Goal: Task Accomplishment & Management: Use online tool/utility

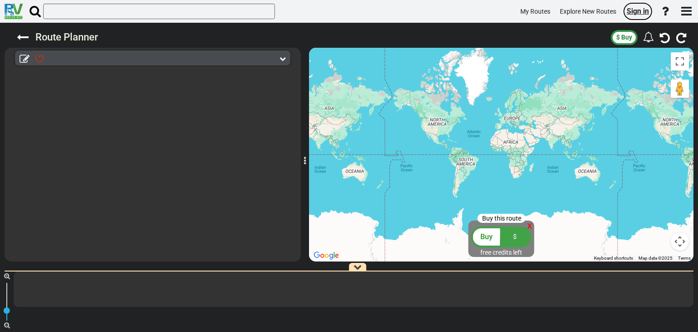
click at [637, 10] on span "Sign in" at bounding box center [638, 11] width 22 height 9
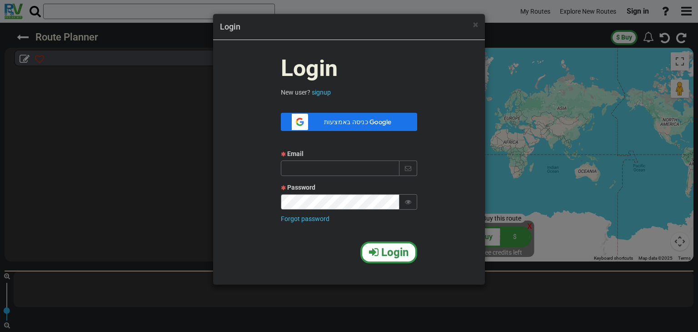
type input "itamar13198@gmail.com"
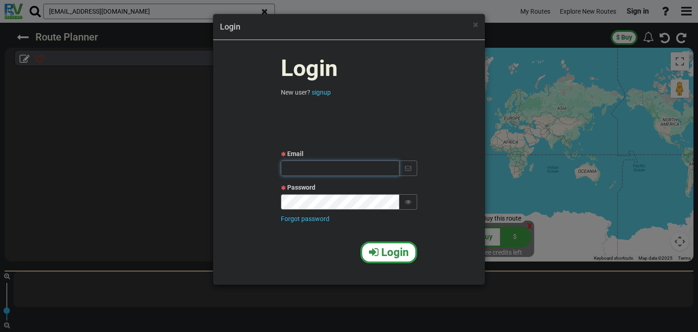
click at [357, 164] on input "text" at bounding box center [340, 167] width 119 height 15
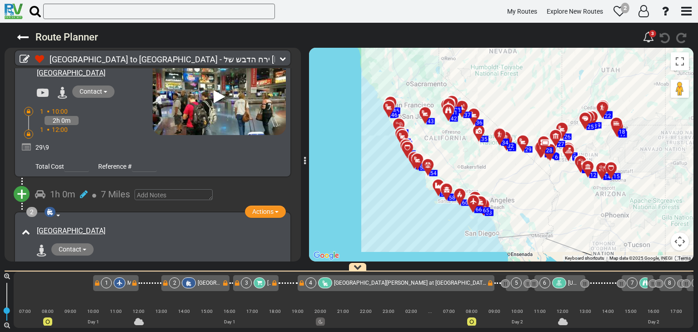
scroll to position [45, 0]
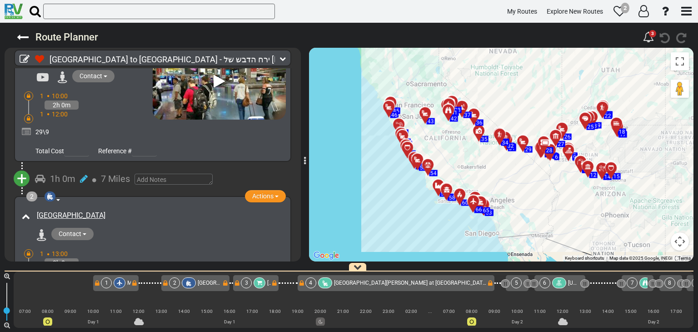
click at [29, 116] on icon at bounding box center [29, 118] width 4 height 5
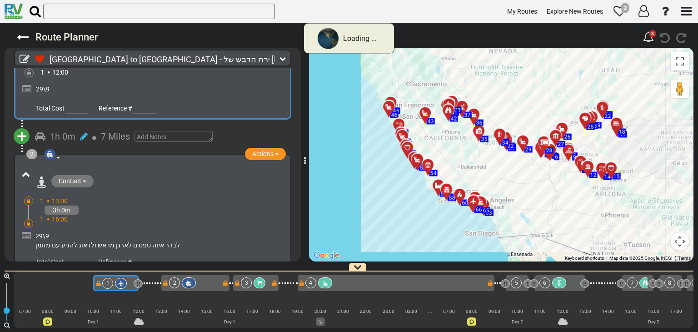
scroll to position [91, 0]
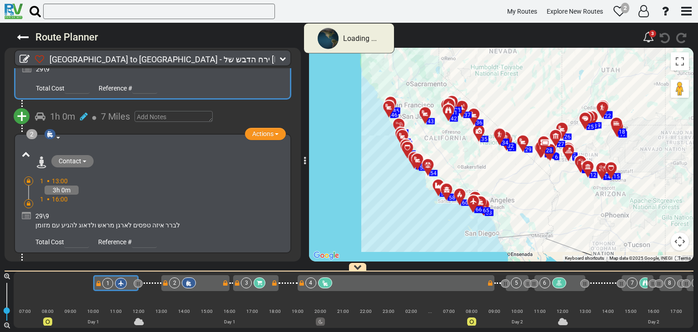
click at [25, 170] on div "Contact" at bounding box center [153, 158] width 266 height 24
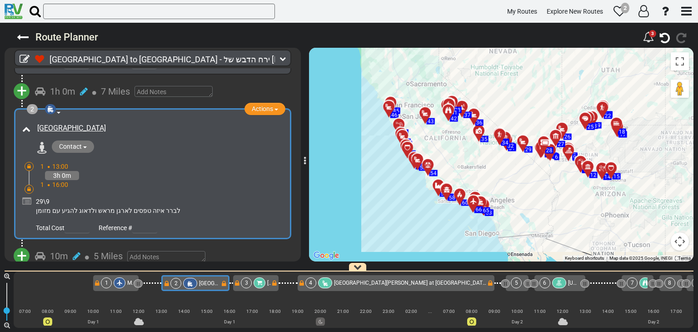
scroll to position [157, 0]
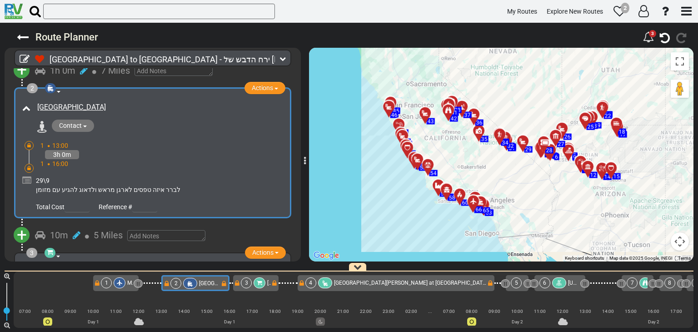
click at [27, 143] on icon at bounding box center [29, 145] width 4 height 5
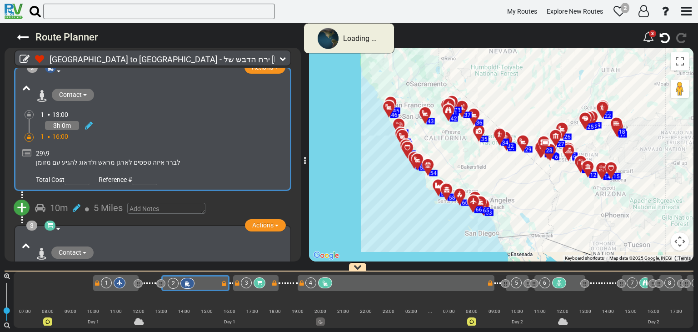
scroll to position [136, 0]
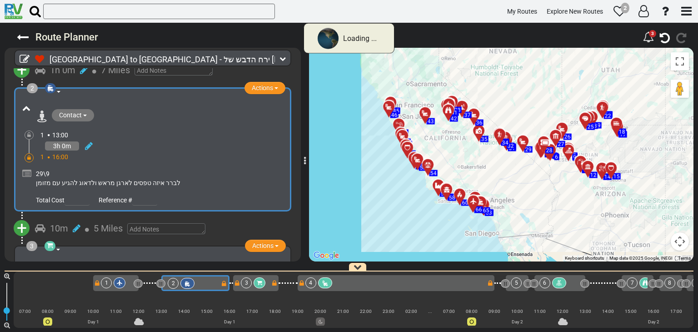
click at [28, 156] on icon at bounding box center [29, 157] width 4 height 5
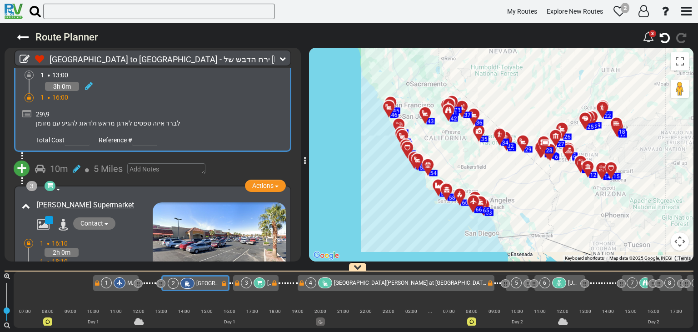
scroll to position [230, 0]
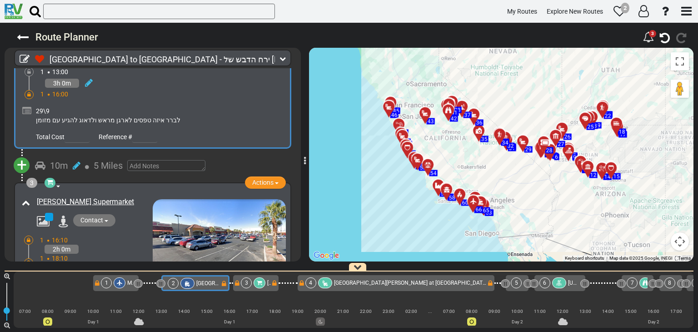
click at [32, 93] on div at bounding box center [29, 94] width 9 height 9
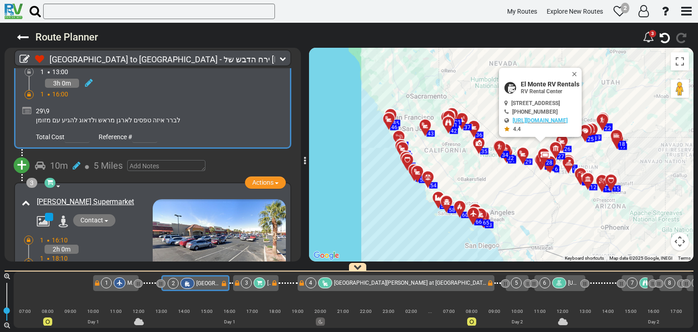
click at [29, 92] on icon at bounding box center [29, 94] width 4 height 5
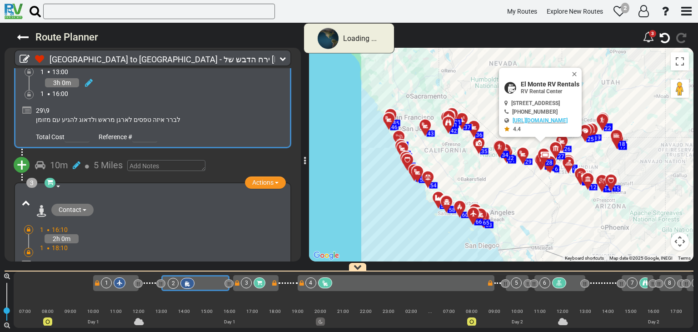
scroll to position [291, 0]
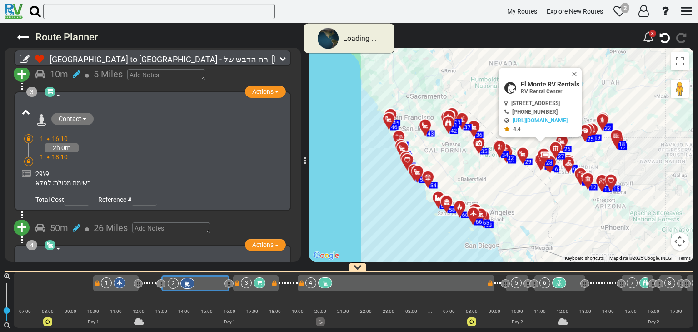
click at [27, 136] on icon at bounding box center [29, 138] width 4 height 5
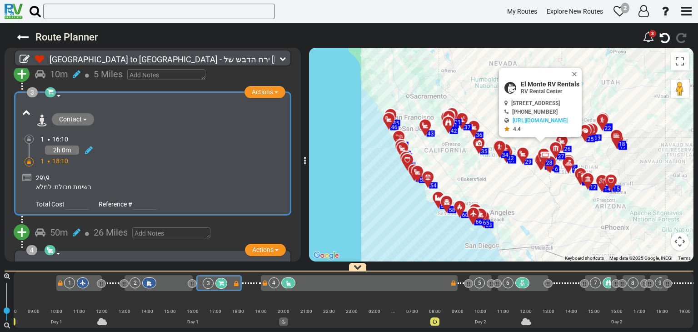
scroll to position [0, 38]
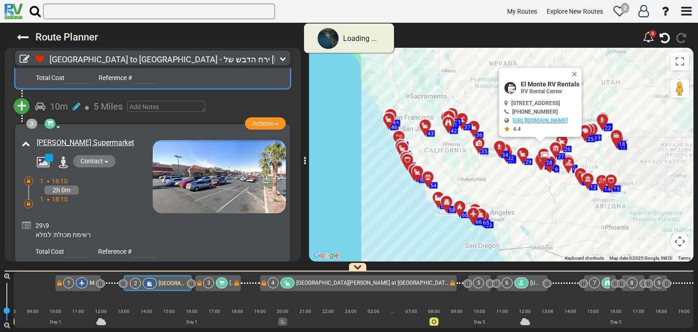
click at [28, 158] on div "3 Supermarket Actions Add Activity Replace Set as Booked Remove" at bounding box center [153, 193] width 266 height 128
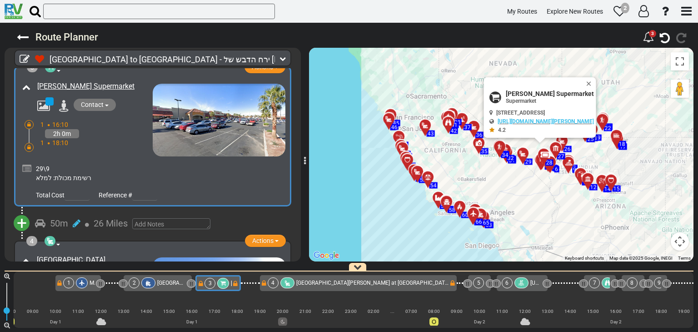
scroll to position [367, 0]
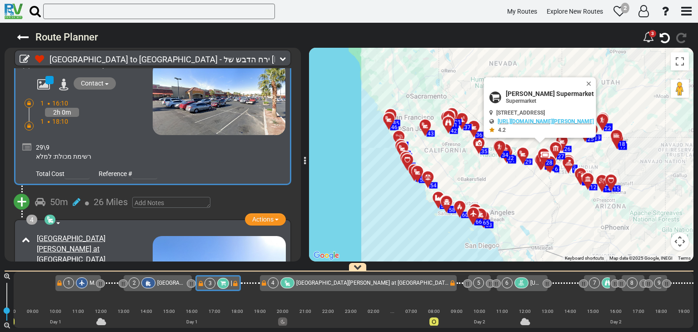
click at [31, 100] on div at bounding box center [29, 103] width 9 height 9
click at [27, 123] on icon at bounding box center [29, 125] width 4 height 5
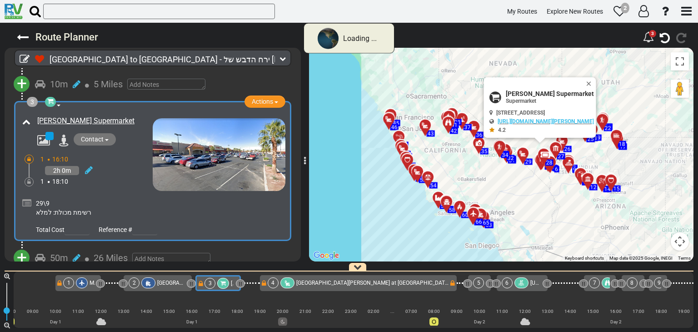
scroll to position [306, 0]
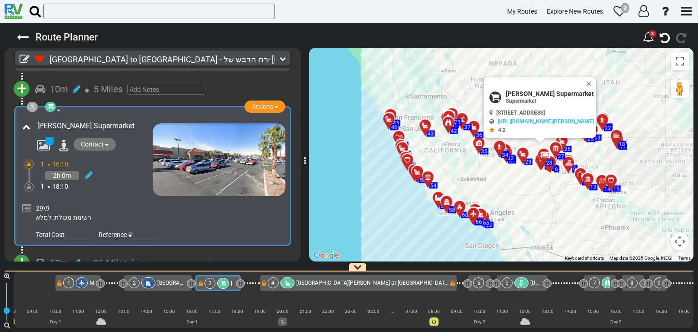
click at [28, 161] on icon at bounding box center [29, 163] width 4 height 5
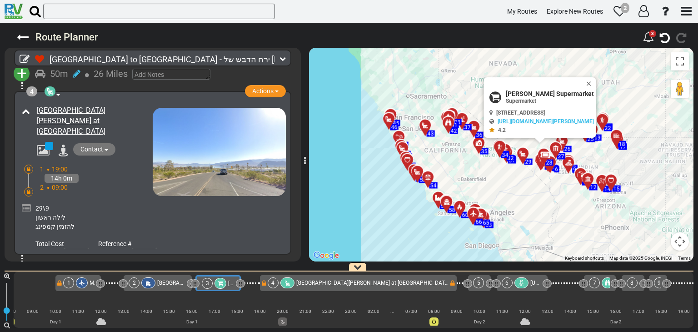
scroll to position [500, 0]
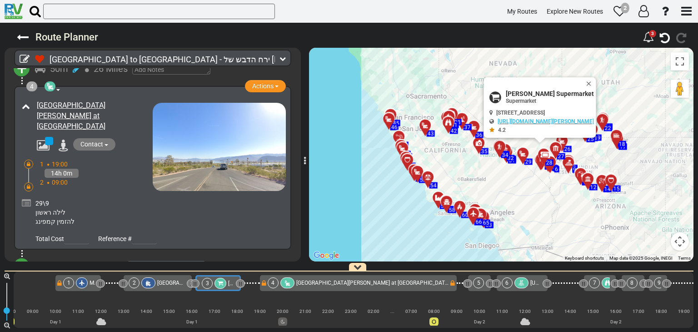
click at [27, 161] on icon at bounding box center [29, 163] width 4 height 5
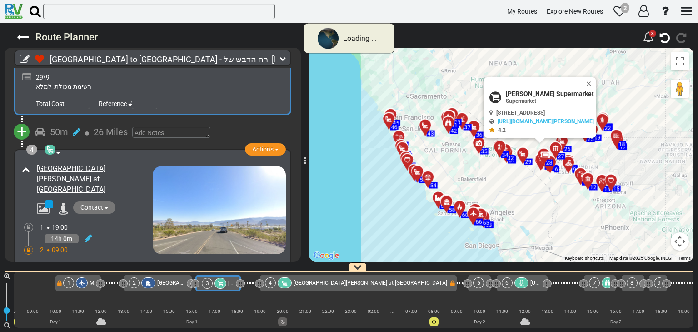
scroll to position [488, 0]
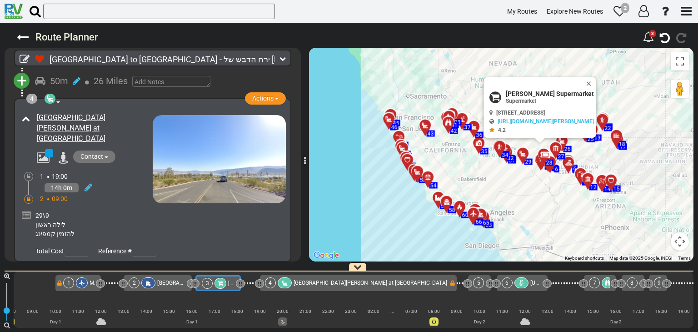
click at [27, 209] on div at bounding box center [26, 215] width 9 height 13
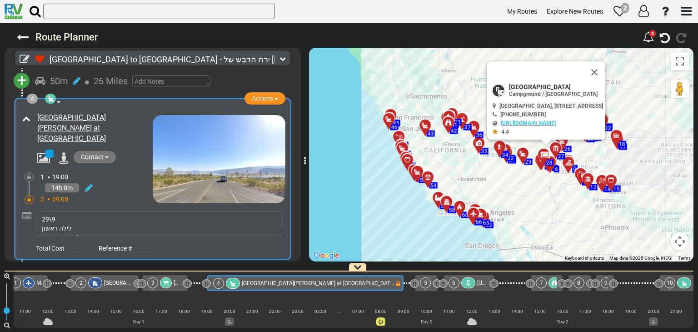
scroll to position [0, 0]
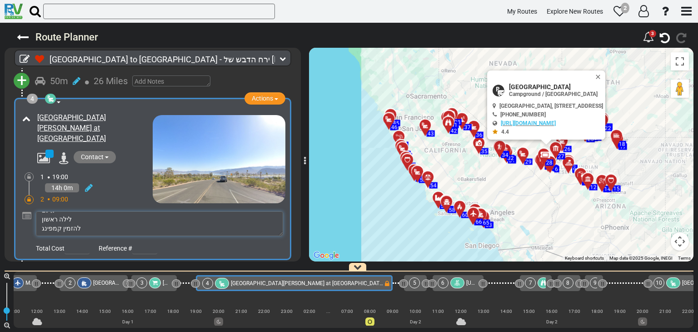
click at [84, 222] on textarea "29\9 לילה ראשון להזמין קמפינג" at bounding box center [159, 223] width 247 height 25
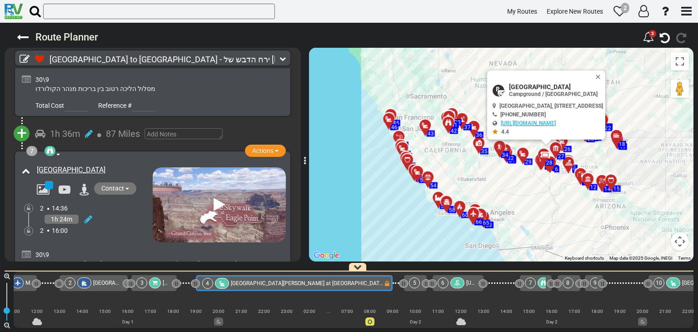
scroll to position [1033, 0]
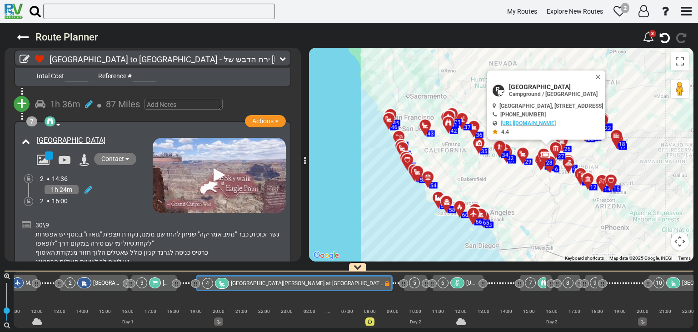
type textarea "29\9 לילה ראשון לתקן טעות הזמנה!"
click at [23, 219] on div at bounding box center [26, 242] width 9 height 47
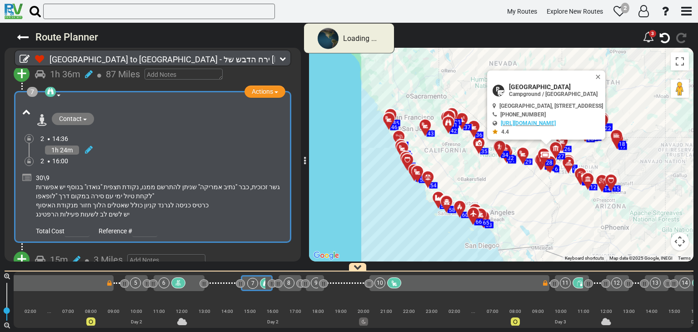
scroll to position [0, 426]
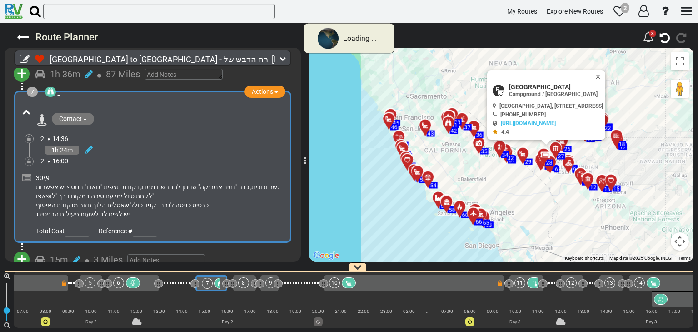
click at [53, 173] on div "30\9 גשר זכוכית, כבר "נתיב אמריקה" שניתן להתרשם ממנו, נקודת תצפית "גואדו" בנוסף…" at bounding box center [159, 195] width 247 height 45
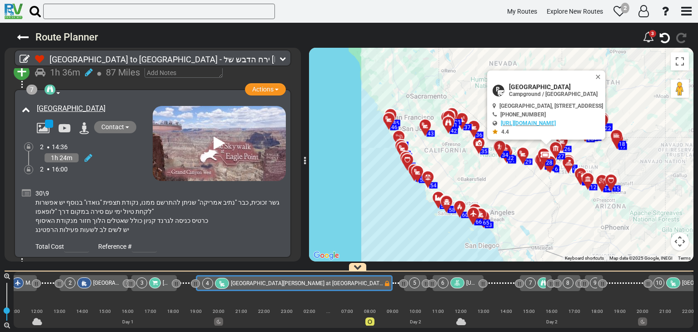
scroll to position [1068, 0]
click at [26, 188] on icon at bounding box center [26, 192] width 9 height 9
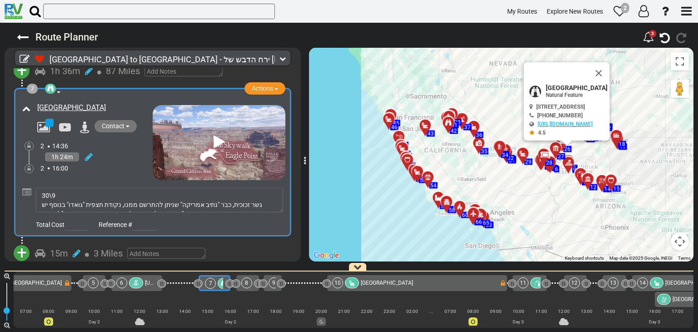
scroll to position [0, 426]
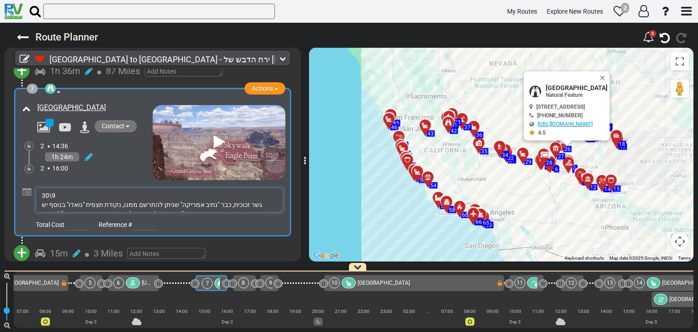
click at [249, 188] on textarea "30\9 גשר זכוכית, כבר "נתיב אמריקה" שניתן להתרשם ממנו, נקודת תצפית "גואדו" בנוסף…" at bounding box center [159, 200] width 247 height 25
click at [38, 188] on textarea "30\9 גשר זכוכית, כבר "נתיב אמריקה" שניתן להתרשם ממנו, נקודת תצפית "גואדו" בנוסף…" at bounding box center [159, 200] width 247 height 25
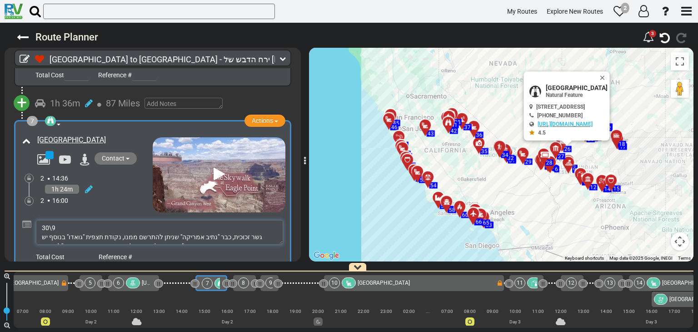
scroll to position [1022, 0]
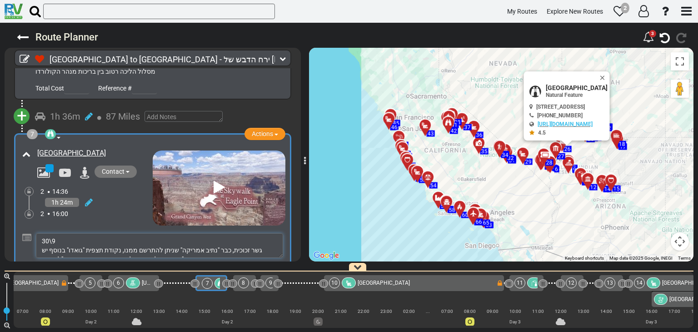
click at [55, 233] on textarea "30\9 גשר זכוכית, כבר "נתיב אמריקה" שניתן להתרשם ממנו, נקודת תצפית "גואדו" בנוסף…" at bounding box center [159, 245] width 247 height 25
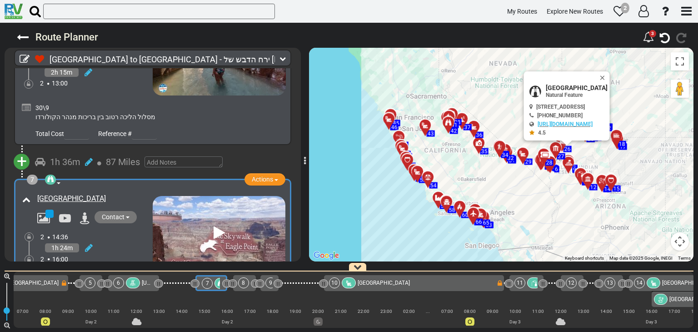
scroll to position [994, 0]
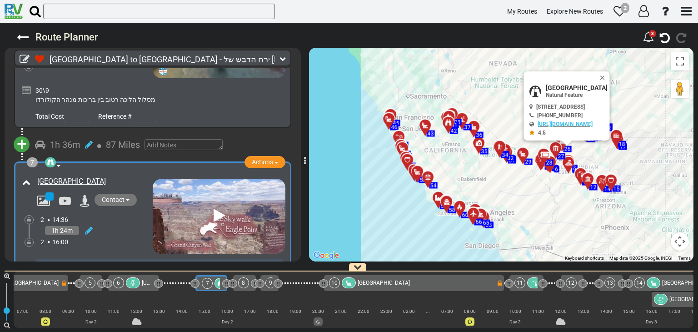
type textarea "30\9 להזמין כרטיסים! גשר זכוכית, כבר "נתיב אמריקה" שניתן להתרשם ממנו, נקודת תצפ…"
click at [111, 228] on div "7 Natural Feature hiking area Park Actions Add Activity Replace Remove" at bounding box center [153, 235] width 266 height 136
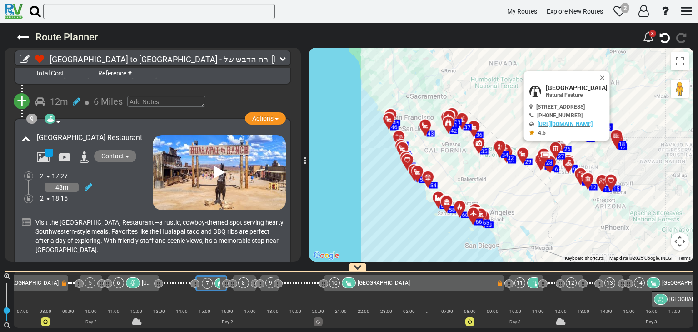
scroll to position [1442, 0]
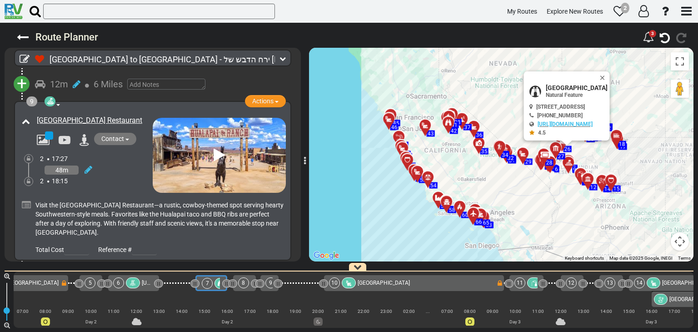
click at [25, 200] on icon at bounding box center [26, 204] width 9 height 9
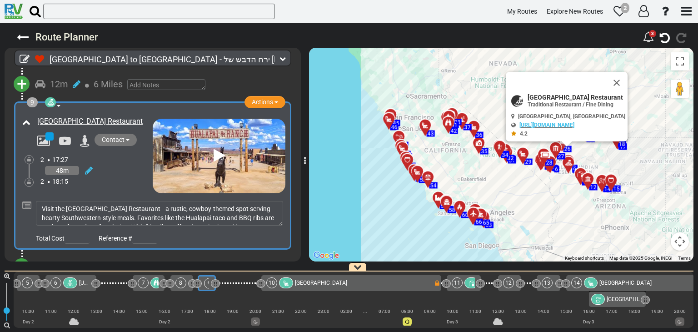
scroll to position [0, 491]
click at [253, 201] on textarea "Visit the [GEOGRAPHIC_DATA] Restaurant—a rustic, cowboy-themed spot serving hea…" at bounding box center [159, 213] width 247 height 25
click at [40, 201] on textarea "Visit the [GEOGRAPHIC_DATA] Restaurant—a rustic, cowboy-themed spot serving hea…" at bounding box center [159, 213] width 247 height 25
click at [45, 201] on textarea "Visit the [GEOGRAPHIC_DATA] Restaurant—a rustic, cowboy-themed spot serving hea…" at bounding box center [159, 213] width 247 height 25
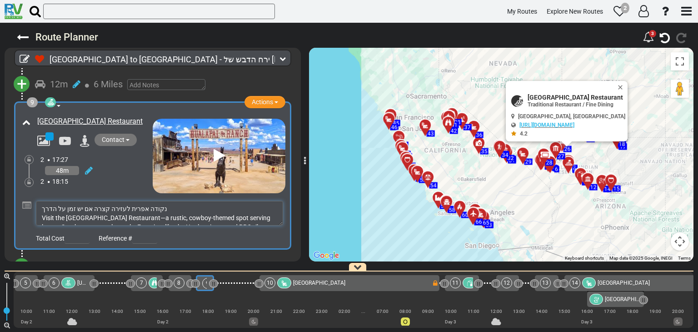
click at [134, 201] on textarea "נקודה אפרית לעזירה קצרה אם יש זמן על הדרך Visit the Hualapai Ranch Restaurant—a…" at bounding box center [159, 213] width 247 height 25
click at [113, 201] on textarea "נקודה אפשרית לעזירה קצרה אם יש זמן על הדרך Visit the Hualapai Ranch Restaurant—…" at bounding box center [159, 213] width 247 height 25
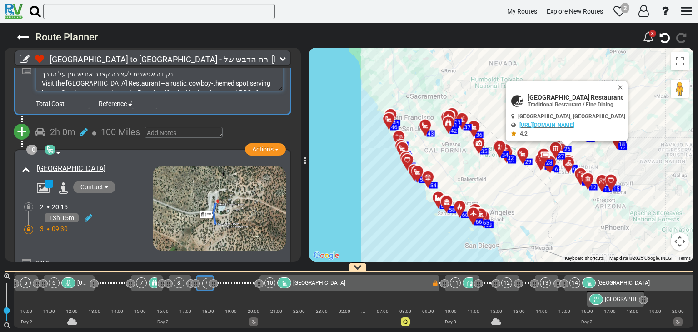
scroll to position [1578, 0]
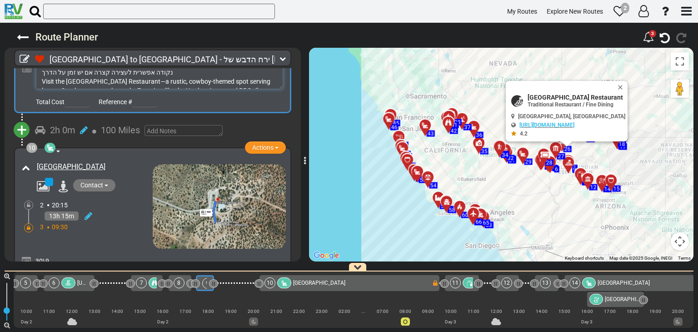
type textarea "נקודה אפשרית לעצירה קצרה אם יש זמן על הדרך Visit the Hualapai Ranch Restaurant—…"
click at [115, 201] on div "10 Campground / Rv Park Actions Add Activity Replace Send Availability Request …" at bounding box center [153, 232] width 266 height 159
click at [115, 254] on div "30\9 לילה שני להזמין מקום נסיעה ארוכה אליו" at bounding box center [159, 274] width 253 height 41
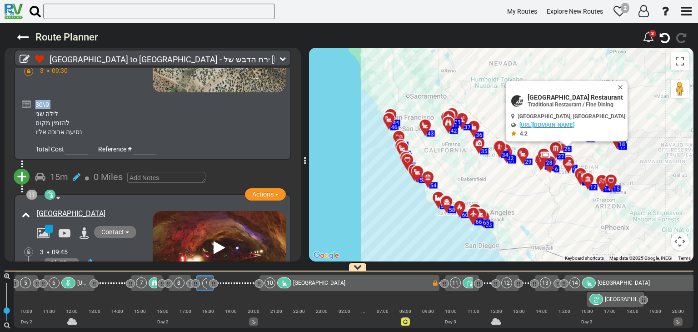
scroll to position [1825, 0]
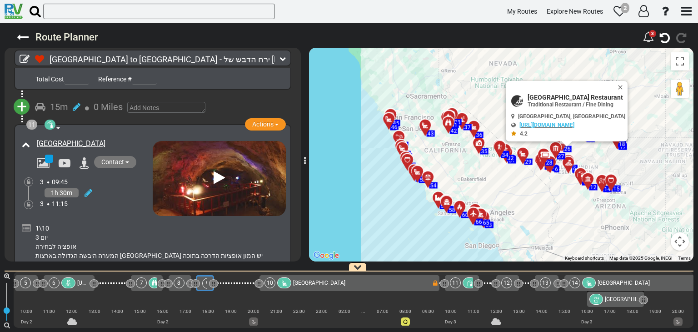
click at [24, 224] on icon at bounding box center [26, 228] width 9 height 9
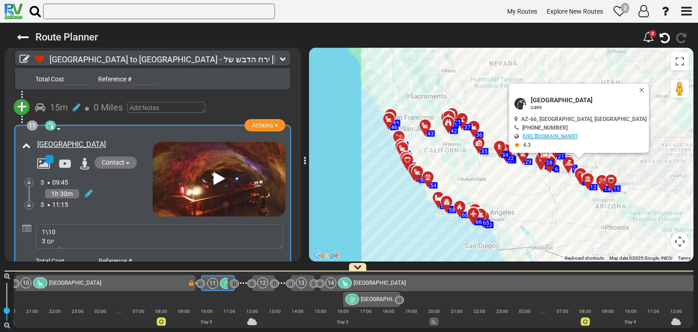
scroll to position [0, 740]
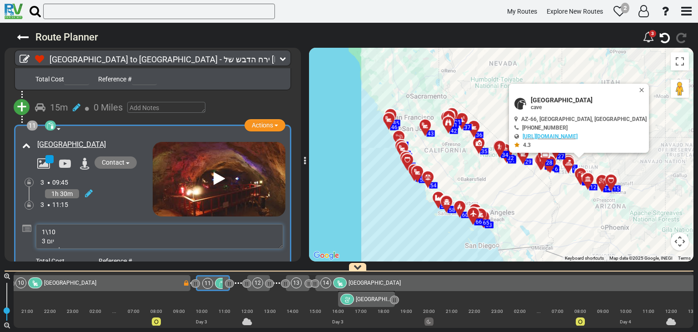
click at [69, 224] on textarea "1\10 יום 3 אופציה לבחירה המערה היבשה הגדולה בארצות הברית יש המון אופציות הדרכה …" at bounding box center [159, 236] width 247 height 25
click at [81, 224] on textarea "1\10 יום 3 אופציה לבחירה המערה היבשה הגדולה בארצות הברית יש המון אופציות הדרכה …" at bounding box center [159, 236] width 247 height 25
click at [115, 224] on textarea "1\10 יום 3 אופציה לבחירהנזמין כרטיסים במקום אם נרצה המערה היבשה הגדולה בארצות ה…" at bounding box center [159, 236] width 247 height 25
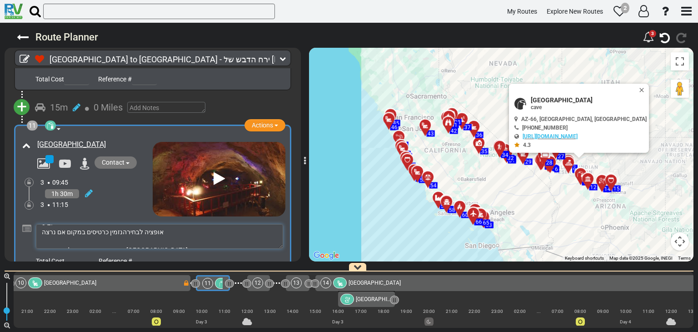
click at [118, 224] on textarea "1\10 יום 3 אופציה לבחירהנזמין כרטיסים במקום אם נרצה המערה היבשה הגדולה בארצות ה…" at bounding box center [159, 236] width 247 height 25
click at [133, 224] on textarea "1\10 יום 3 אופציה לבחיר הנזמין כרטיסים במקום אם נרצה המערה היבשה הגדולה בארצות …" at bounding box center [159, 236] width 247 height 25
click at [132, 224] on textarea "1\10 יום 3 אופציה לבחיר הנזמין כרטיסים במקום אם נרצה המערה היבשה הגדולה בארצות …" at bounding box center [159, 236] width 247 height 25
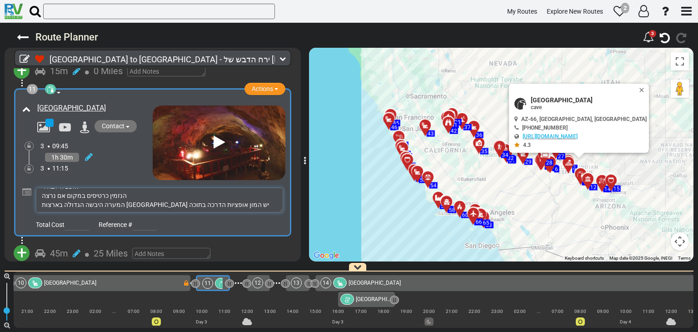
scroll to position [1915, 0]
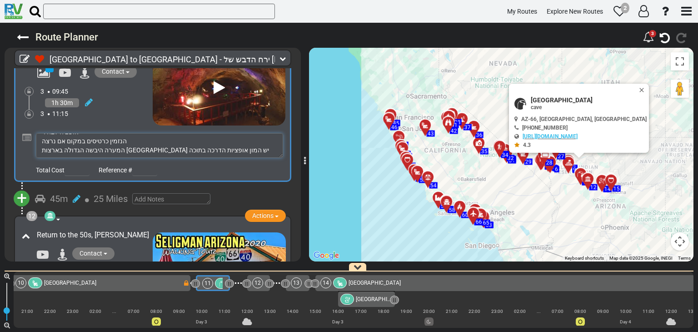
click at [115, 133] on textarea "1\10 יום 3 אופציה לבחיר הנזמין כרטיסים במקום אם נרצה המערה היבשה הגדולה בארצות …" at bounding box center [159, 145] width 247 height 25
drag, startPoint x: 84, startPoint y: 123, endPoint x: 84, endPoint y: 113, distance: 9.6
click at [84, 133] on textarea "1\10 יום 3 אופציה לבחיר נזמין כרטיסים במקום אם נרצה המערה היבשה הגדולה בארצות ה…" at bounding box center [159, 145] width 247 height 25
drag, startPoint x: 277, startPoint y: 127, endPoint x: 282, endPoint y: 139, distance: 13.3
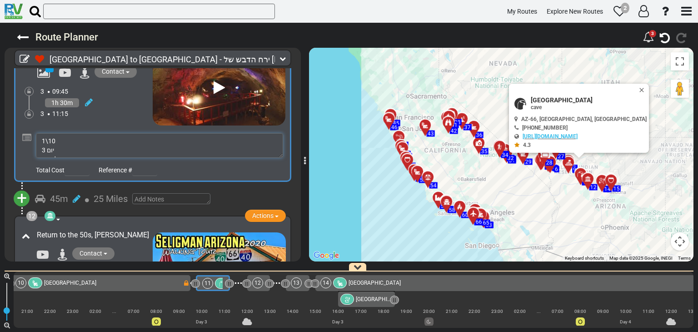
click at [281, 139] on textarea "1\10 יום 3 אופציה לבחיר נזמין כרטיסים במקום אם נרצה המערה היבשה הגדולה בארצות ה…" at bounding box center [159, 145] width 247 height 25
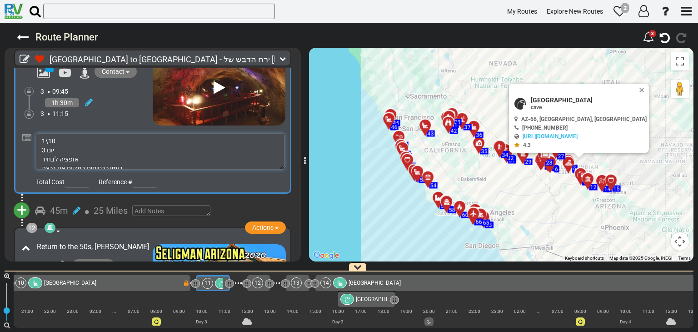
drag, startPoint x: 282, startPoint y: 139, endPoint x: 151, endPoint y: 113, distance: 133.6
click at [282, 140] on textarea "1\10 יום 3 אופציה לבחיר נזמין כרטיסים במקום אם נרצה המערה היבשה הגדולה בארצות ה…" at bounding box center [160, 151] width 249 height 36
click at [44, 133] on textarea "1\10 יום 3 אופציה לבחיר נזמין כרטיסים במקום אם נרצה המערה היבשה הגדולה בארצות ה…" at bounding box center [160, 151] width 249 height 36
type textarea "1\10 יום 3 אופציה לבחירה נזמין כרטיסים במקום אם נרצה המערה היבשה הגדולה בארצות …"
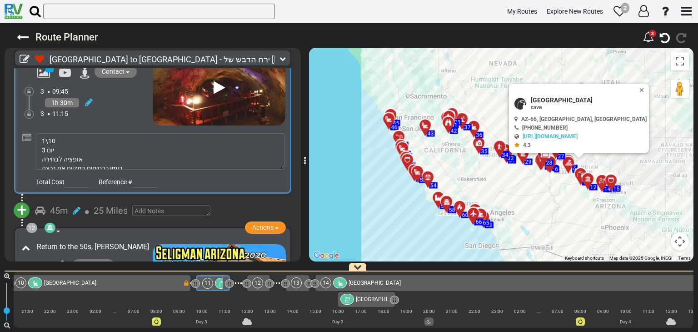
click at [118, 90] on div "11 cave Day Tour Natural Feature Actions Add Activity Replace" at bounding box center [153, 114] width 266 height 148
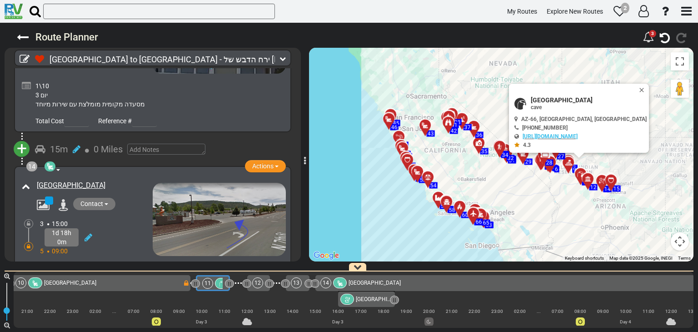
scroll to position [2409, 0]
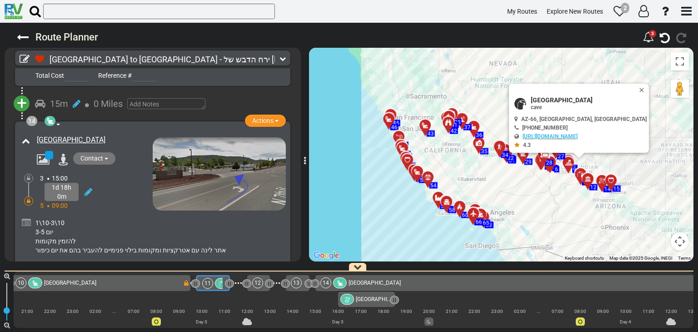
click at [57, 218] on div "1\10-3\10 יום 3-5 להזמין מקומות אתר לינה עם אטרקציות ומקומות בילוי פנימיים להעב…" at bounding box center [159, 236] width 248 height 36
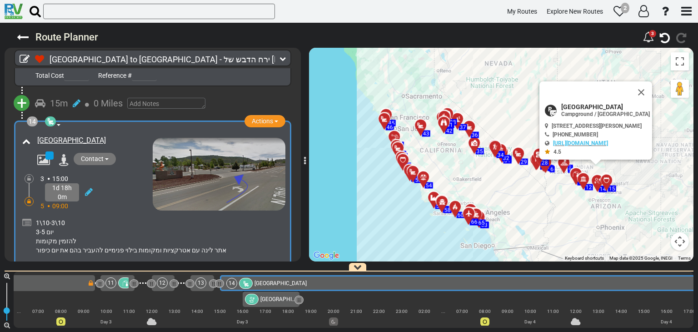
scroll to position [0, 860]
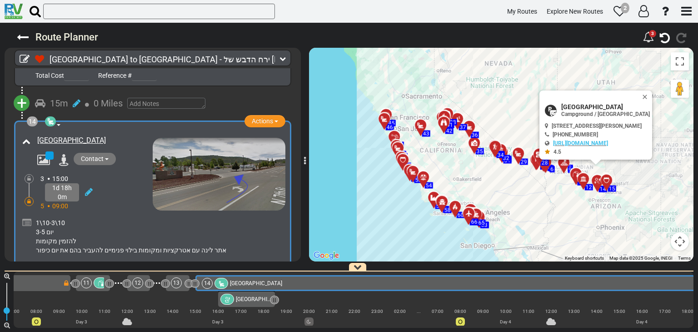
click at [27, 218] on icon at bounding box center [26, 222] width 9 height 9
click at [73, 218] on textarea "1\10-3\10 יום 3-5 להזמין מקומות אתר לינה עם אטרקציות ומקומות בילוי פנימיים להעב…" at bounding box center [159, 230] width 247 height 25
type textarea "1\10-3\10 יום 3-5 יום כיפור להזמין מקומות אתר לינה עם אטרקציות ומקומות בילוי פנ…"
click at [114, 183] on div "1d 18h 0m" at bounding box center [96, 192] width 112 height 18
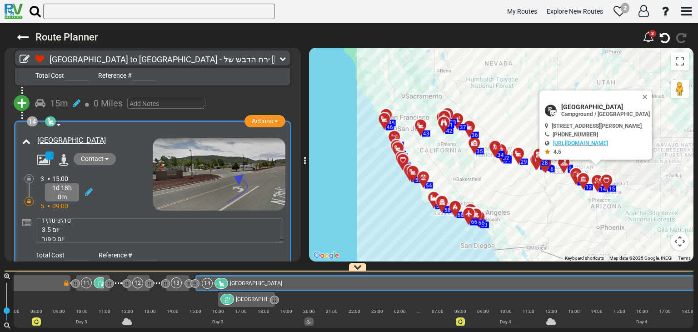
click at [114, 183] on div "1d 18h 0m" at bounding box center [96, 192] width 112 height 18
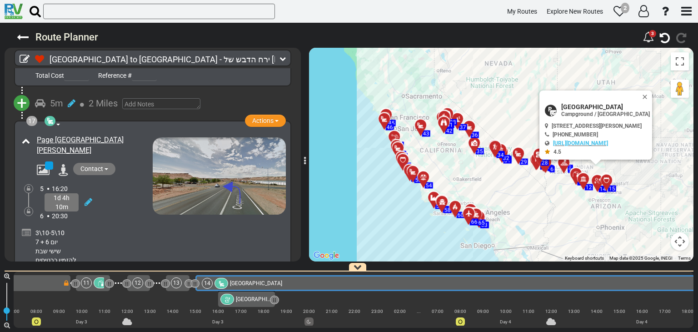
scroll to position [3211, 0]
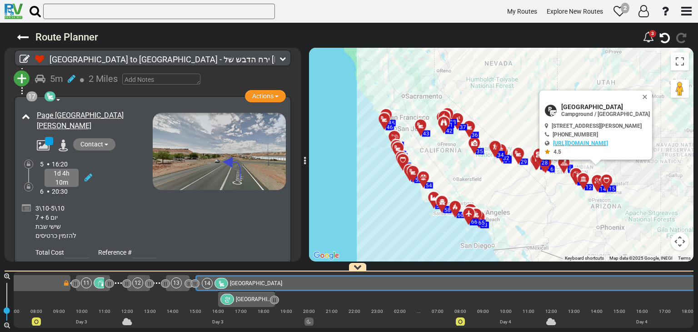
click at [115, 201] on div "3\10-5\10 יום 6 + 7 שישי שבת להזמין כרטיסים" at bounding box center [159, 221] width 253 height 41
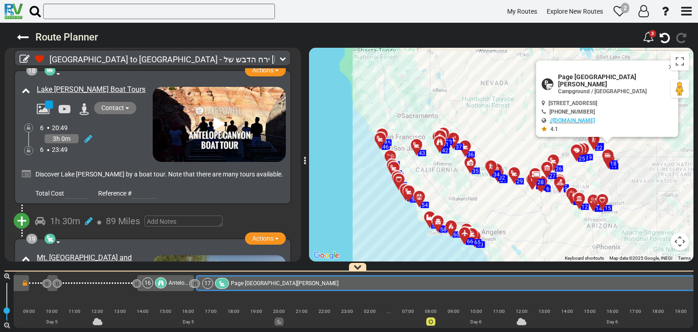
scroll to position [3346, 0]
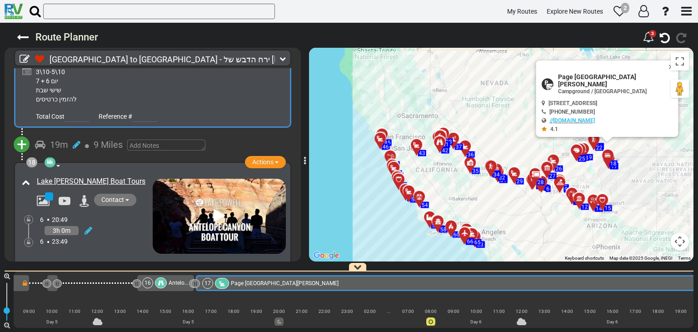
drag, startPoint x: 573, startPoint y: 213, endPoint x: 522, endPoint y: 214, distance: 50.9
click at [570, 214] on div "To activate drag with keyboard, press Alt + Enter. Once in keyboard drag state,…" at bounding box center [501, 155] width 385 height 214
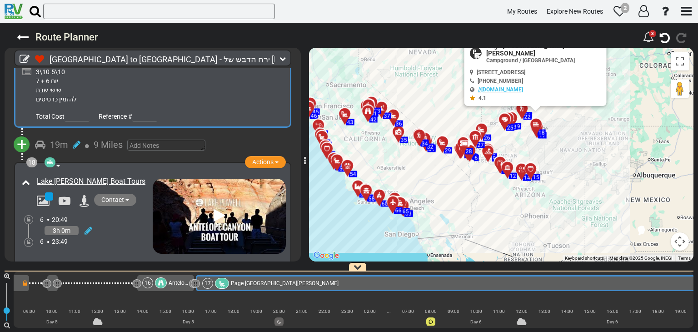
drag, startPoint x: 522, startPoint y: 214, endPoint x: 486, endPoint y: 163, distance: 62.3
click at [482, 173] on div "To activate drag with keyboard, press Alt + Enter. Once in keyboard drag state,…" at bounding box center [501, 155] width 385 height 214
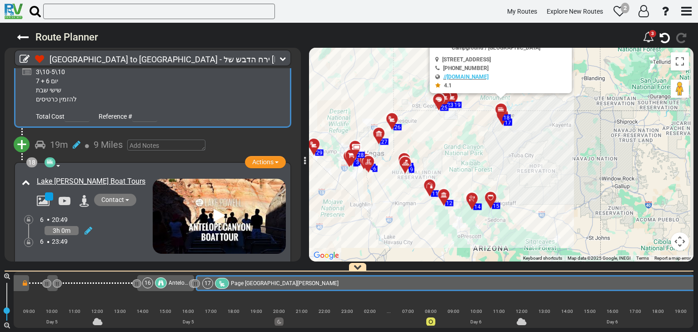
drag, startPoint x: 536, startPoint y: 107, endPoint x: 483, endPoint y: 136, distance: 59.8
click at [483, 136] on div "To activate drag with keyboard, press Alt + Enter. Once in keyboard drag state,…" at bounding box center [501, 155] width 385 height 214
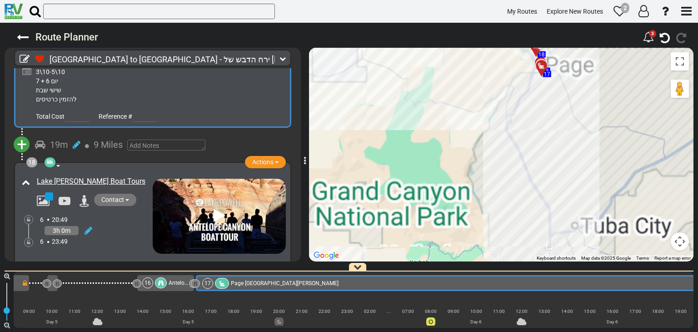
drag, startPoint x: 507, startPoint y: 95, endPoint x: 451, endPoint y: 164, distance: 89.8
click at [486, 119] on div "To activate drag with keyboard, press Alt + Enter. Once in keyboard drag state,…" at bounding box center [501, 155] width 385 height 214
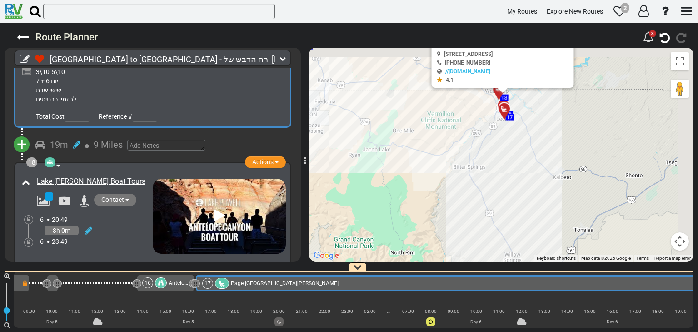
click at [451, 164] on div "To activate drag with keyboard, press Alt + Enter. Once in keyboard drag state,…" at bounding box center [501, 155] width 385 height 214
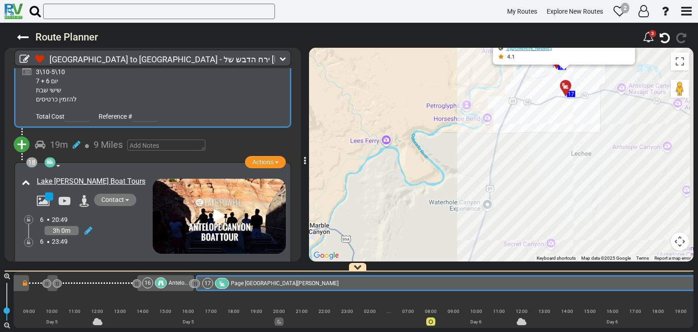
drag, startPoint x: 508, startPoint y: 109, endPoint x: 355, endPoint y: 184, distance: 170.6
click at [355, 184] on div "To activate drag with keyboard, press Alt + Enter. Once in keyboard drag state,…" at bounding box center [501, 155] width 385 height 214
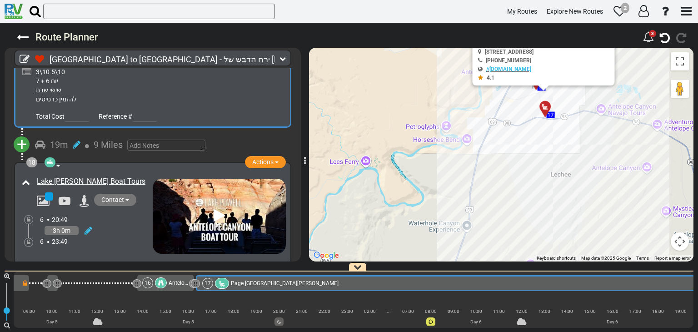
drag, startPoint x: 484, startPoint y: 124, endPoint x: 424, endPoint y: 191, distance: 89.8
click at [440, 174] on div "To activate drag with keyboard, press Alt + Enter. Once in keyboard drag state,…" at bounding box center [501, 155] width 385 height 214
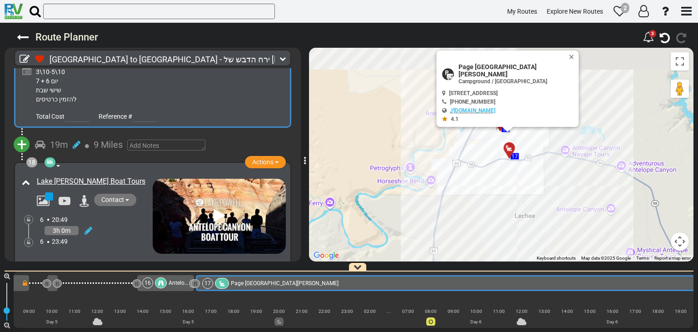
click at [416, 199] on div "To activate drag with keyboard, press Alt + Enter. Once in keyboard drag state,…" at bounding box center [501, 155] width 385 height 214
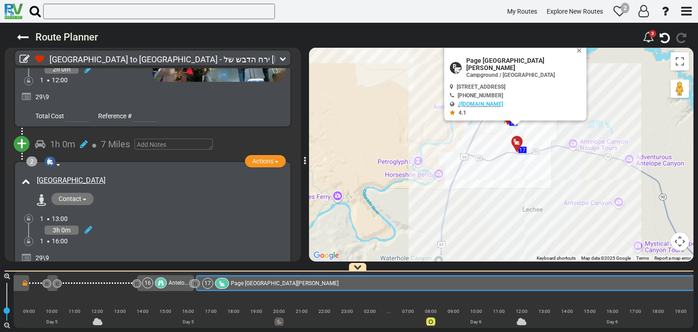
scroll to position [45, 0]
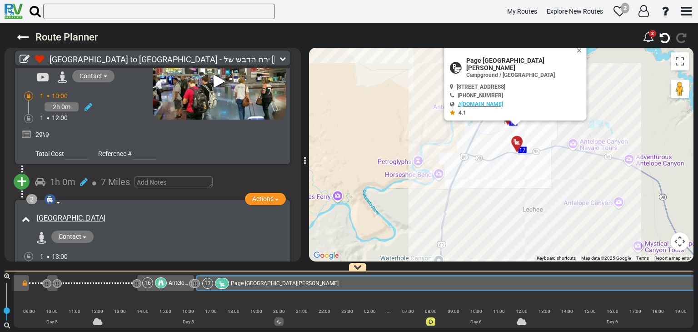
click at [27, 133] on icon at bounding box center [26, 134] width 9 height 9
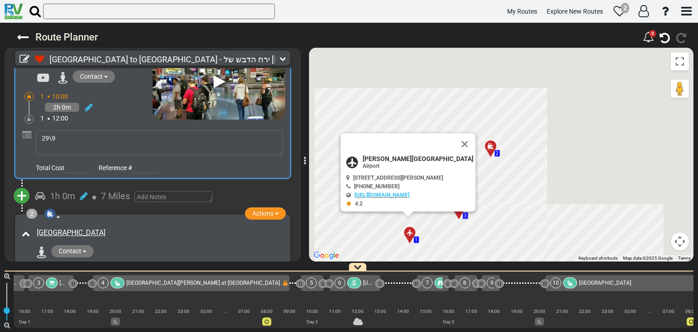
scroll to position [0, 0]
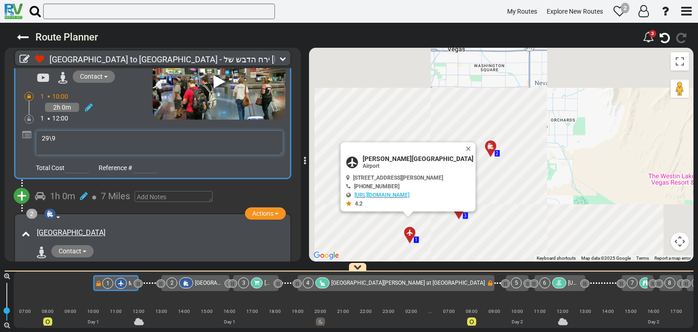
click at [49, 144] on textarea "29\9" at bounding box center [159, 142] width 247 height 25
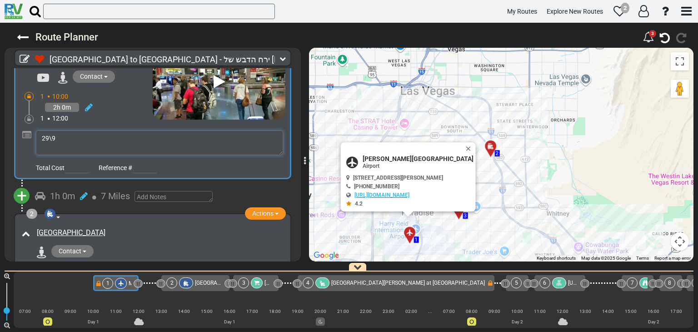
click at [59, 140] on textarea "29\9" at bounding box center [159, 142] width 247 height 25
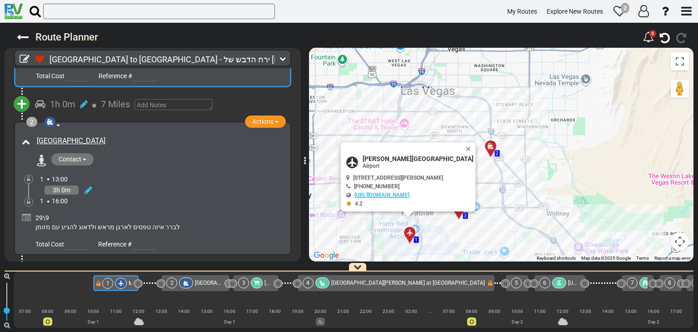
scroll to position [182, 0]
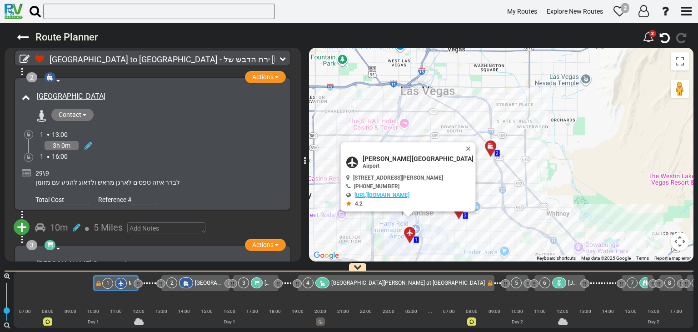
type textarea "29\9 יום 1"
click at [27, 170] on div at bounding box center [26, 177] width 9 height 20
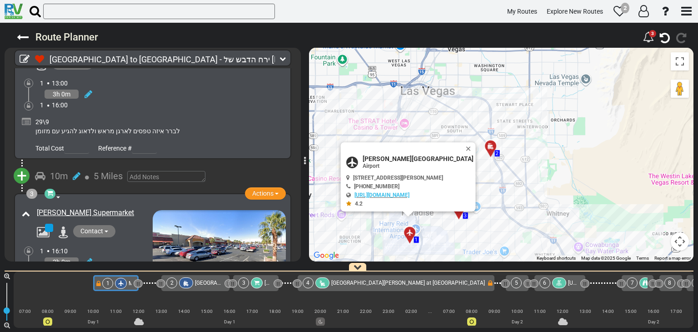
scroll to position [227, 0]
click at [27, 118] on icon at bounding box center [26, 121] width 9 height 9
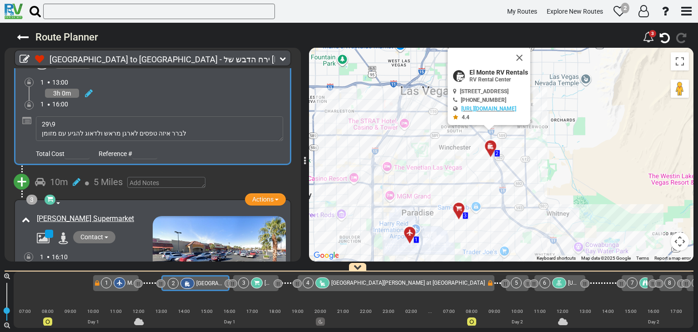
scroll to position [227, 0]
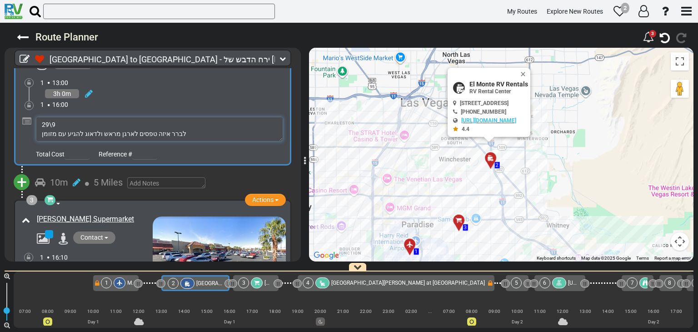
click at [60, 123] on textarea "29\9 לברר איזה טפסים לארגן מראש ולדאוג להגיע עם מזומן" at bounding box center [159, 129] width 247 height 25
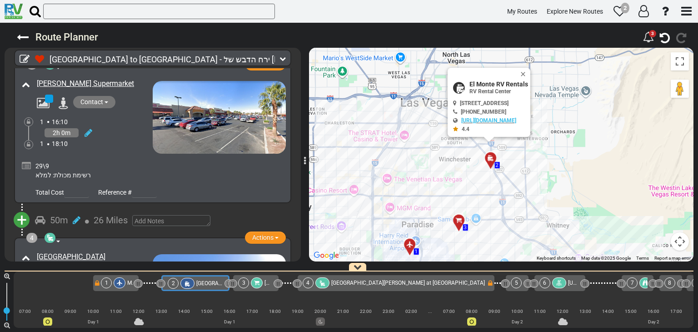
scroll to position [363, 0]
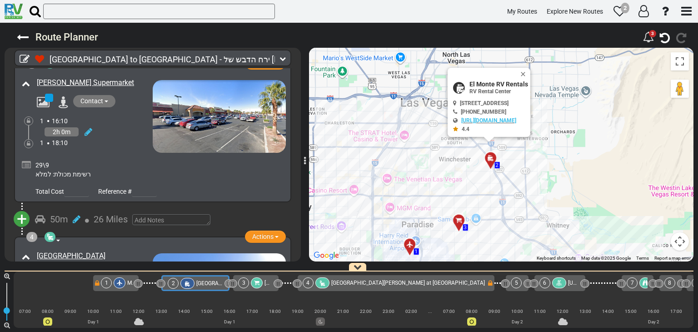
type textarea "29\9 יום 1 לברר איזה טפסים לארגן מראש ולדאוג להגיע עם מזומן"
click at [27, 159] on div at bounding box center [26, 169] width 9 height 20
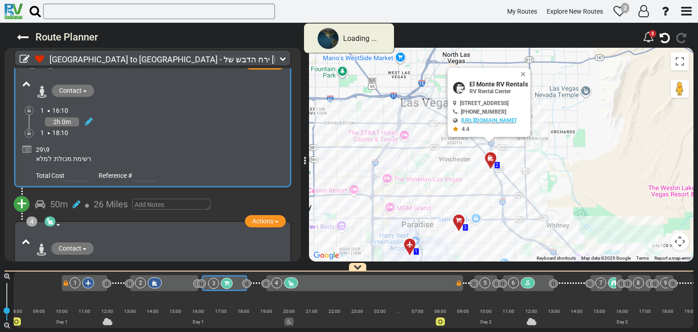
scroll to position [0, 38]
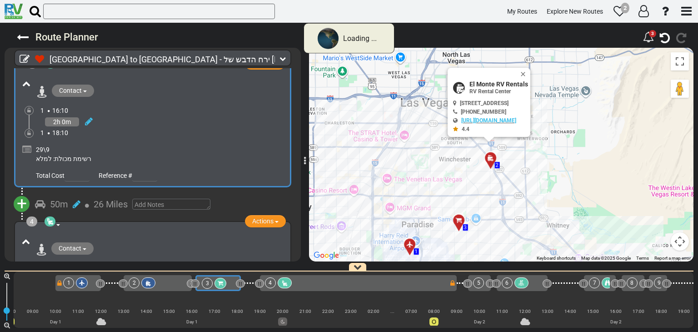
click at [25, 148] on icon at bounding box center [26, 149] width 9 height 9
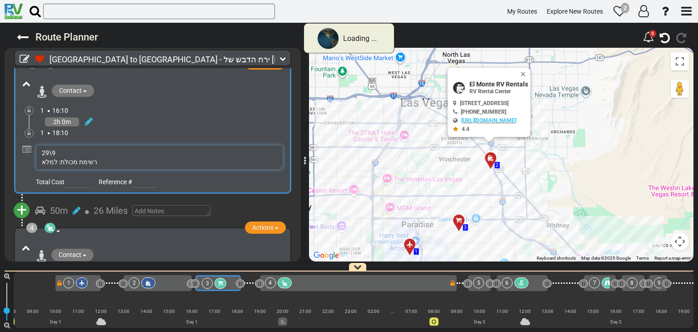
click at [60, 152] on textarea "29\9 רשימת מכולת: למלא" at bounding box center [159, 157] width 247 height 25
type textarea "29\9 רשימת מכולת: למלא"
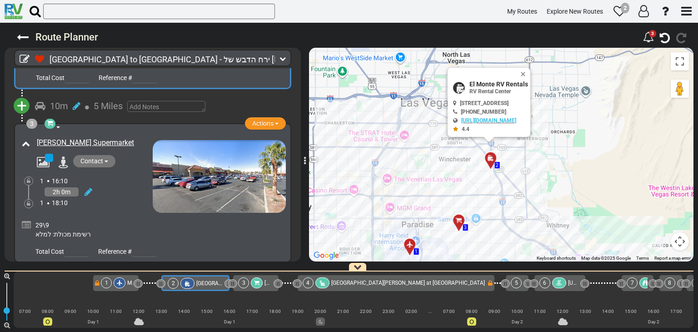
scroll to position [328, 0]
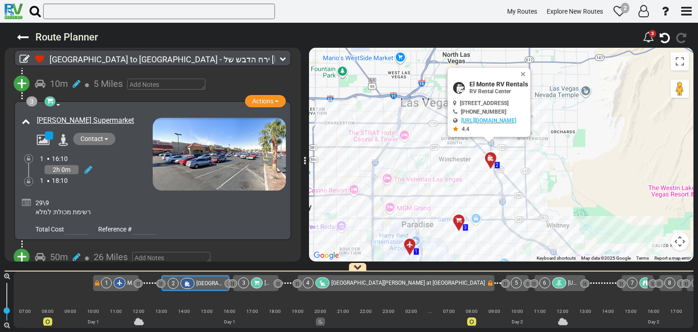
click at [26, 198] on icon at bounding box center [26, 202] width 9 height 9
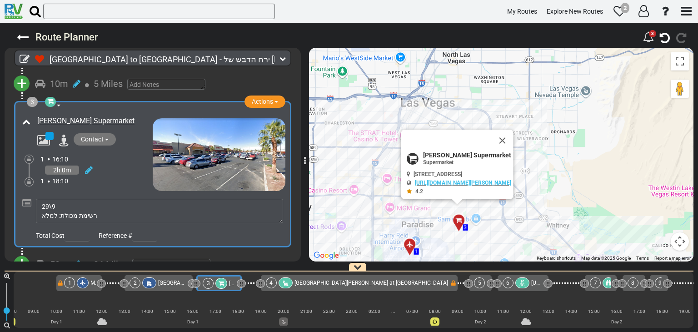
scroll to position [0, 38]
click at [60, 203] on textarea "29\9 רשימת מכולת: למלא" at bounding box center [159, 211] width 247 height 25
type textarea "29\9 יום 1 רשימת מכולת: למלא"
click at [109, 170] on div "1 16:10 2h 0m 1 18:10" at bounding box center [96, 170] width 112 height 31
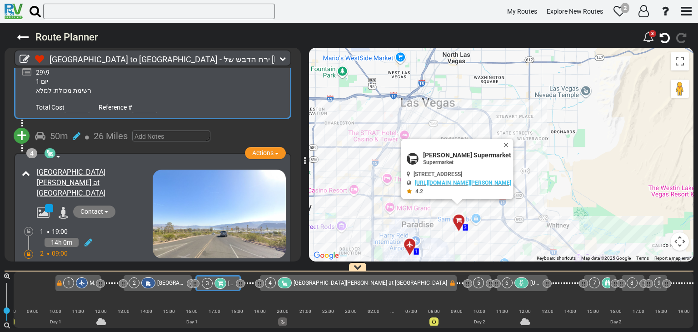
scroll to position [504, 0]
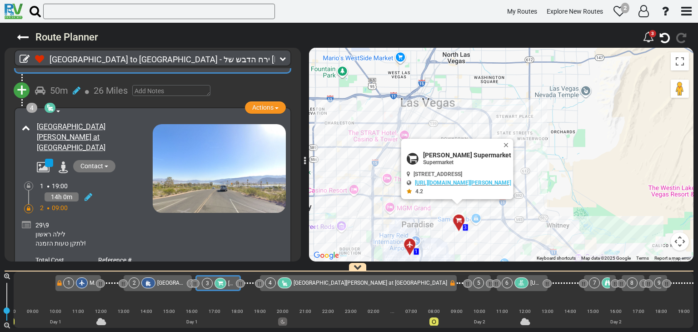
click at [24, 220] on icon at bounding box center [26, 224] width 9 height 9
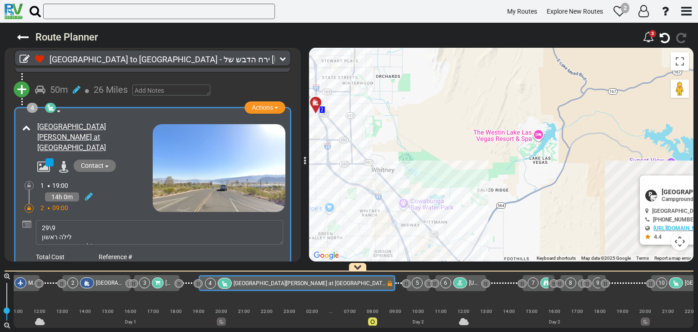
scroll to position [0, 102]
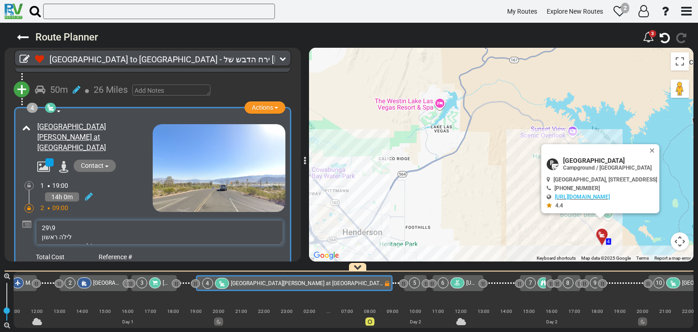
click at [55, 220] on textarea "29\9 לילה ראשון לתקן טעות הזמנה!" at bounding box center [159, 232] width 247 height 25
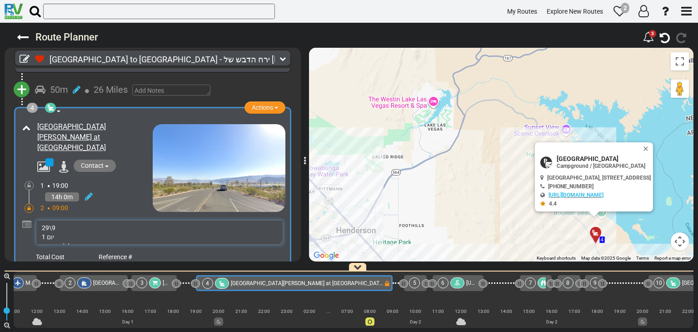
type textarea "29\9 יום 1 לילה ראשון לתקן טעות הזמנה!"
click at [105, 191] on div "4 Campground / Rv Park Actions Add Activity Replace Send Availability Request S…" at bounding box center [153, 188] width 266 height 150
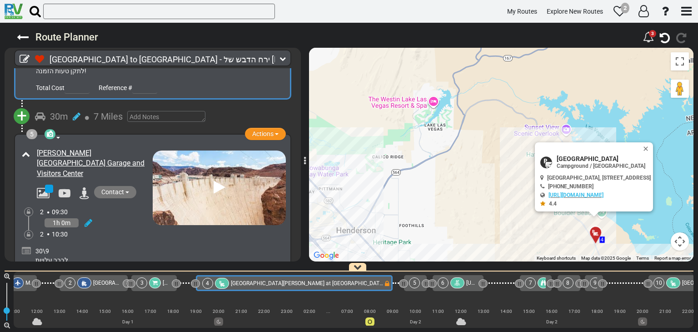
scroll to position [730, 0]
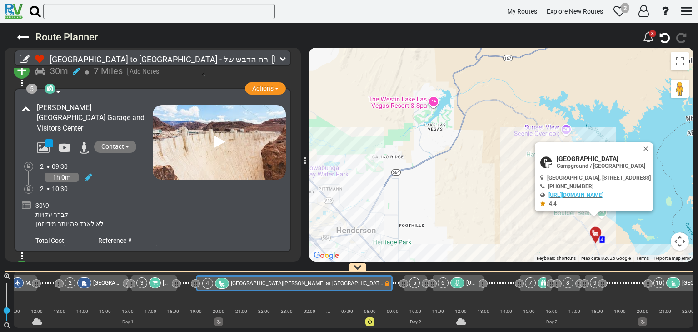
click at [25, 201] on icon at bounding box center [26, 205] width 9 height 9
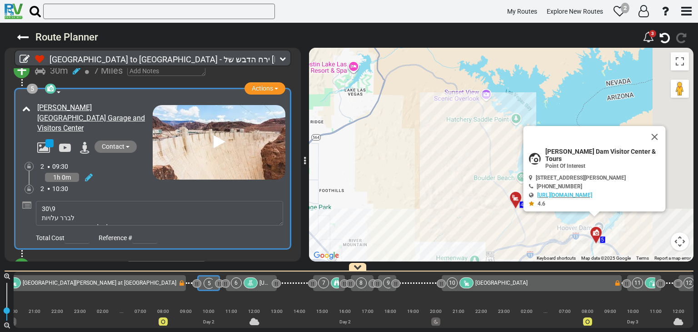
scroll to position [0, 311]
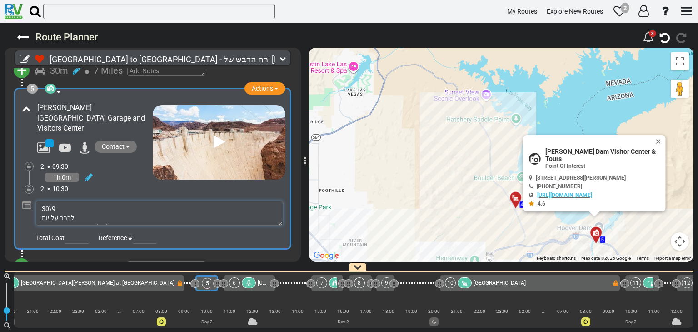
click at [61, 201] on textarea "30\9 לברר עלויות לא לאבד פה יותר מידי זמן" at bounding box center [159, 213] width 247 height 25
type textarea "30\9 יום 2 לברר עלויות לא לאבד פה יותר מידי זמן"
click at [110, 164] on div "5 Point Of Interest Museum Actions Add Activity Replace Set as Booked Remove" at bounding box center [153, 169] width 266 height 150
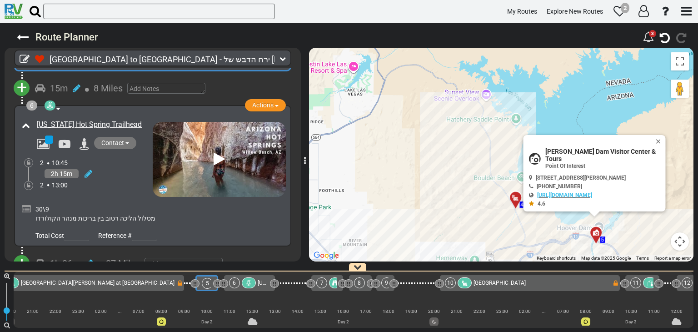
scroll to position [935, 0]
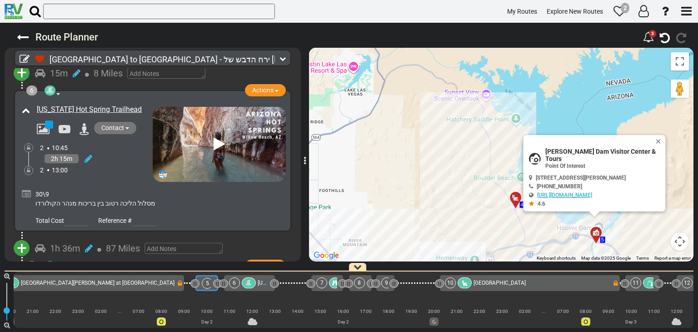
click at [28, 190] on icon at bounding box center [26, 194] width 9 height 9
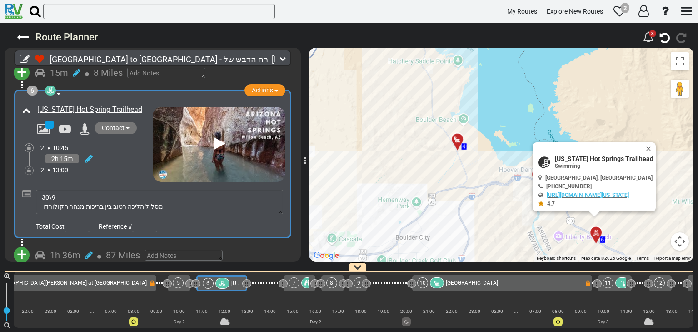
scroll to position [0, 339]
click at [57, 190] on textarea "30\9 מסלול הליכה רטוב בין בריכות מנהר הקולורדו" at bounding box center [159, 202] width 247 height 25
type textarea "30\9 יום 2 מסלול הליכה רטוב בין בריכות מנהר הקולורדו"
click at [132, 143] on div "2 10:45 2h 15m 2 13:00" at bounding box center [96, 158] width 112 height 31
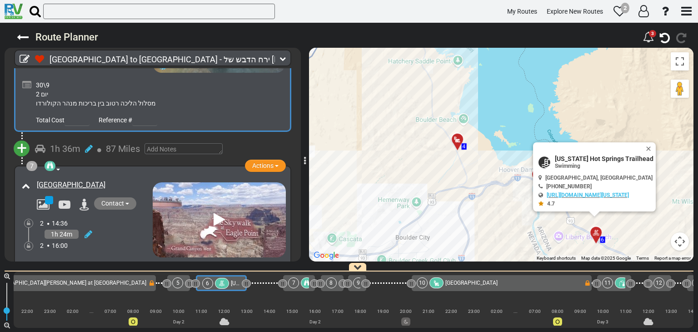
scroll to position [1084, 0]
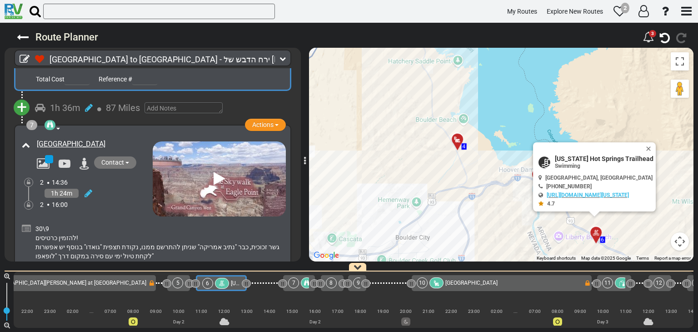
click at [28, 224] on icon at bounding box center [26, 228] width 9 height 9
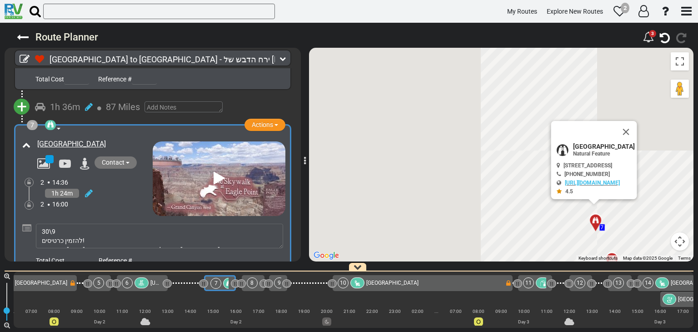
scroll to position [0, 426]
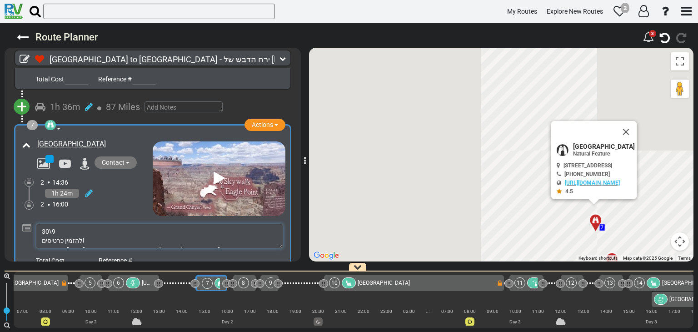
click at [64, 224] on textarea "30\9 להזמין כרטיסים! גשר זכוכית, כבר "נתיב אמריקה" שניתן להתרשם ממנו, נקודת תצפ…" at bounding box center [159, 236] width 247 height 25
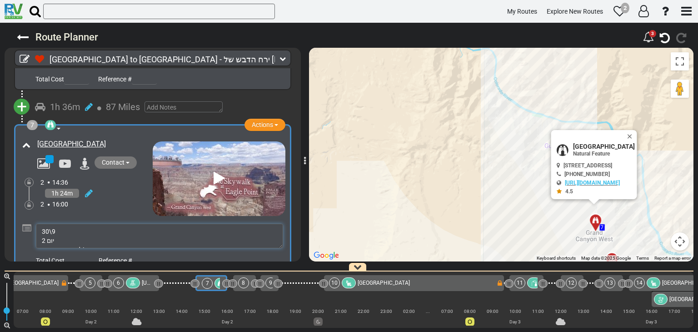
type textarea "30\9 יום 2 להזמין כרטיסים! גשר זכוכית, כבר "נתיב אמריקה" שניתן להתרשם ממנו, נקו…"
click at [129, 169] on div "7 Natural Feature hiking area Park Actions Add Activity Replace Remove" at bounding box center [153, 198] width 266 height 136
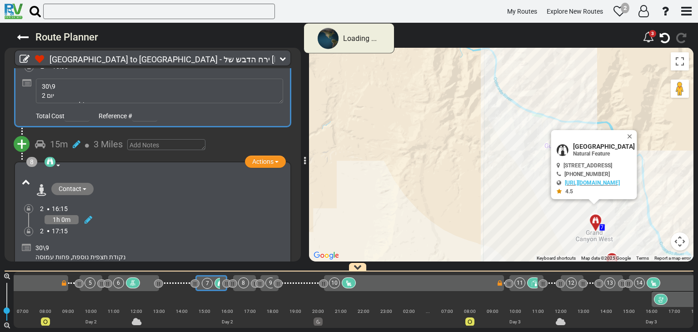
scroll to position [987, 0]
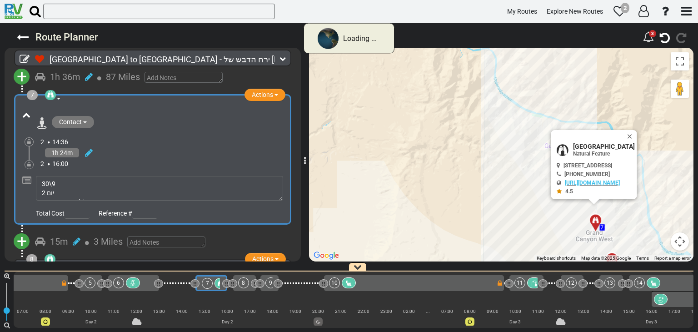
click at [137, 159] on div "2 16:00" at bounding box center [162, 163] width 245 height 9
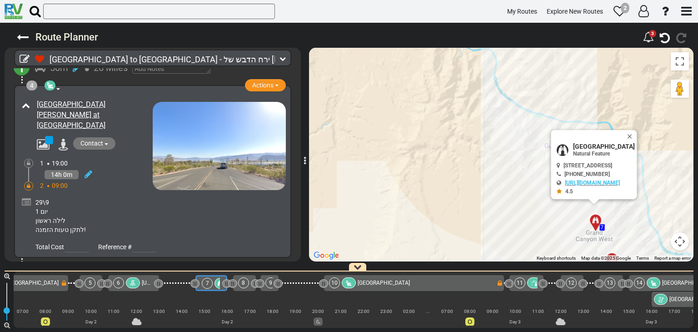
scroll to position [540, 0]
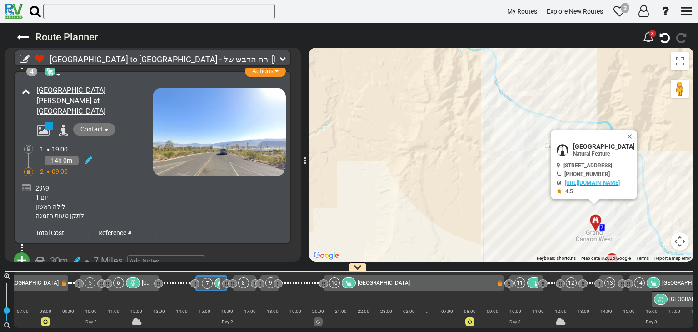
click at [25, 184] on icon at bounding box center [26, 188] width 9 height 9
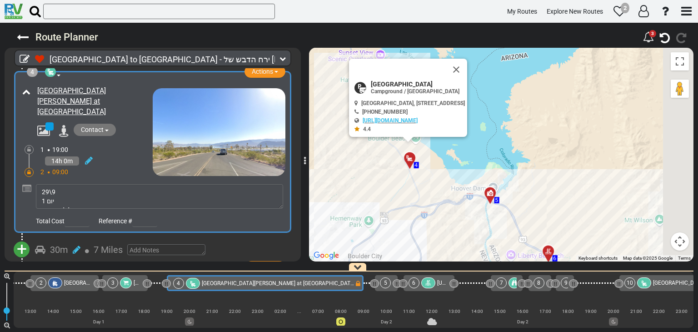
scroll to position [0, 102]
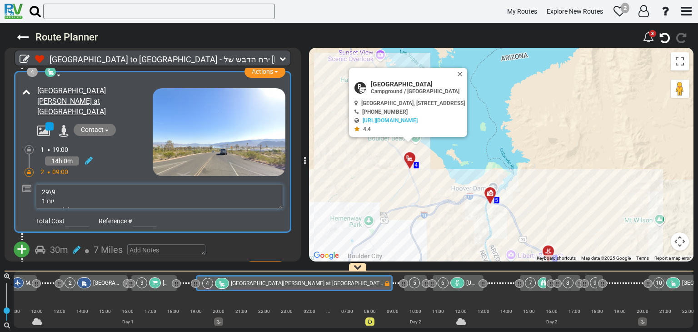
click at [40, 195] on textarea "29\9 יום 1 לילה ראשון לתקן טעות הזמנה!" at bounding box center [159, 196] width 247 height 25
drag, startPoint x: 56, startPoint y: 195, endPoint x: 38, endPoint y: 193, distance: 18.7
click at [36, 193] on textarea "29\9 ם1 לילה ראשון לתקן טעות הזמנה!" at bounding box center [159, 196] width 247 height 25
click at [53, 193] on textarea "29\9 ם1 לילה ראשון לתקן טעות הזמנה!" at bounding box center [159, 196] width 247 height 25
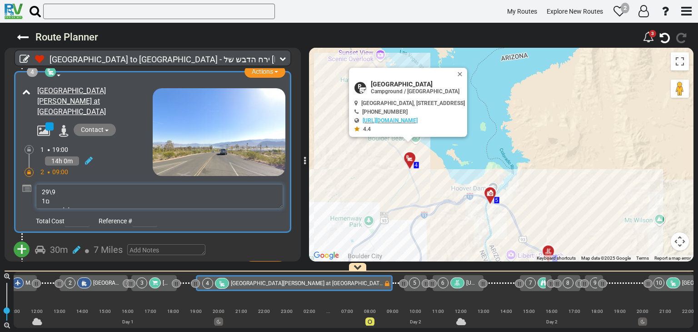
click at [53, 193] on textarea "29\9 ם1 לילה ראשון לתקן טעות הזמנה!" at bounding box center [159, 196] width 247 height 25
type textarea "29\9 יום 1-2 לילה ראשון לתקן טעות הזמנה!"
click at [123, 152] on div "4 Campground / Rv Park Actions Add Activity Replace Send Availability Request S…" at bounding box center [153, 152] width 266 height 150
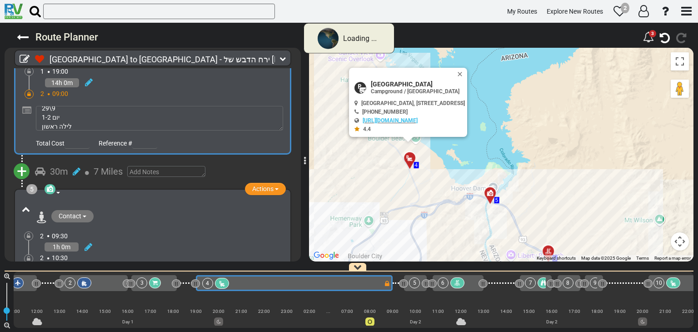
scroll to position [493, 0]
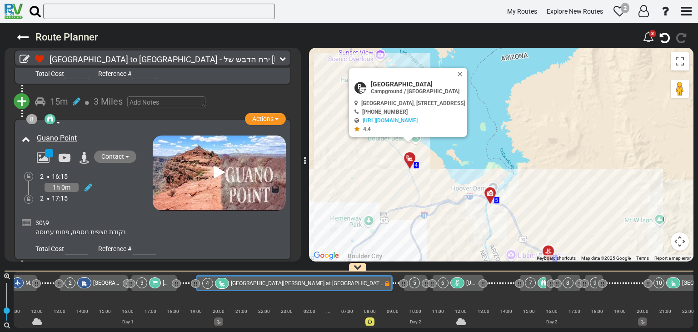
scroll to position [1321, 0]
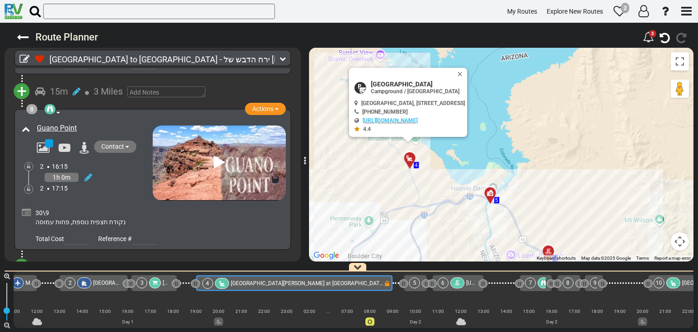
click at [27, 208] on icon at bounding box center [26, 212] width 9 height 9
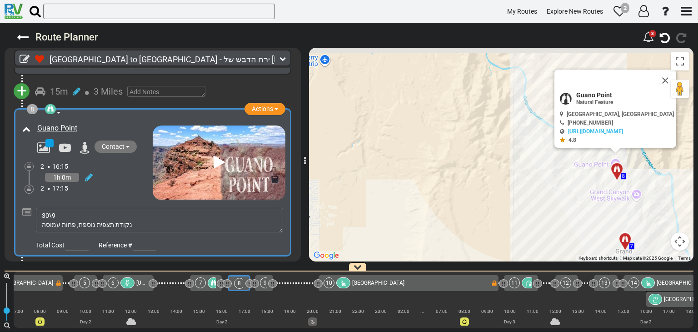
scroll to position [0, 464]
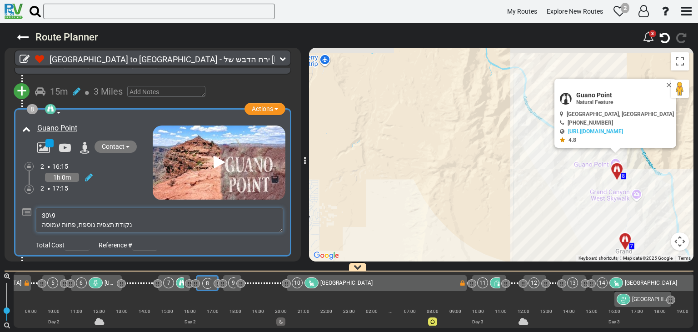
click at [56, 208] on textarea "30\9 נקודת תצפית נוספת, פחות עמוסה" at bounding box center [159, 220] width 247 height 25
type textarea "30\9 יום 2 נקודת תצפית נוספת, פחות עמוסה"
click at [112, 162] on div "2 16:15 1h 0m 2 17:15" at bounding box center [96, 177] width 112 height 31
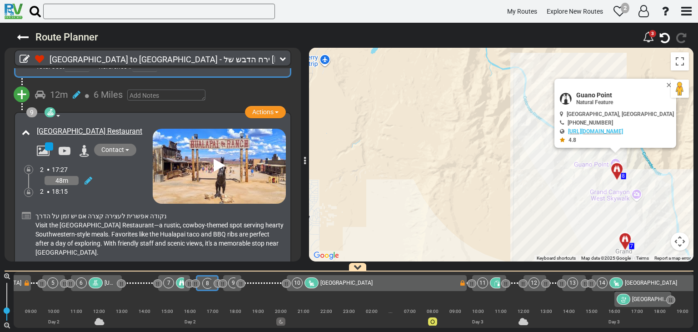
scroll to position [1531, 0]
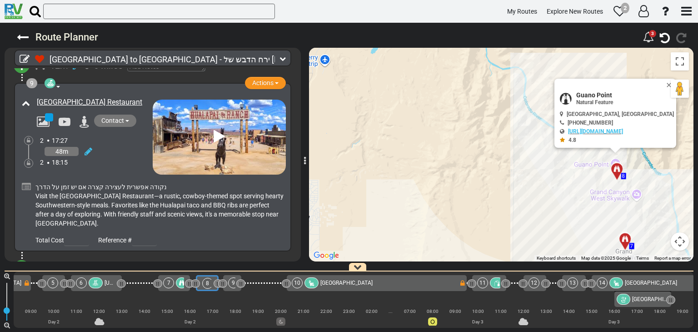
click at [29, 182] on icon at bounding box center [26, 186] width 9 height 9
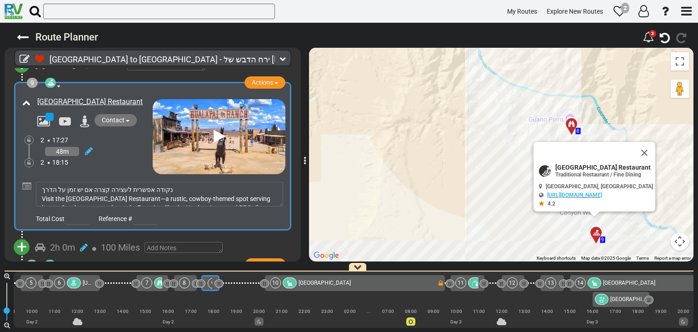
scroll to position [0, 491]
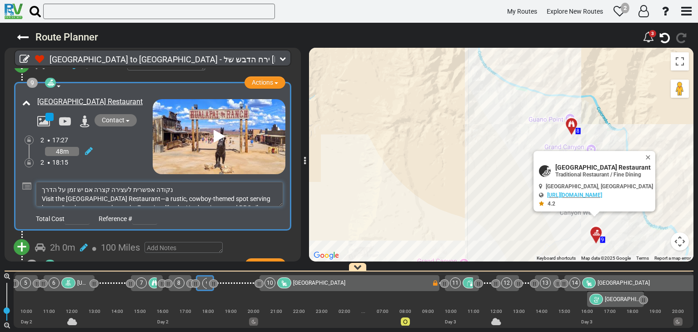
click at [160, 182] on textarea "נקודה אפשרית לעצירה קצרה אם יש זמן על הדרך Visit the Hualapai Ranch Restaurant—…" at bounding box center [159, 194] width 247 height 25
type textarea "נקודה אפשרית לעצירה קצרה אם יש זמן על הדרך יום 2 Visit the Hualapai Ranch Resta…"
click at [127, 135] on div "2 17:27 48m 2 18:15" at bounding box center [96, 150] width 112 height 31
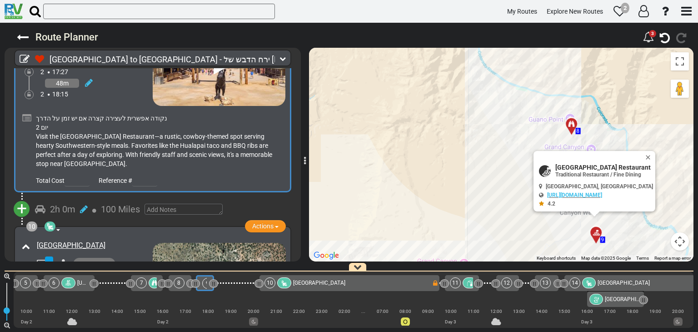
scroll to position [1668, 0]
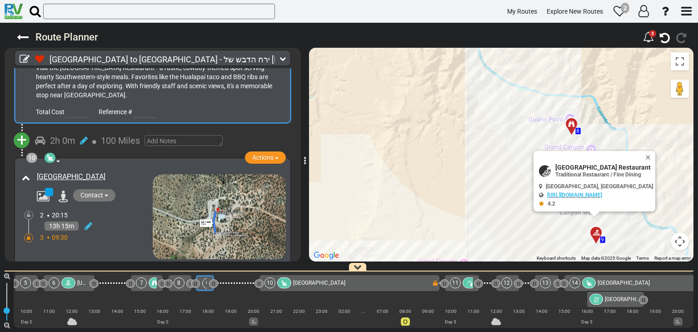
click at [27, 267] on icon at bounding box center [26, 271] width 9 height 9
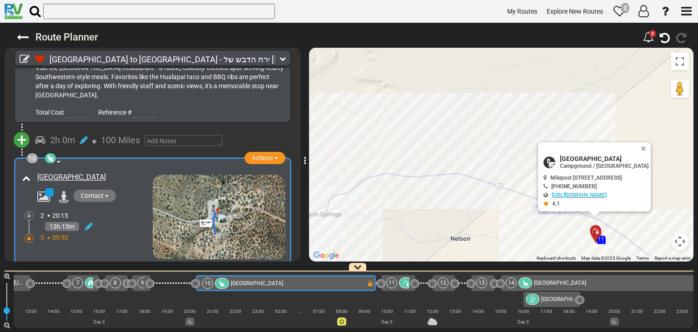
scroll to position [1713, 0]
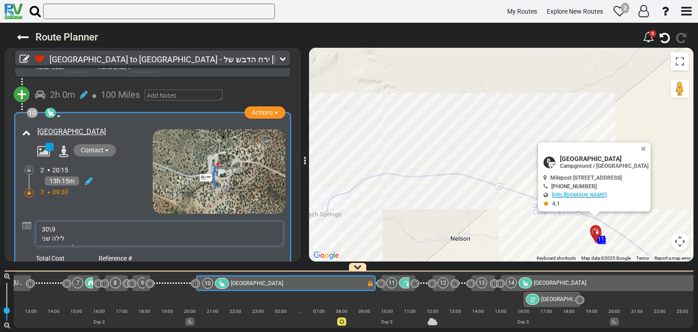
click at [76, 221] on textarea "30\9 לילה שני להזמין מקום נסיעה ארוכה אליו" at bounding box center [159, 233] width 247 height 25
type textarea "30\9 יום 2-3 לילה שני להזמין מקום נסיעה ארוכה אליו"
click at [111, 165] on div "10 Campground / Rv Park Actions Add Activity Replace Send Availability Request …" at bounding box center [153, 191] width 266 height 146
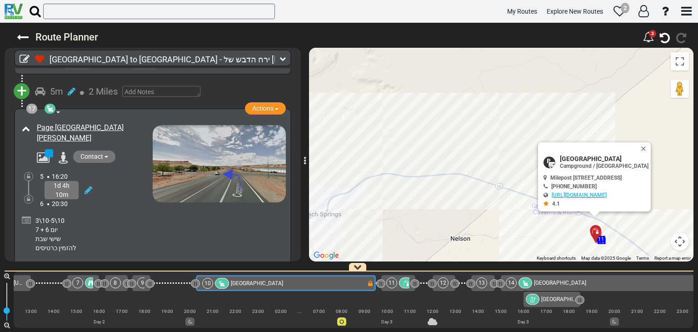
scroll to position [3287, 0]
click at [26, 215] on icon at bounding box center [26, 219] width 9 height 9
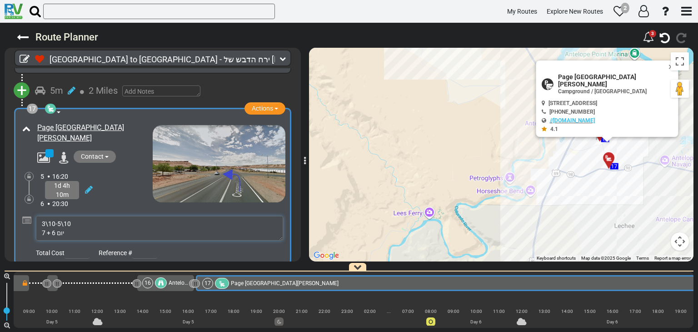
scroll to position [18, 0]
drag, startPoint x: 68, startPoint y: 190, endPoint x: 47, endPoint y: 189, distance: 20.5
click at [45, 216] on textarea "3\10-5\10 יום 6 + 7 שישי שבת להזמין כרטיסים" at bounding box center [159, 228] width 247 height 25
drag, startPoint x: 278, startPoint y: 193, endPoint x: 281, endPoint y: 229, distance: 35.6
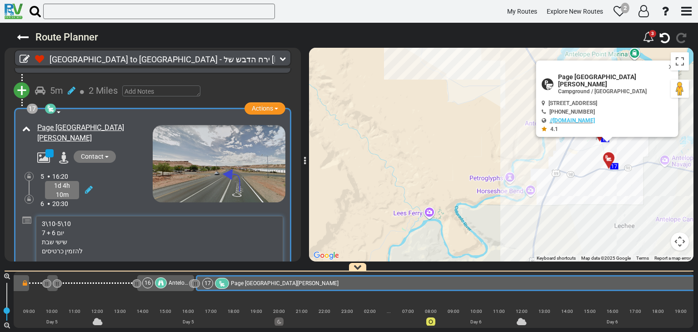
click at [281, 229] on textarea "3\10-5\10 יום 6 + 7 שישי שבת להזמין כרטיסים" at bounding box center [159, 245] width 247 height 58
click at [76, 216] on textarea "3\10-5\10 יום 6 + 7 שישי שבת להזמין כרטיסים" at bounding box center [159, 246] width 247 height 60
click at [77, 216] on textarea "3\10-5\10 יום 6 + 7 שישי שבת להזמין כרטיסים" at bounding box center [159, 246] width 247 height 60
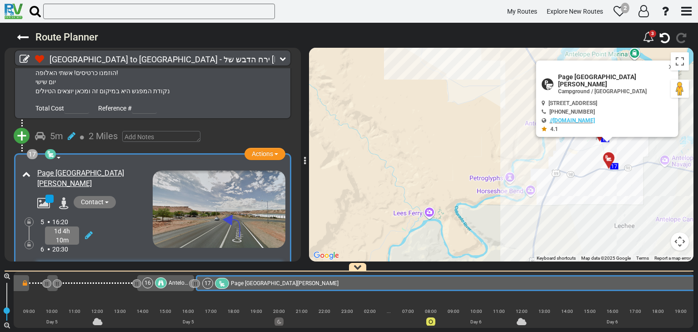
scroll to position [3287, 0]
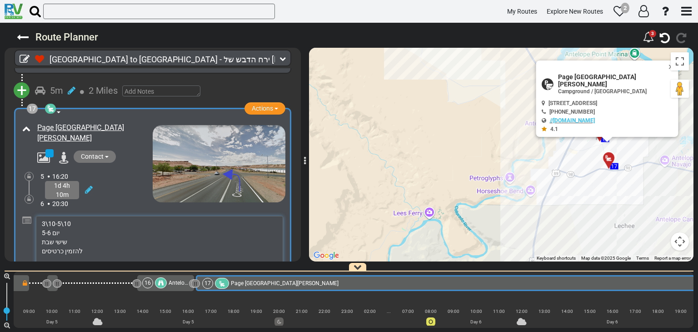
click at [69, 216] on textarea "3\10-5\10 יום 5-6 שישי שבת להזמין כרטיסים" at bounding box center [159, 246] width 247 height 60
type textarea "3\10-5\10 יום 5-6 שישי שבת ראשון יציאה להזמין כרטיסים"
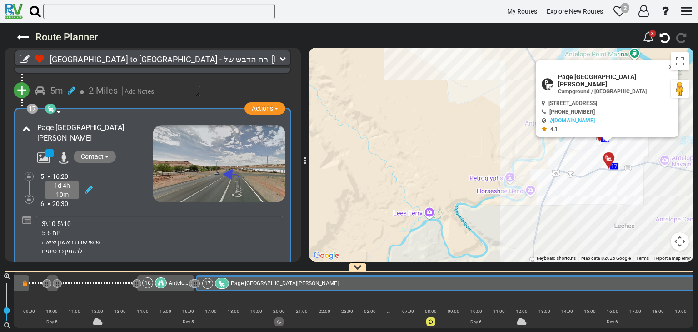
click at [100, 154] on div "17 Campground / Rv Park Actions Add Activity Replace Send Availability Request …" at bounding box center [153, 204] width 266 height 180
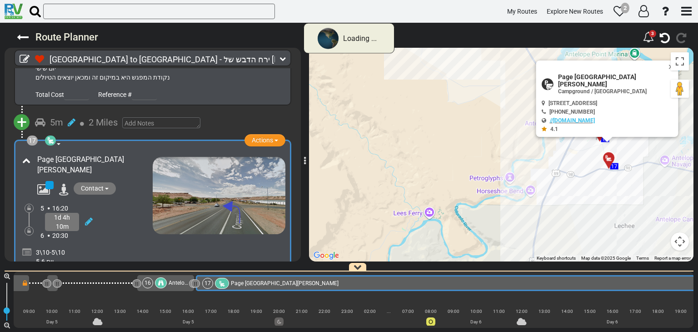
scroll to position [3254, 0]
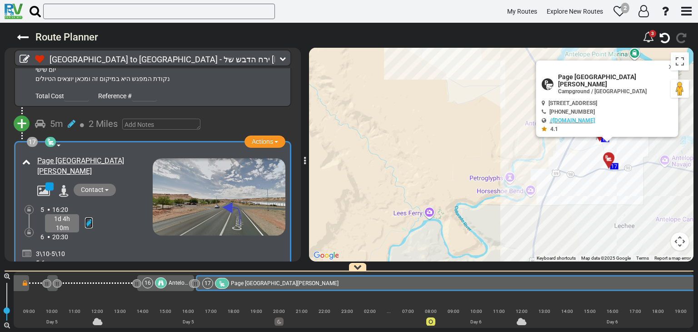
click at [89, 218] on icon at bounding box center [89, 222] width 8 height 9
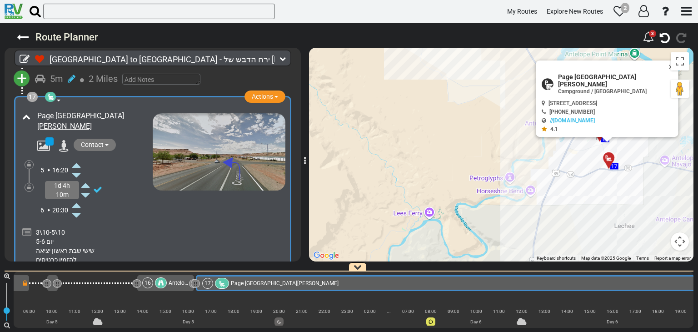
scroll to position [3299, 0]
click at [78, 207] on icon at bounding box center [76, 214] width 8 height 15
click at [76, 197] on icon at bounding box center [76, 204] width 8 height 15
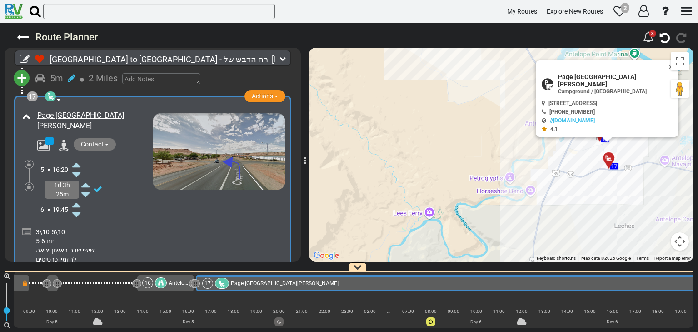
click at [76, 197] on icon at bounding box center [76, 204] width 8 height 15
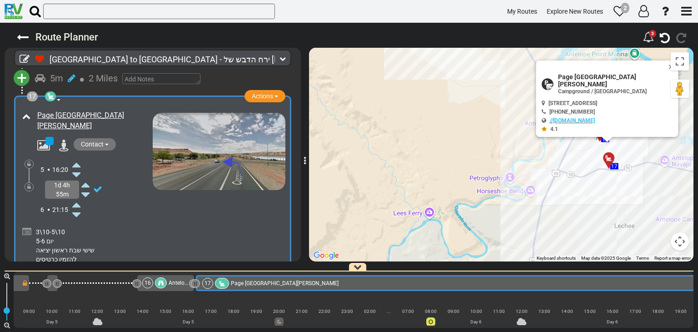
click at [76, 197] on icon at bounding box center [76, 204] width 8 height 15
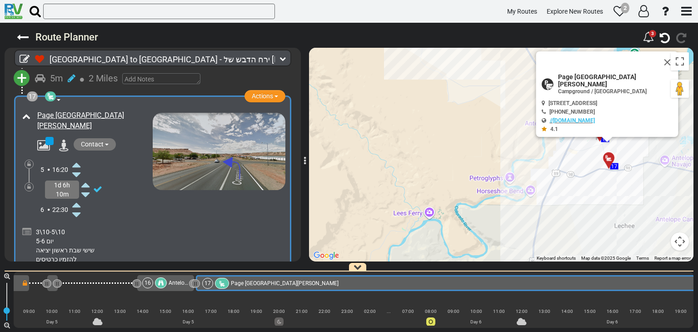
click at [76, 197] on icon at bounding box center [76, 204] width 8 height 15
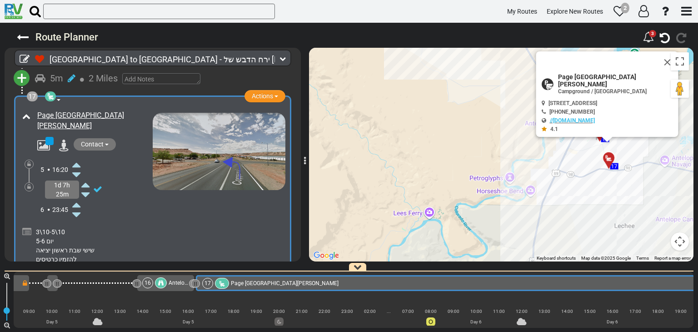
click at [76, 197] on icon at bounding box center [76, 204] width 8 height 15
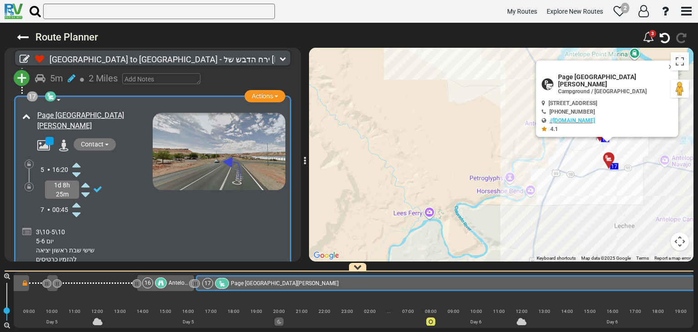
click at [76, 197] on icon at bounding box center [76, 204] width 8 height 15
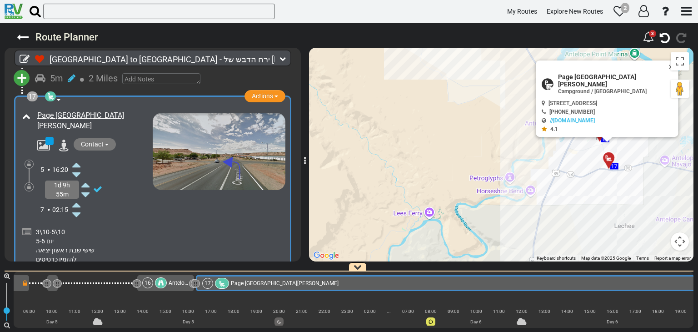
click at [76, 197] on icon at bounding box center [76, 204] width 8 height 15
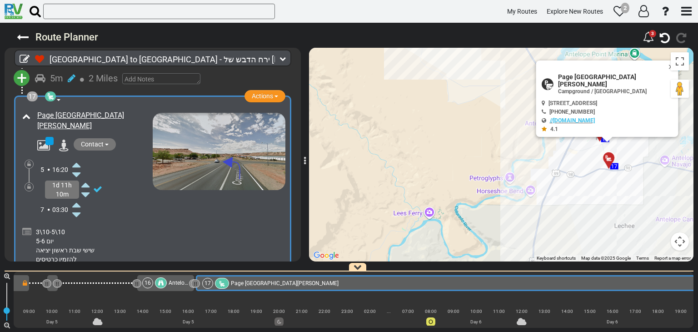
click at [76, 197] on icon at bounding box center [76, 204] width 8 height 15
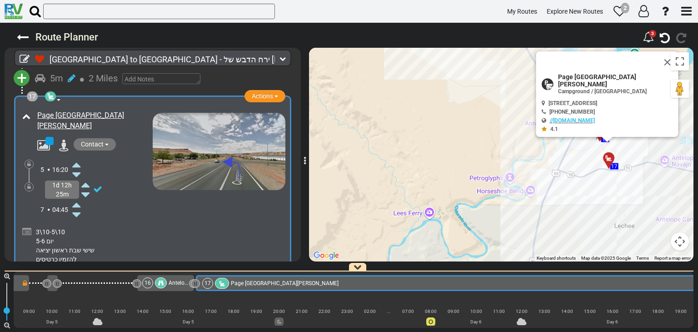
click at [76, 197] on icon at bounding box center [76, 204] width 8 height 15
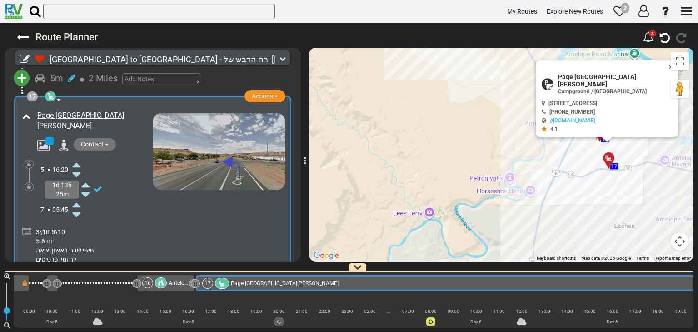
click at [76, 197] on icon at bounding box center [76, 204] width 8 height 15
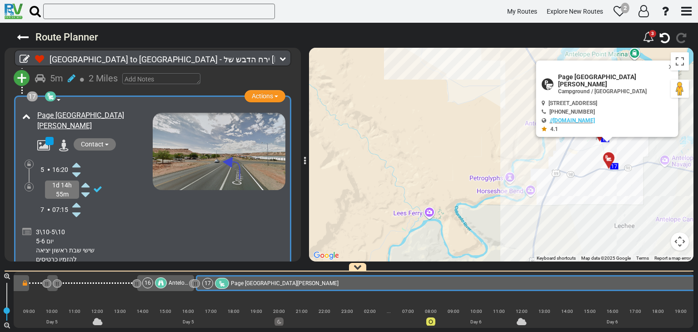
click at [76, 197] on icon at bounding box center [76, 204] width 8 height 15
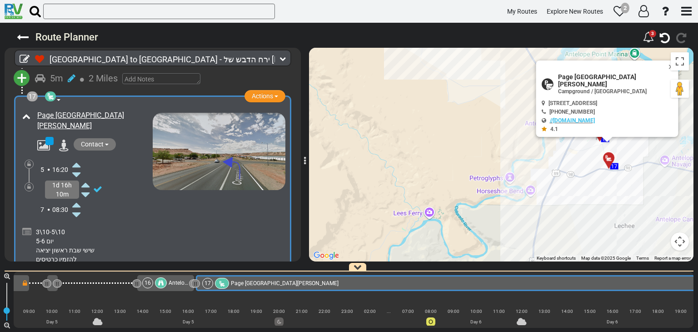
click at [76, 197] on icon at bounding box center [76, 204] width 8 height 15
click at [96, 185] on icon at bounding box center [97, 189] width 9 height 9
click at [96, 220] on div "3\10-5\10 יום 5-6 שישי שבת ראשון יציאה להזמין כרטיסים" at bounding box center [153, 243] width 266 height 46
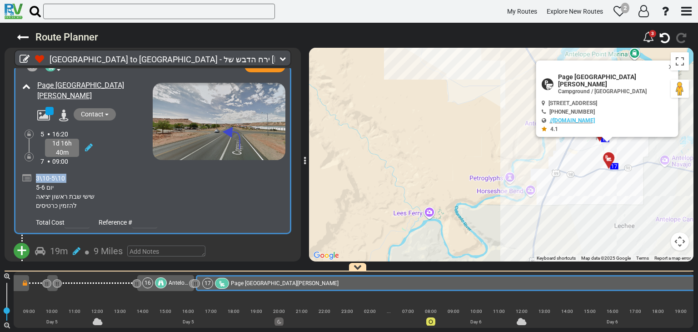
scroll to position [3345, 0]
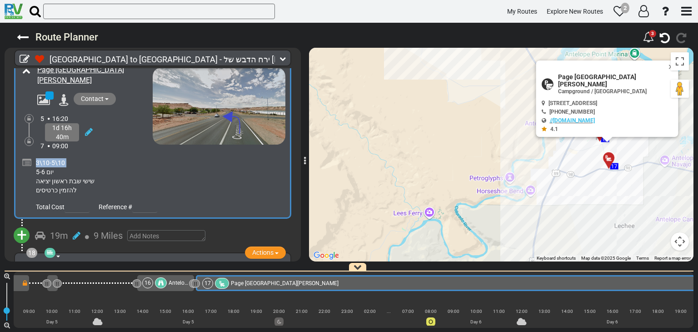
click at [44, 159] on span "3\10-5\10 יום 5-6 שישי שבת ראשון יציאה להזמין כרטיסים" at bounding box center [65, 176] width 59 height 35
click at [27, 158] on icon at bounding box center [26, 162] width 9 height 9
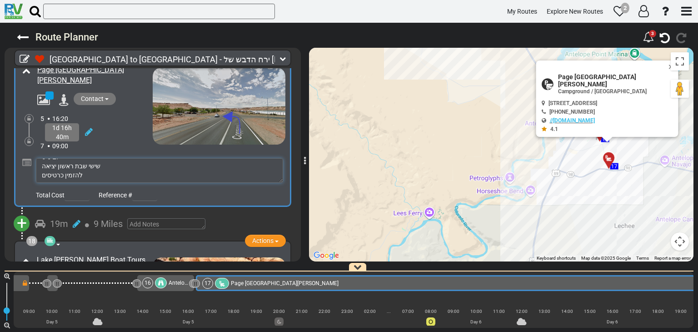
click at [49, 158] on textarea "3\10-5\10 יום 5-6 שישי שבת ראשון יציאה להזמין כרטיסים" at bounding box center [159, 170] width 247 height 25
click at [50, 158] on textarea "3\10-5\10 יום 5-6 שישי שבת ראשון יציאה להזמין כרטיסים" at bounding box center [159, 170] width 247 height 25
click at [49, 158] on textarea "3\10-5\10 יום 5-6 שישי שבת ראשון יציאה להזמין כרטיסים" at bounding box center [159, 170] width 247 height 25
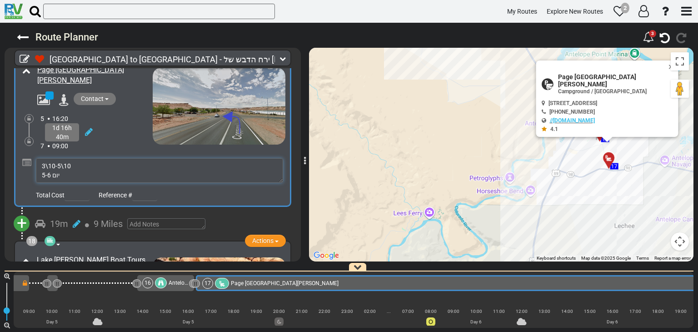
click at [49, 158] on textarea "3\10-5\10 יום 5-6 שישי שבת ראשון יציאה להזמין כרטיסים" at bounding box center [159, 170] width 247 height 25
click at [48, 158] on textarea "3\10-5\10 יום 5-6 שישי שבת ראשון יציאה להזמין כרטיסים" at bounding box center [159, 170] width 247 height 25
type textarea "3\10-5\10 יום 5-7 שישי שבת ראשון יציאה להזמין כרטיסים"
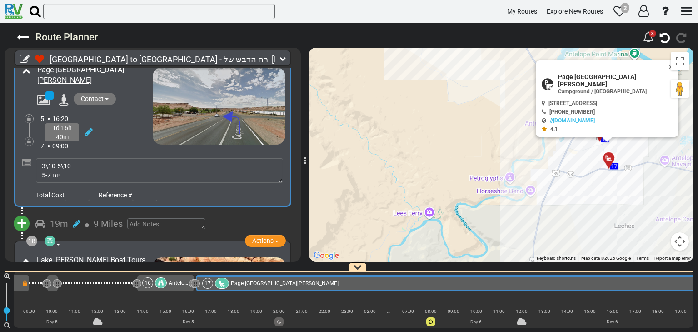
click at [120, 123] on div "1d 16h 40m" at bounding box center [96, 132] width 112 height 18
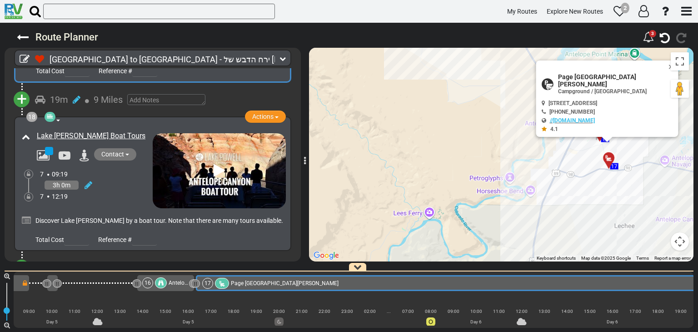
scroll to position [3481, 0]
click at [668, 71] on button "Close" at bounding box center [673, 66] width 11 height 13
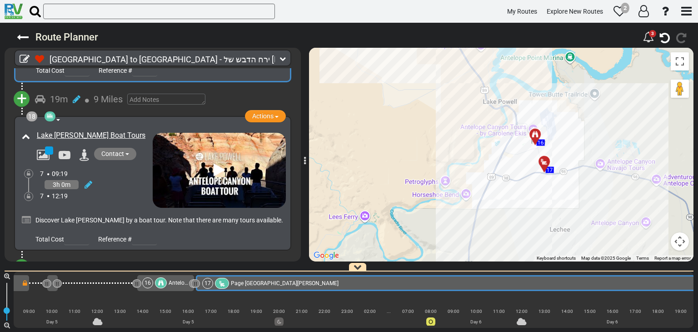
drag, startPoint x: 478, startPoint y: 146, endPoint x: 439, endPoint y: 151, distance: 39.5
click at [439, 151] on div "To activate drag with keyboard, press Alt + Enter. Once in keyboard drag state,…" at bounding box center [501, 155] width 385 height 214
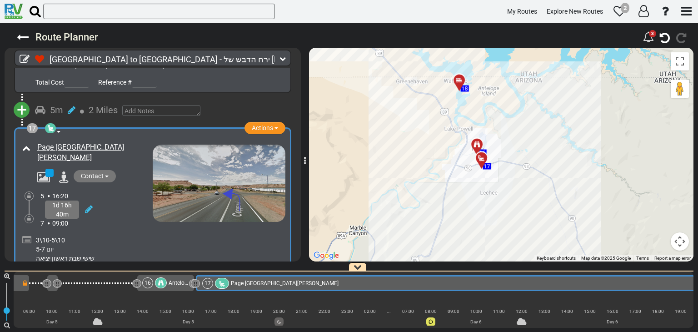
scroll to position [3254, 0]
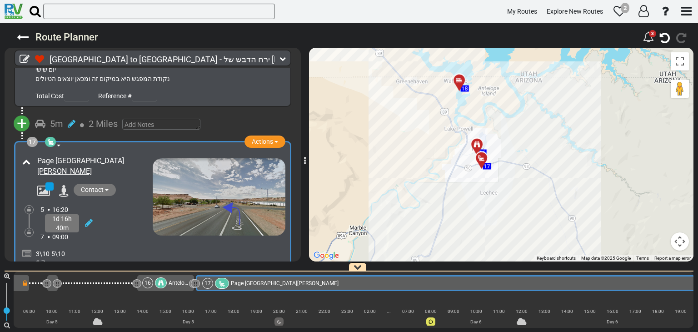
click at [133, 154] on div "Page [GEOGRAPHIC_DATA][PERSON_NAME]" at bounding box center [86, 198] width 133 height 88
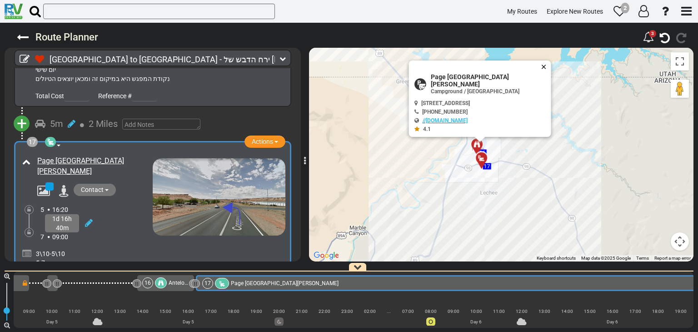
click at [541, 70] on button "Close" at bounding box center [546, 66] width 11 height 13
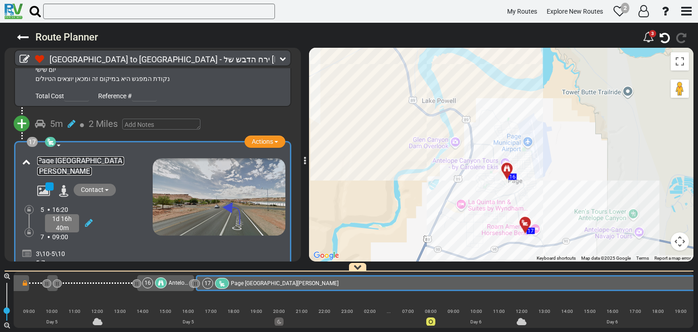
click at [91, 156] on link "Page [GEOGRAPHIC_DATA][PERSON_NAME]" at bounding box center [80, 165] width 87 height 19
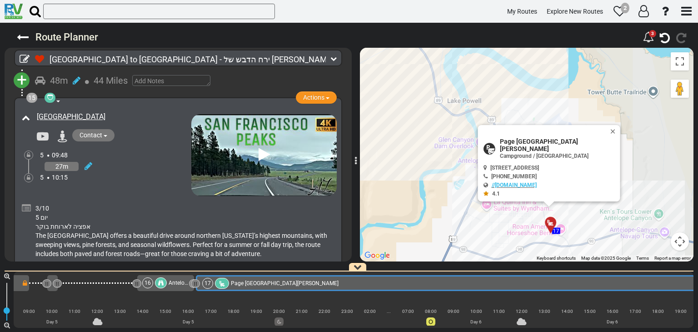
scroll to position [2987, 0]
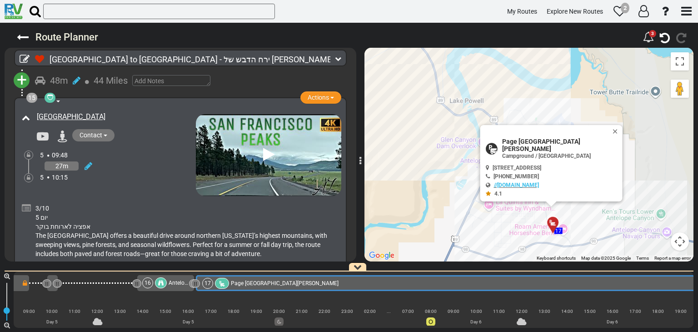
drag, startPoint x: 305, startPoint y: 160, endPoint x: 360, endPoint y: 150, distance: 56.2
click at [360, 150] on div at bounding box center [360, 154] width 5 height 223
click at [612, 135] on button "Close" at bounding box center [617, 131] width 11 height 13
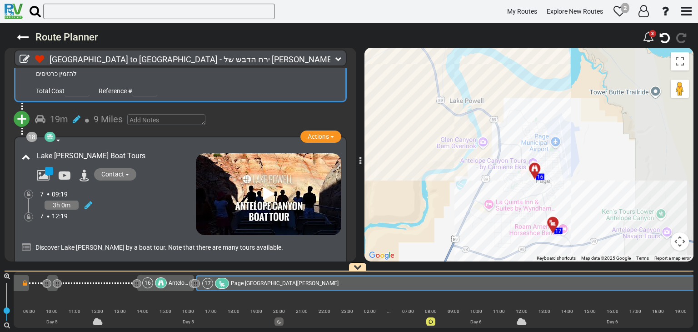
scroll to position [3624, 0]
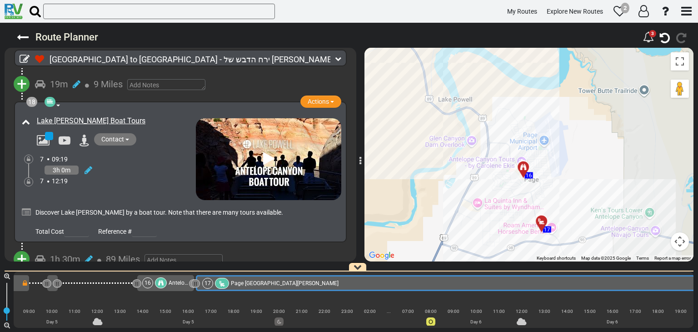
drag, startPoint x: 561, startPoint y: 129, endPoint x: 543, endPoint y: 131, distance: 18.3
click at [543, 131] on div "To activate drag with keyboard, press Alt + Enter. Once in keyboard drag state,…" at bounding box center [529, 155] width 329 height 214
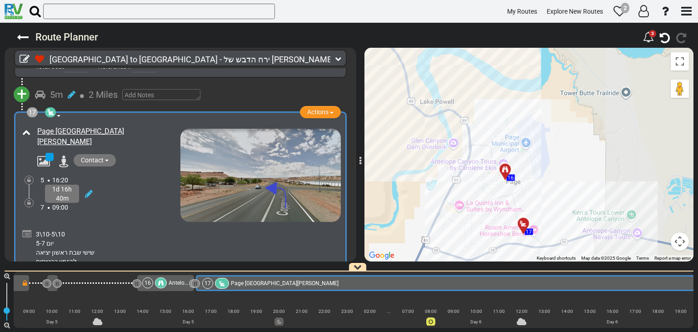
scroll to position [3396, 0]
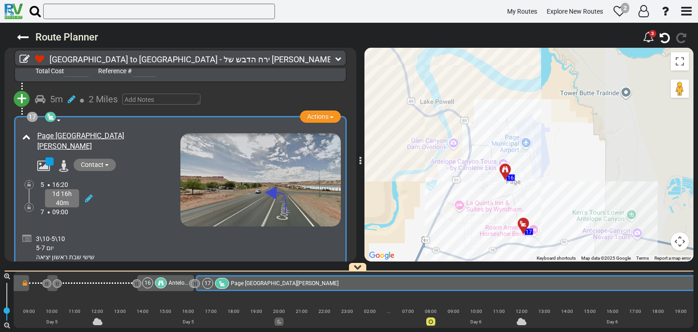
click at [575, 118] on div "To activate drag with keyboard, press Alt + Enter. Once in keyboard drag state,…" at bounding box center [529, 155] width 329 height 214
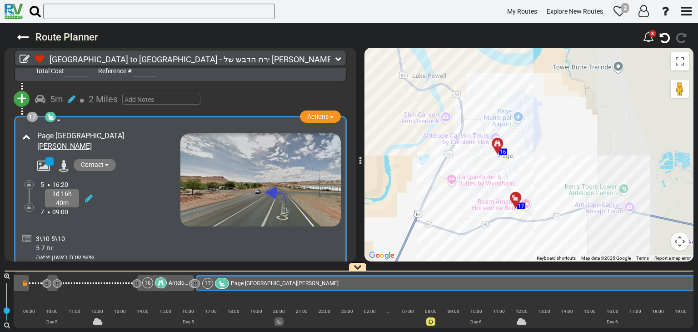
drag, startPoint x: 575, startPoint y: 118, endPoint x: 567, endPoint y: 91, distance: 28.4
click at [567, 91] on div "To activate drag with keyboard, press Alt + Enter. Once in keyboard drag state,…" at bounding box center [529, 155] width 329 height 214
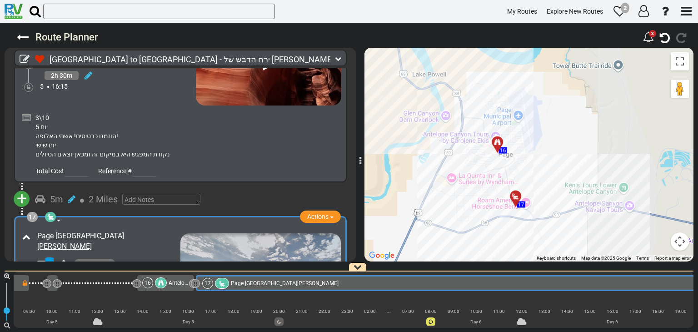
scroll to position [3306, 0]
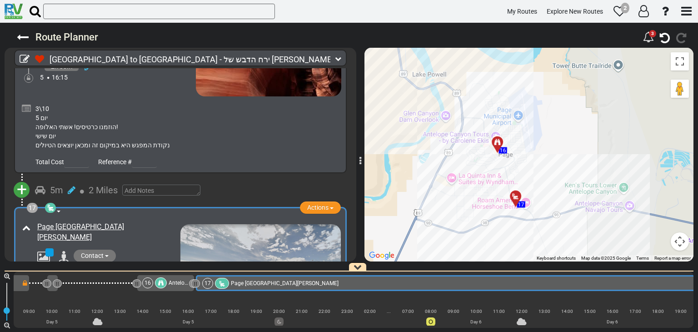
click at [20, 179] on span "+" at bounding box center [22, 189] width 10 height 21
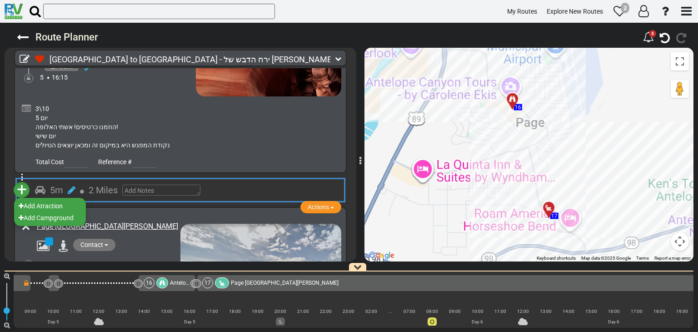
scroll to position [0, 1737]
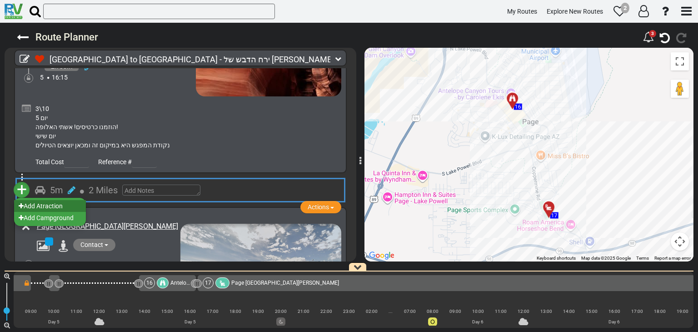
click at [41, 200] on li "Add Atraction" at bounding box center [50, 206] width 72 height 12
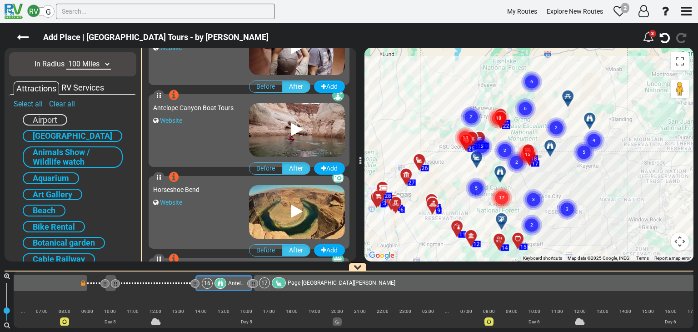
scroll to position [636, 0]
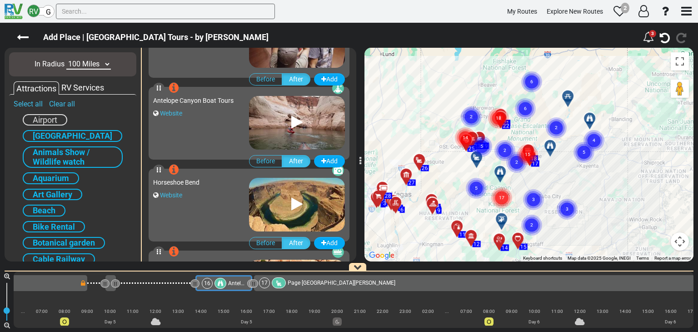
click at [215, 210] on div "Horseshoe Bend Website" at bounding box center [201, 202] width 96 height 59
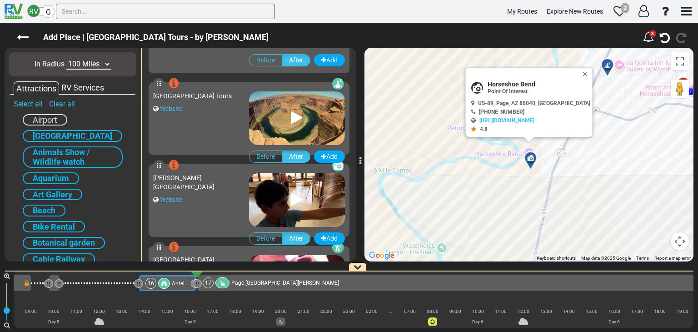
scroll to position [227, 0]
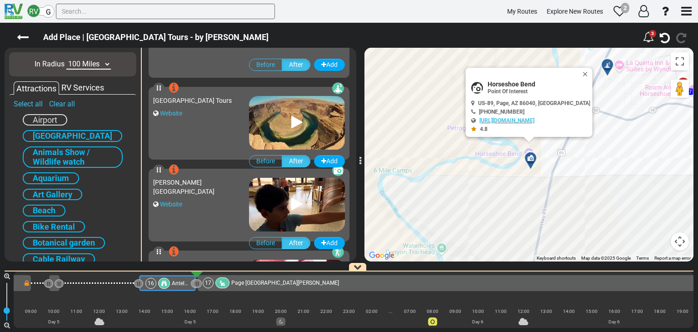
click at [217, 132] on div "Horseshoe Bend Slot Canyon Tours Website" at bounding box center [201, 120] width 96 height 59
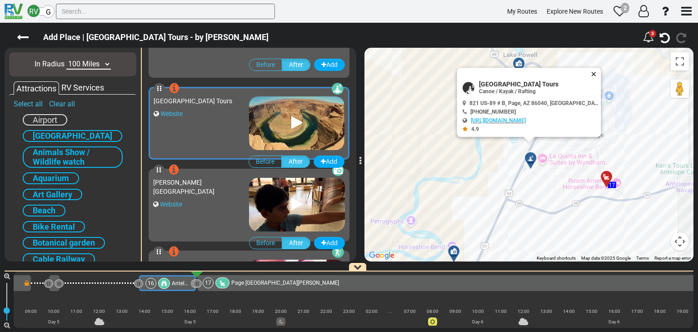
click at [591, 73] on button "Close" at bounding box center [596, 74] width 11 height 13
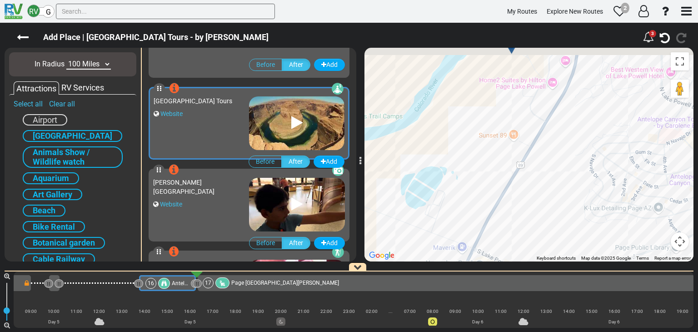
drag, startPoint x: 528, startPoint y: 97, endPoint x: 461, endPoint y: 176, distance: 103.9
click at [461, 176] on div "To activate drag with keyboard, press Alt + Enter. Once in keyboard drag state,…" at bounding box center [529, 155] width 329 height 214
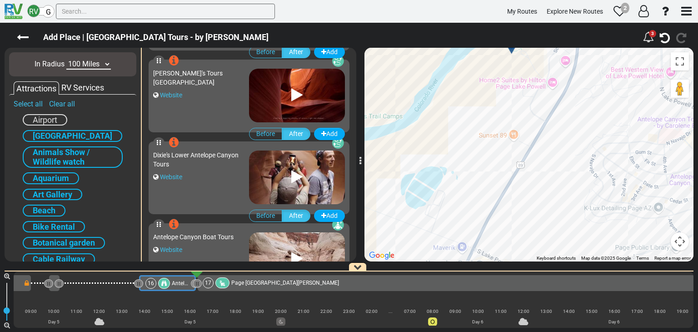
scroll to position [636, 0]
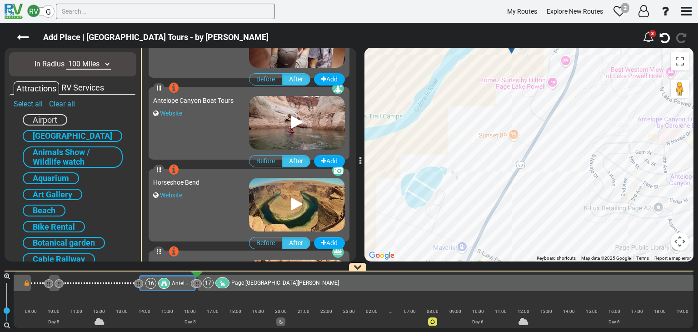
click at [222, 185] on div "Horseshoe Bend" at bounding box center [201, 182] width 96 height 9
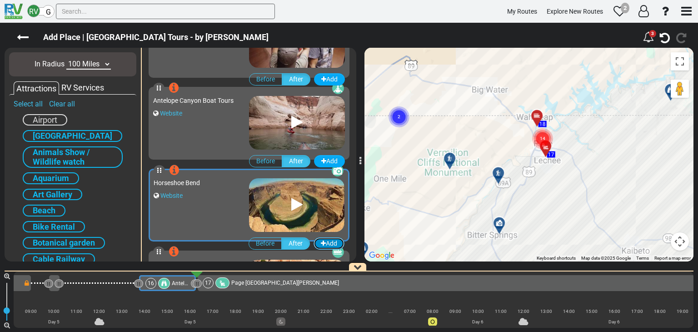
click at [326, 243] on button "Add" at bounding box center [329, 243] width 31 height 12
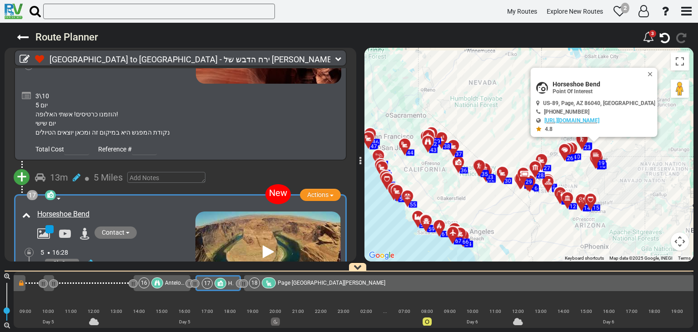
scroll to position [3380, 0]
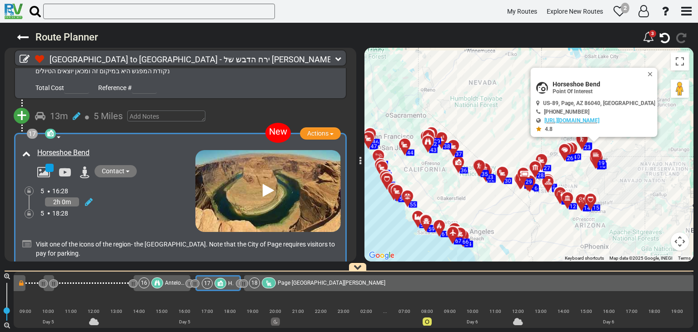
click at [22, 240] on icon at bounding box center [26, 244] width 9 height 9
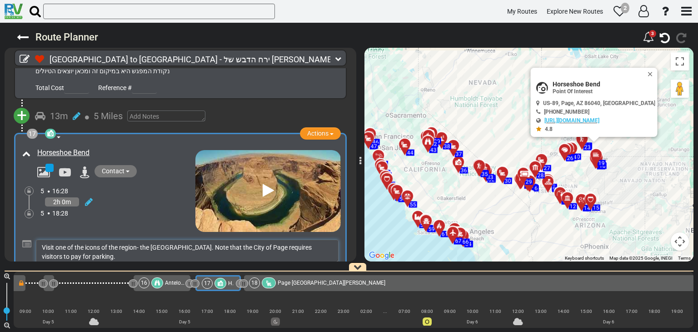
click at [326, 240] on textarea "Visit one of the icons of the region- the [GEOGRAPHIC_DATA]. Note that the City…" at bounding box center [187, 252] width 303 height 25
click at [38, 240] on textarea "Visit one of the icons of the region- the [GEOGRAPHIC_DATA]. Note that the City…" at bounding box center [187, 252] width 303 height 25
click at [42, 240] on textarea "Visit one of the icons of the region- the [GEOGRAPHIC_DATA]. Note that the City…" at bounding box center [187, 252] width 303 height 25
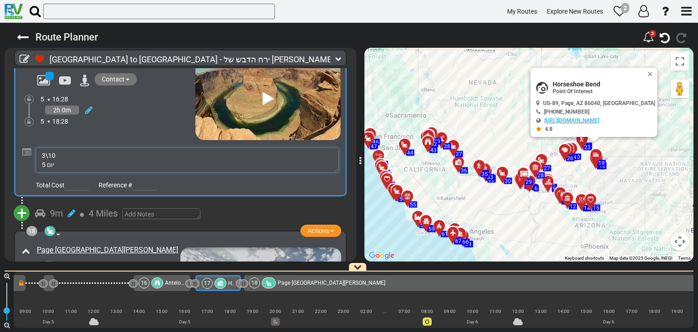
scroll to position [5, 0]
type textarea "3\10 יום 5 לברר שילוב מבחינה כספיץ ולהזמין כרטיסים Visit one of the icons of th…"
click at [122, 97] on div "17 Point Of Interest Natural Feature Actions Add Activity Replace Set as Booked…" at bounding box center [180, 119] width 321 height 144
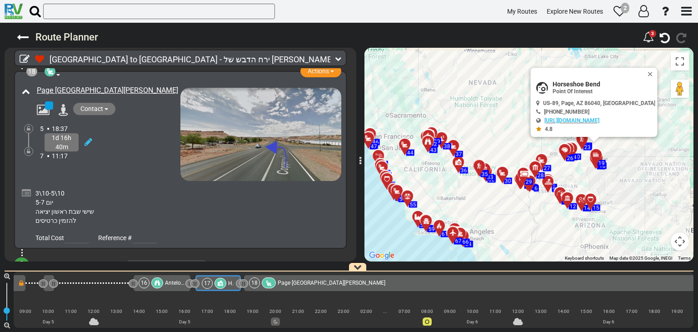
scroll to position [3652, 0]
click at [22, 188] on icon at bounding box center [26, 192] width 9 height 9
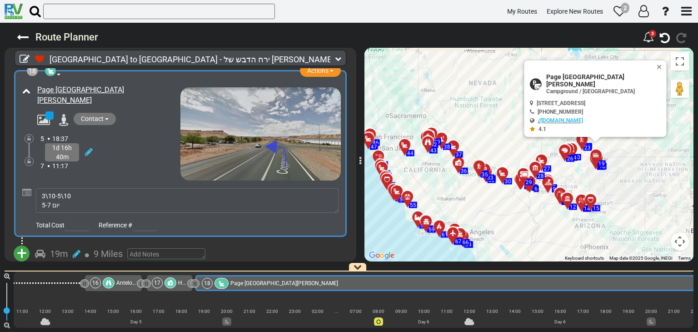
scroll to position [18, 0]
click at [71, 188] on textarea "3\10-5\10 יום 5-7 שישי שבת ראשון יציאה להזמין כרטיסים" at bounding box center [187, 200] width 303 height 25
type textarea "3\10-5\10 יום 5-7 שישי שבת - ראשון יציאה להזמין כרטיסים"
click at [111, 124] on div "18 Campground / Rv Park Actions Add Activity Replace Send Availability Request …" at bounding box center [180, 153] width 321 height 155
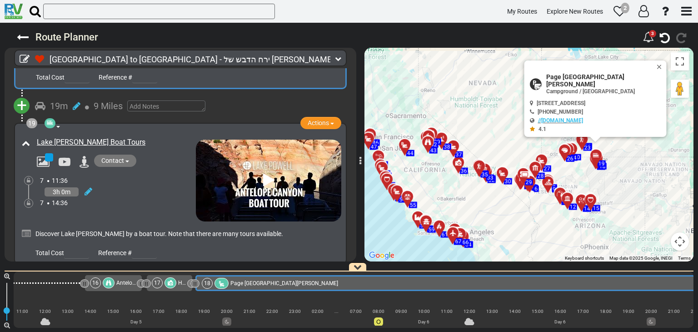
scroll to position [3815, 0]
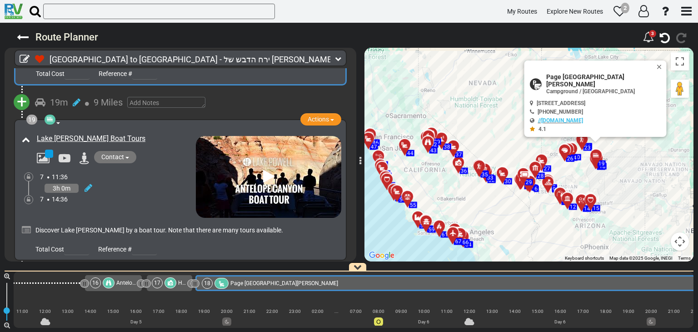
click at [151, 181] on div "3h 0m" at bounding box center [118, 187] width 156 height 13
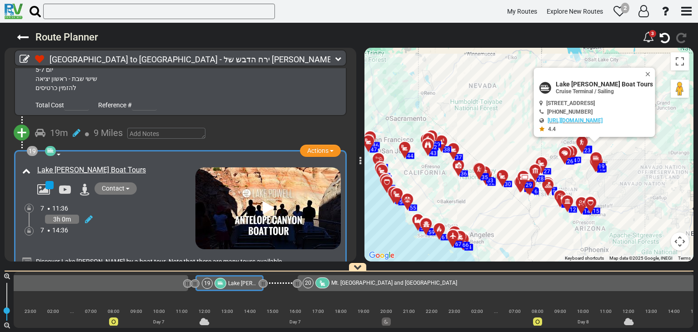
scroll to position [3770, 0]
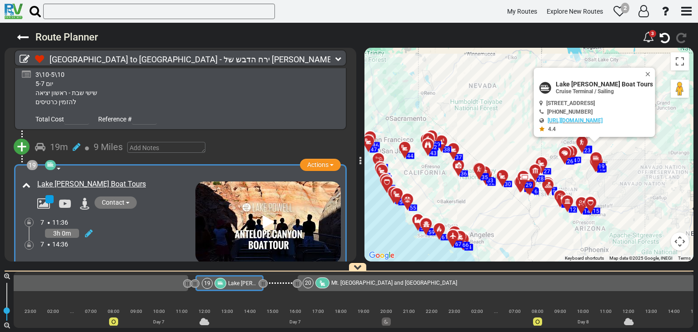
click at [101, 141] on span "9 Miles" at bounding box center [108, 146] width 29 height 11
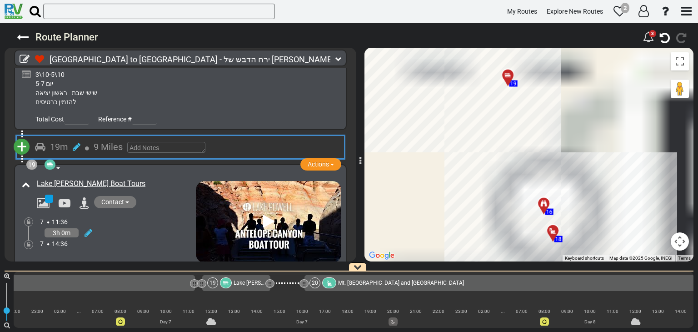
scroll to position [0, 2473]
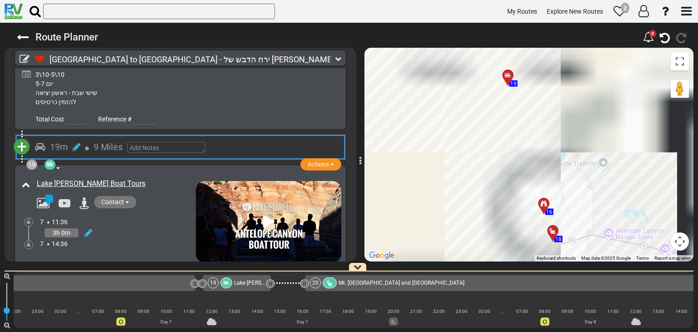
click at [19, 136] on span "+" at bounding box center [22, 146] width 10 height 21
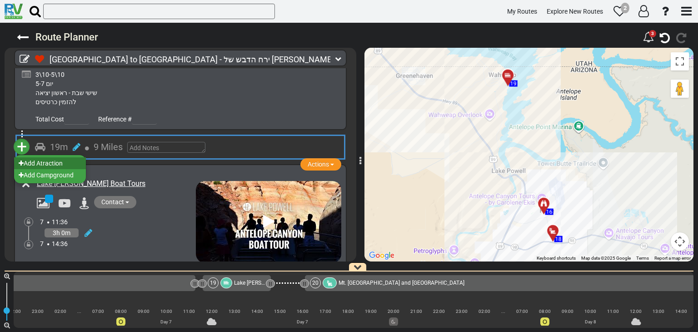
click at [56, 157] on li "Add Atraction" at bounding box center [50, 163] width 72 height 12
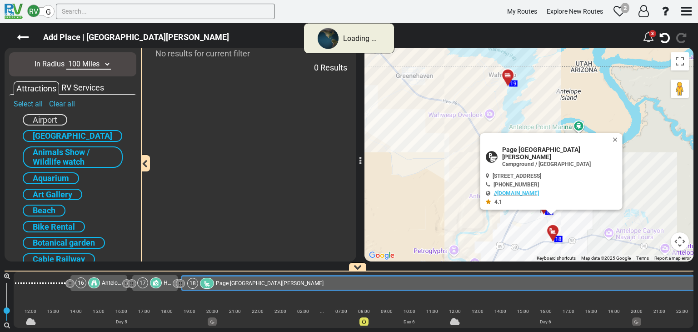
scroll to position [0, 1791]
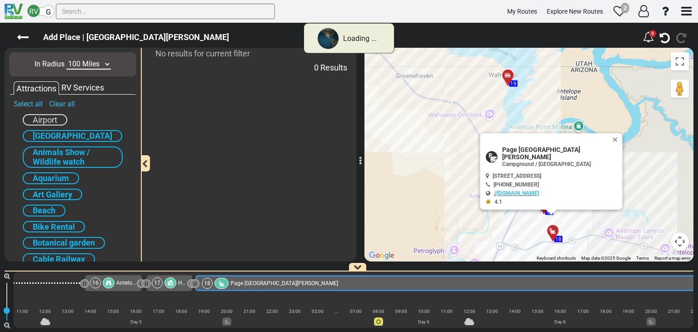
click at [90, 67] on select "10 Miles 50 Miles 100 Miles 250 Miles 500 Miles 1000 Miles" at bounding box center [88, 64] width 45 height 10
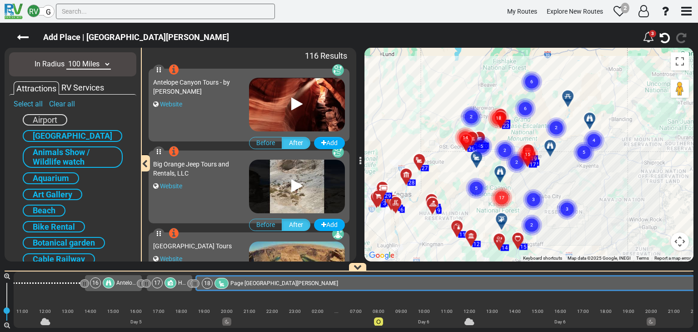
select select "number:50"
click at [66, 59] on select "10 Miles 50 Miles 100 Miles 250 Miles 500 Miles 1000 Miles" at bounding box center [88, 64] width 45 height 10
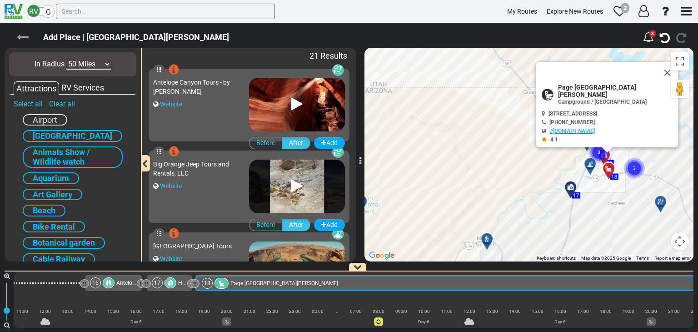
click at [25, 39] on icon at bounding box center [23, 37] width 12 height 12
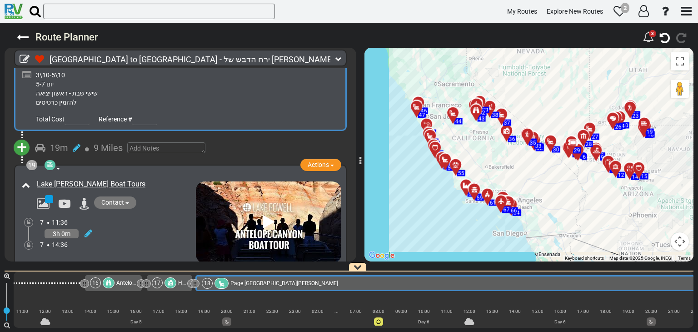
click at [157, 196] on div "Contact +1 888-896-3829 https://www.lakepowell.com/marinas/boat-tours/" at bounding box center [114, 203] width 164 height 15
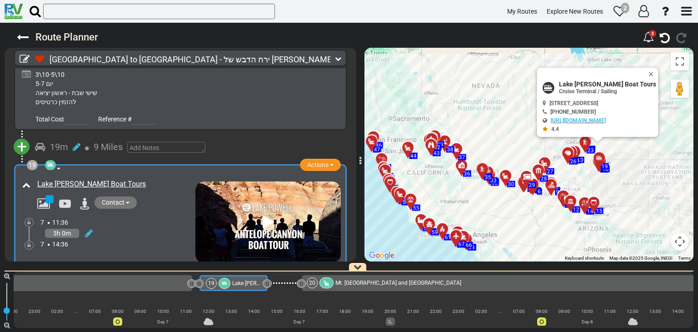
scroll to position [0, 2480]
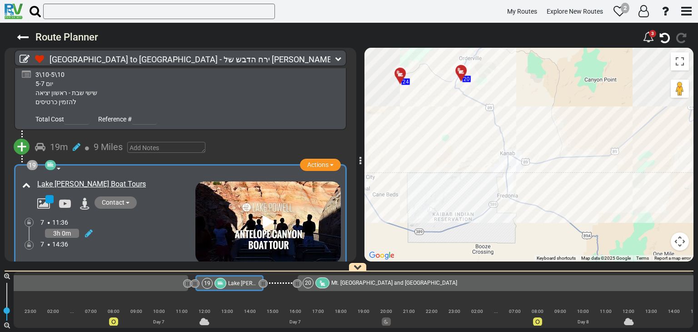
drag, startPoint x: 615, startPoint y: 96, endPoint x: 406, endPoint y: 170, distance: 222.1
click at [406, 170] on div "To activate drag with keyboard, press Alt + Enter. Once in keyboard drag state,…" at bounding box center [529, 155] width 329 height 214
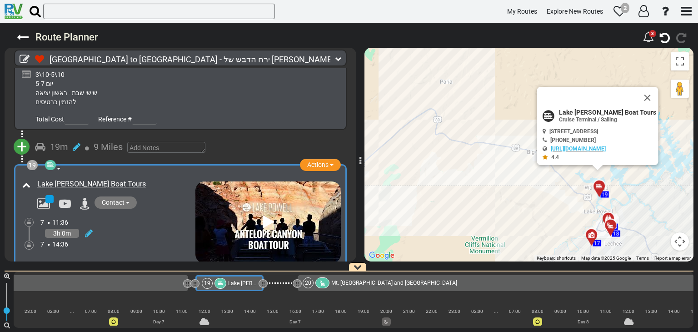
click at [220, 111] on div "Total Cost Reference #" at bounding box center [187, 118] width 308 height 14
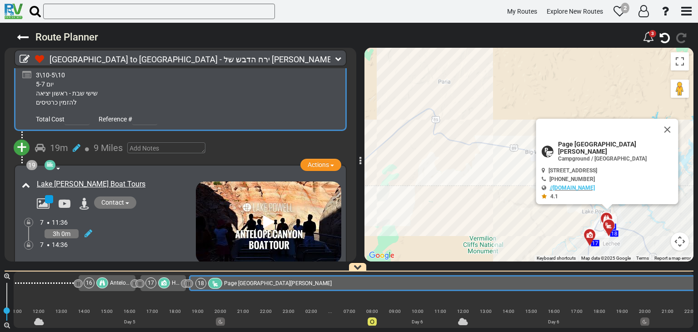
scroll to position [0, 1791]
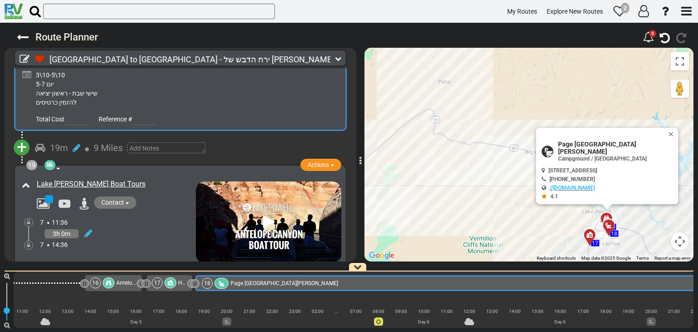
click at [156, 196] on div "Contact +1 888-896-3829 https://www.lakepowell.com/marinas/boat-tours/" at bounding box center [114, 203] width 164 height 15
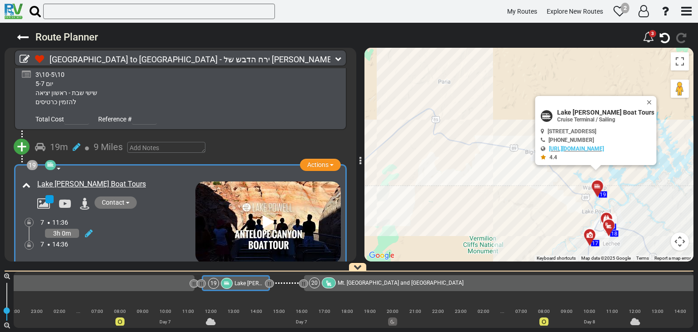
scroll to position [0, 2480]
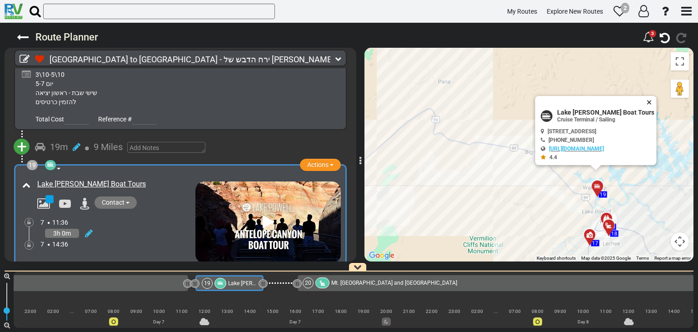
click at [657, 99] on button "Close" at bounding box center [651, 102] width 11 height 13
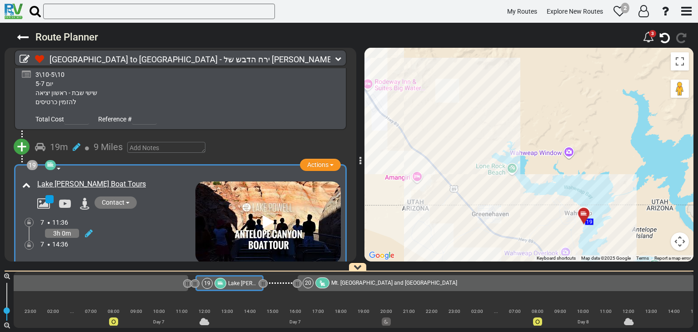
click at [264, 215] on icon at bounding box center [268, 222] width 11 height 15
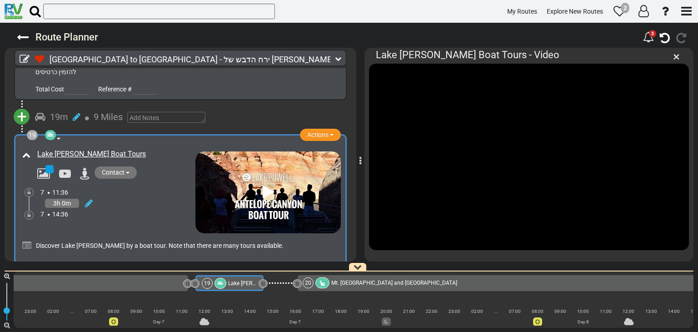
scroll to position [3815, 0]
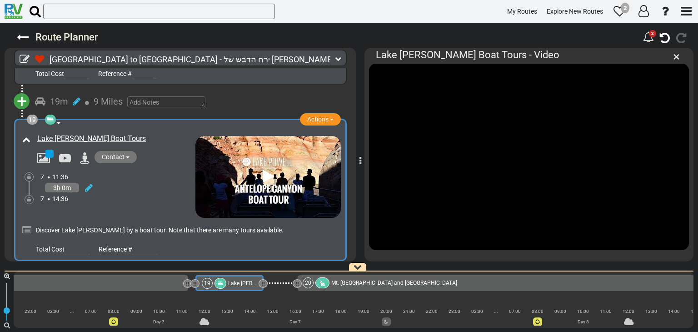
drag, startPoint x: 676, startPoint y: 58, endPoint x: 671, endPoint y: 62, distance: 6.5
click at [676, 58] on span "×" at bounding box center [676, 56] width 7 height 15
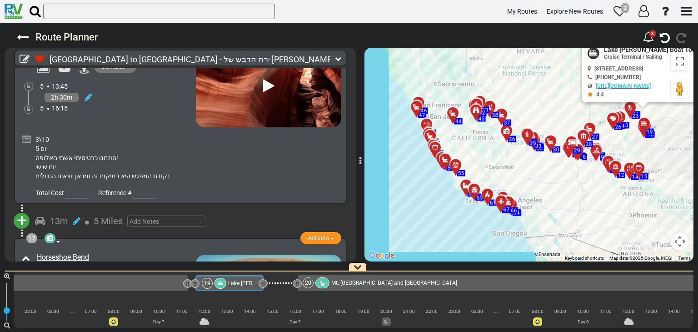
scroll to position [3224, 0]
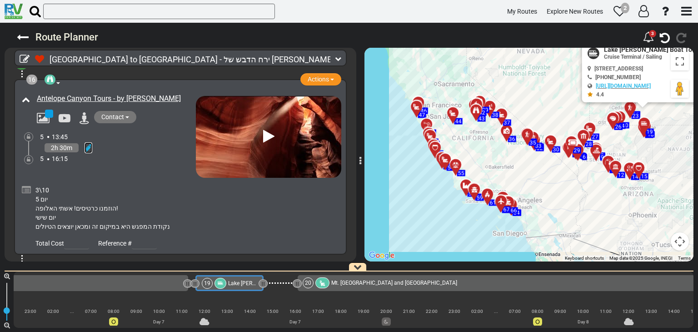
click at [87, 143] on icon at bounding box center [89, 147] width 8 height 9
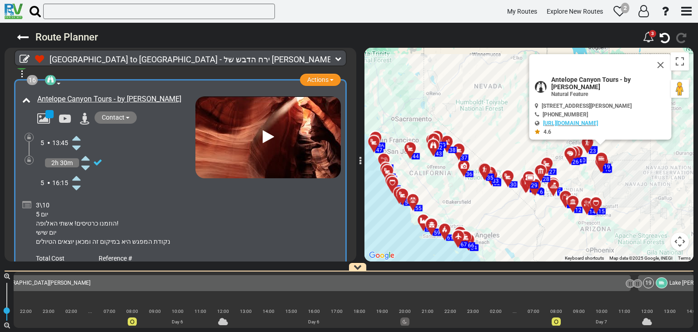
scroll to position [0, 1680]
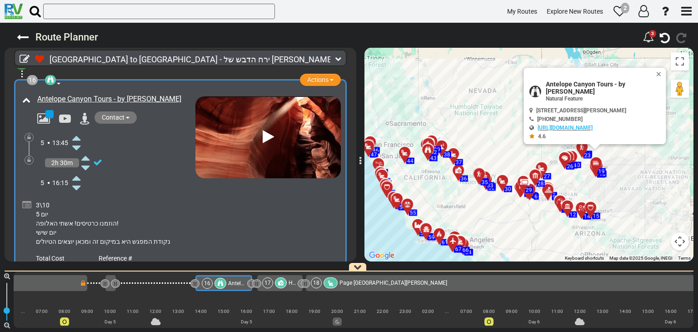
click at [87, 150] on icon at bounding box center [85, 157] width 8 height 15
click at [85, 160] on icon at bounding box center [85, 167] width 8 height 15
click at [99, 158] on icon at bounding box center [97, 162] width 9 height 9
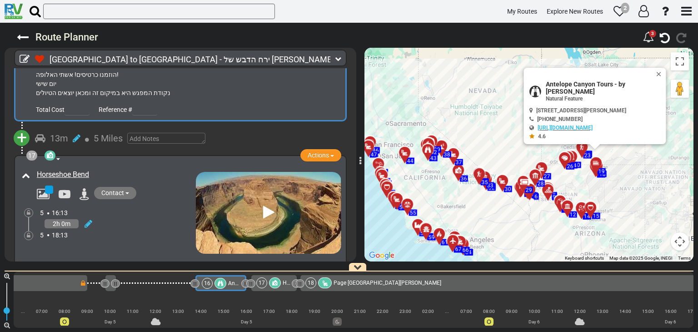
scroll to position [3399, 0]
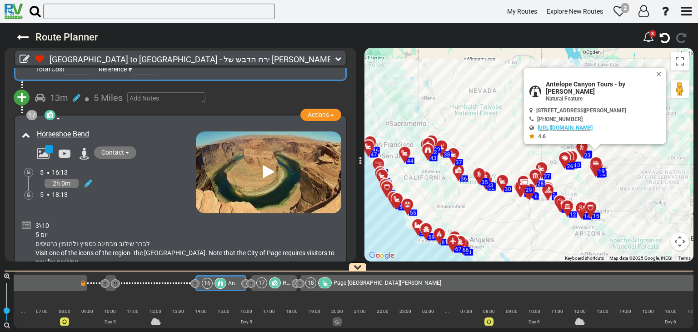
click at [21, 213] on div "3\10 יום 5 לברר שילוב מבחינה כספיץ ולהזמין כרטיסים Visit one of the icons of th…" at bounding box center [181, 240] width 322 height 55
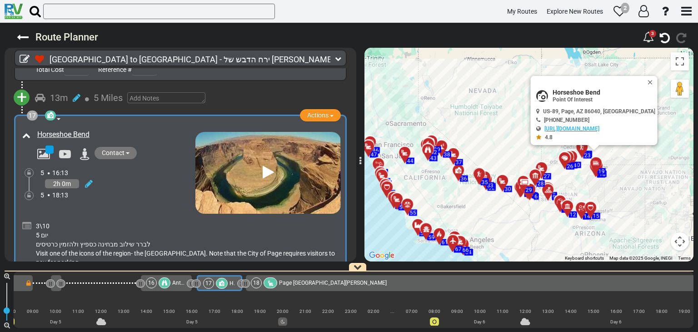
scroll to position [0, 1736]
click at [28, 221] on icon at bounding box center [26, 225] width 9 height 9
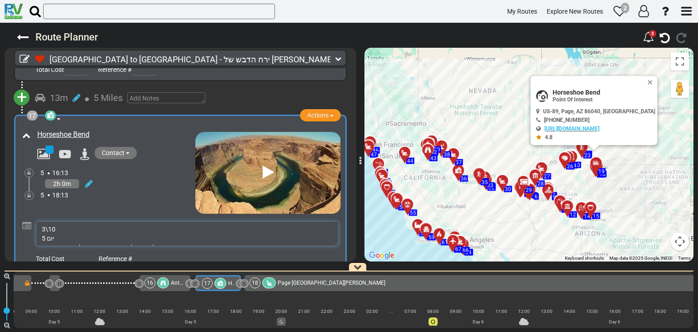
click at [60, 221] on textarea "3\10 יום 5 לברר שילוב מבחינה כספיץ ולהזמין כרטיסים Visit one of the icons of th…" at bounding box center [187, 233] width 303 height 25
type textarea "3\10 יום שישי יום 5 לברר שילוב מבחינה כספיץ ולהזמין כרטיסים Visit one of the ic…"
click at [111, 173] on div "17 Point Of Interest Natural Feature Actions Add Activity Replace Set as Booked…" at bounding box center [180, 192] width 321 height 144
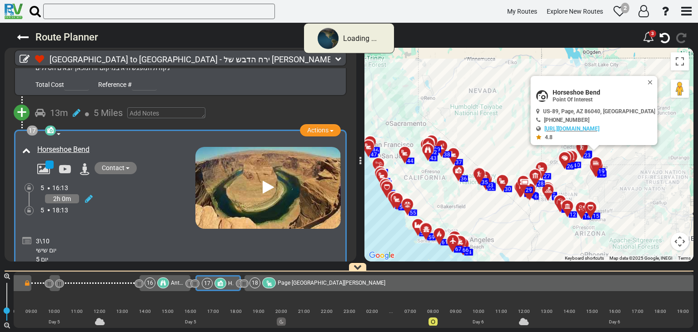
scroll to position [3380, 0]
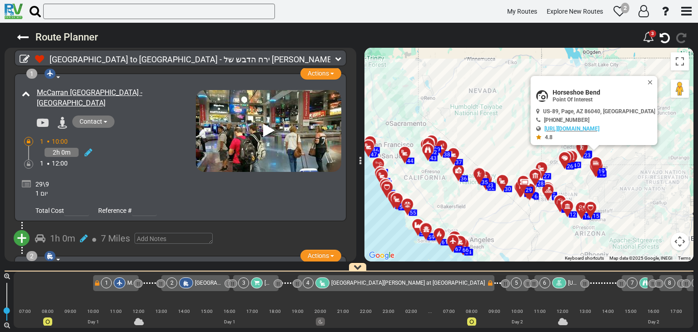
scroll to position [0, 1736]
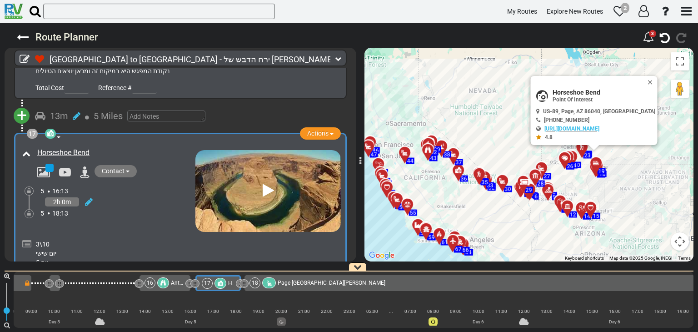
click at [263, 183] on icon at bounding box center [268, 190] width 11 height 15
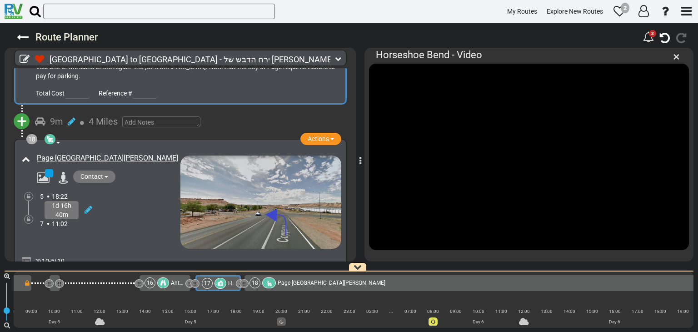
scroll to position [3607, 0]
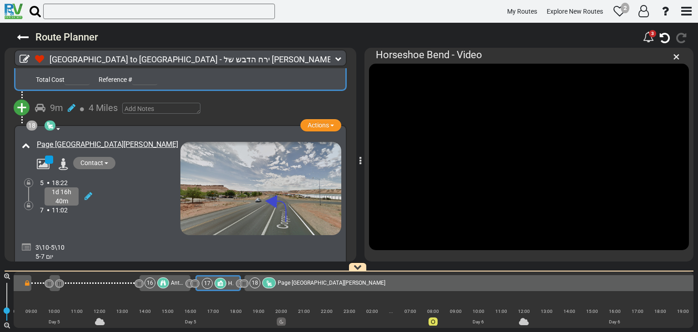
click at [133, 187] on div "1d 16h 40m" at bounding box center [110, 196] width 140 height 18
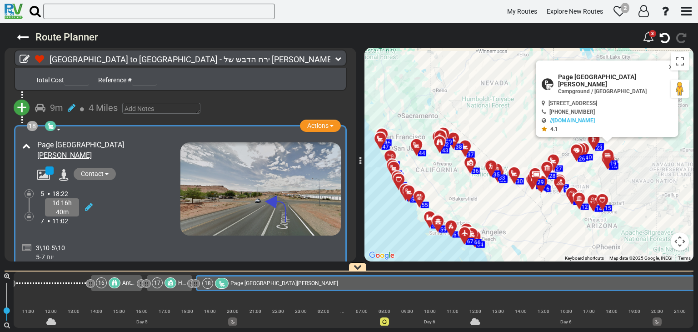
scroll to position [3652, 0]
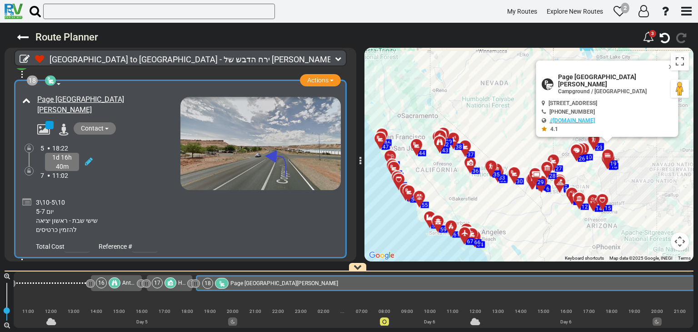
click at [98, 125] on span "Contact" at bounding box center [92, 128] width 23 height 7
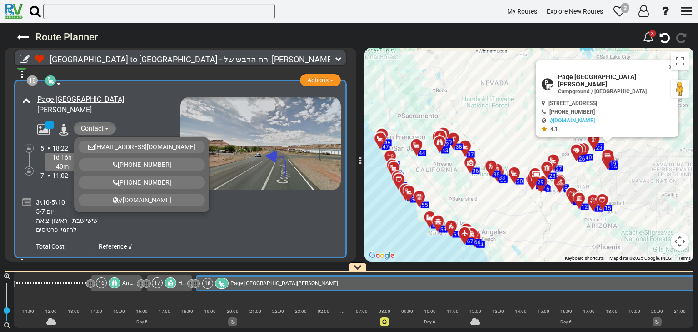
click at [135, 198] on div "3\10-5\10 יום 5-7 שישי שבת - ראשון יציאה להזמין כרטיסים" at bounding box center [187, 216] width 303 height 36
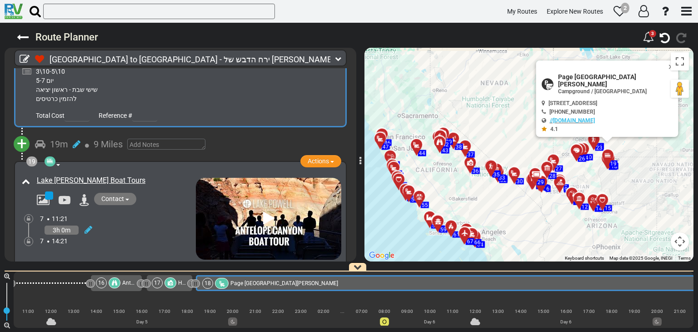
scroll to position [3788, 0]
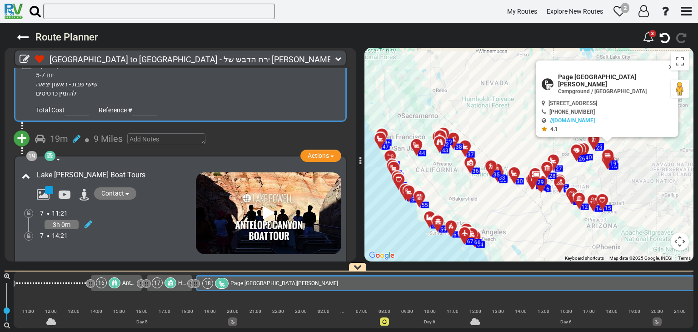
click at [148, 174] on div "Lake [PERSON_NAME] Boat Tours" at bounding box center [108, 211] width 176 height 86
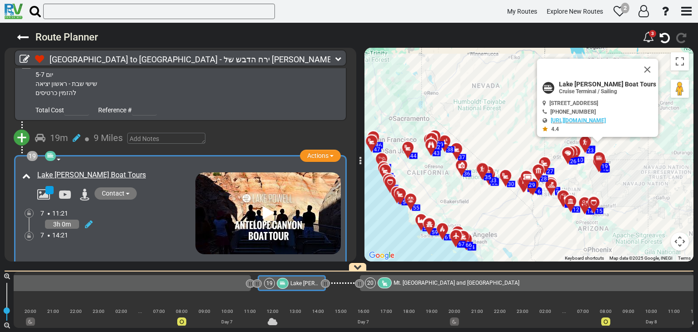
scroll to position [0, 2474]
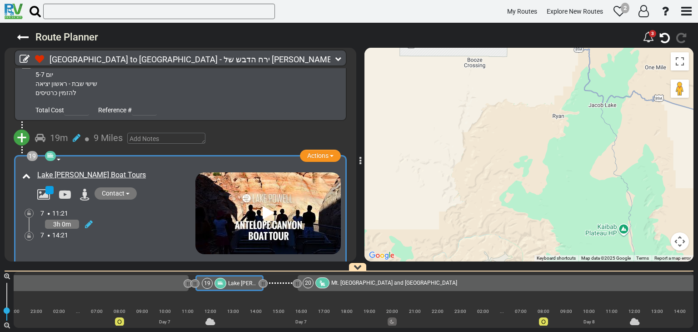
click at [235, 102] on div "Total Cost Reference #" at bounding box center [187, 109] width 308 height 14
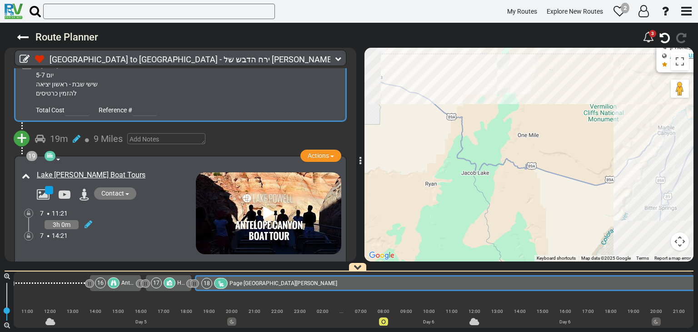
scroll to position [0, 1785]
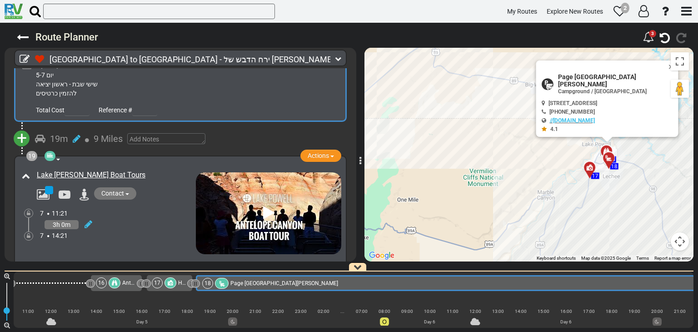
click at [169, 231] on div "7 14:21" at bounding box center [118, 235] width 156 height 9
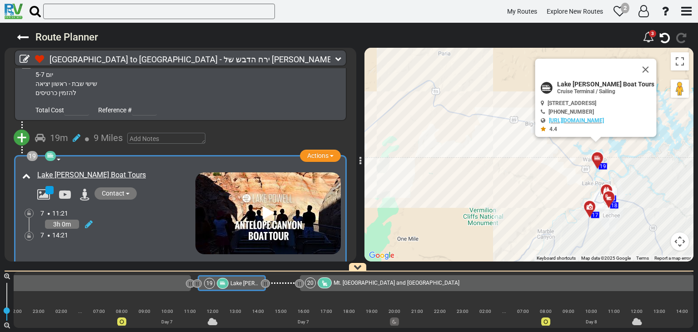
scroll to position [0, 2474]
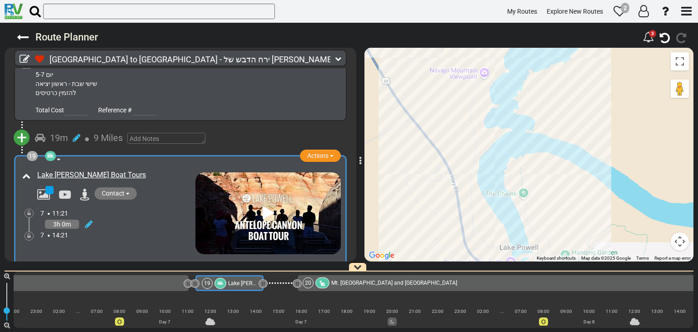
drag, startPoint x: 540, startPoint y: 83, endPoint x: 537, endPoint y: 185, distance: 101.4
click at [543, 136] on div "To activate drag with keyboard, press Alt + Enter. Once in keyboard drag state,…" at bounding box center [529, 155] width 329 height 214
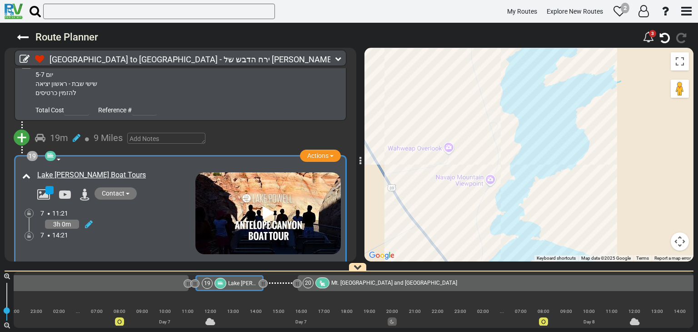
click at [535, 200] on div "To activate drag with keyboard, press Alt + Enter. Once in keyboard drag state,…" at bounding box center [529, 155] width 329 height 214
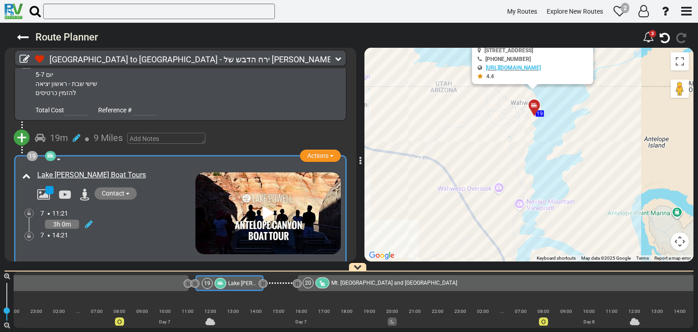
drag, startPoint x: 549, startPoint y: 144, endPoint x: 540, endPoint y: 196, distance: 53.6
click at [540, 196] on div "To activate drag with keyboard, press Alt + Enter. Once in keyboard drag state,…" at bounding box center [529, 155] width 329 height 214
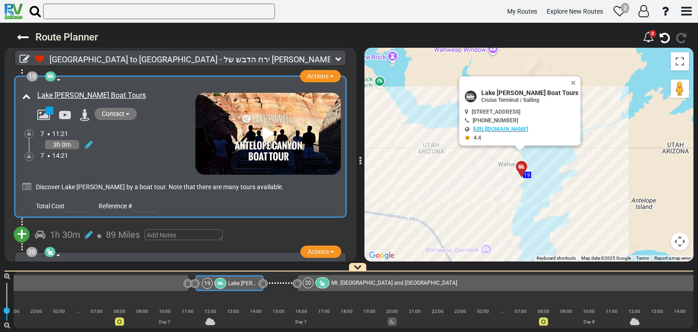
scroll to position [3970, 0]
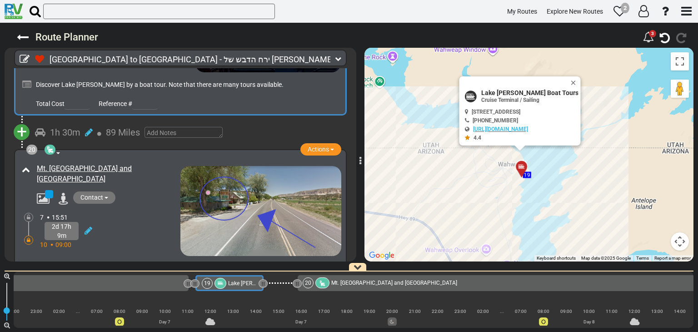
click at [138, 222] on div "2d 17h 9m" at bounding box center [110, 231] width 140 height 18
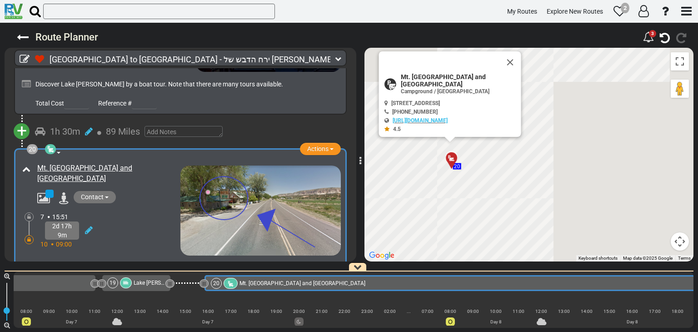
scroll to position [0, 2576]
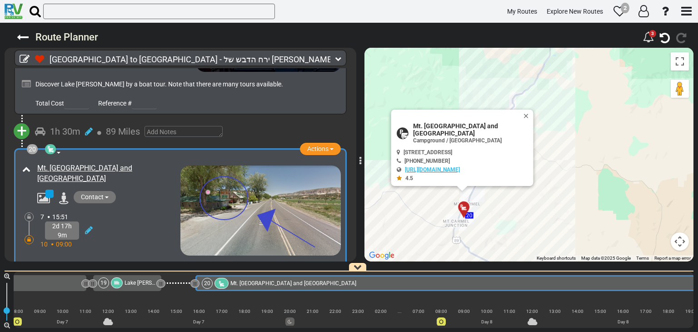
drag, startPoint x: 569, startPoint y: 145, endPoint x: 569, endPoint y: 178, distance: 32.3
click at [569, 178] on div "To activate drag with keyboard, press Alt + Enter. Once in keyboard drag state,…" at bounding box center [529, 155] width 329 height 214
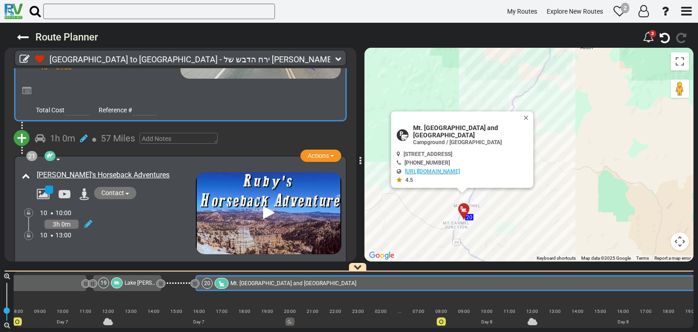
scroll to position [4152, 0]
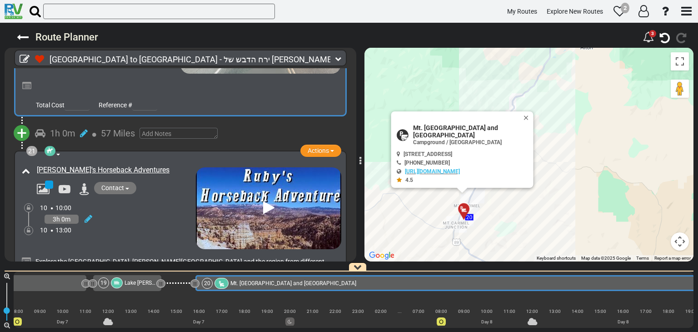
click at [150, 212] on div "3h 0m" at bounding box center [118, 218] width 156 height 13
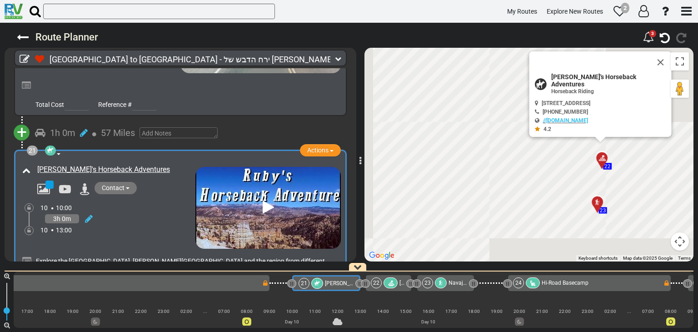
scroll to position [0, 3717]
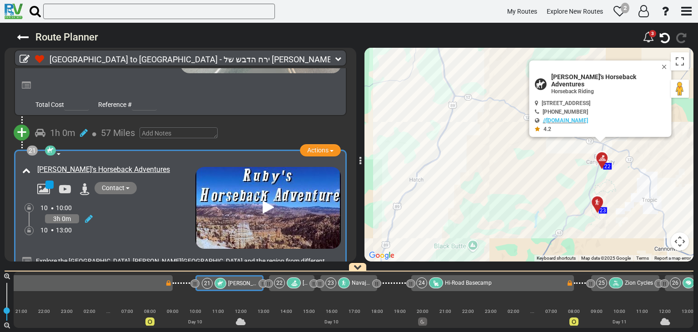
click at [263, 200] on icon at bounding box center [268, 207] width 11 height 15
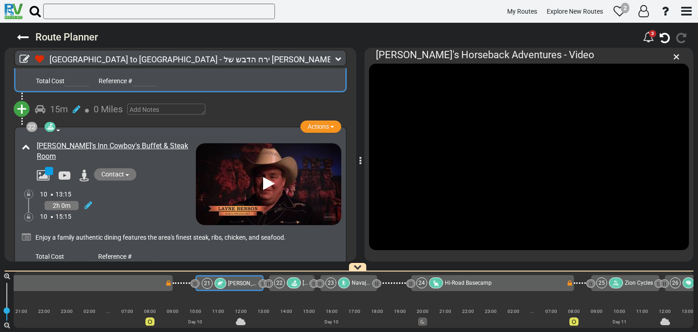
scroll to position [4368, 0]
click at [179, 180] on div "[PERSON_NAME]'s Inn Cowboy's Buffet & Steak Room" at bounding box center [108, 181] width 176 height 86
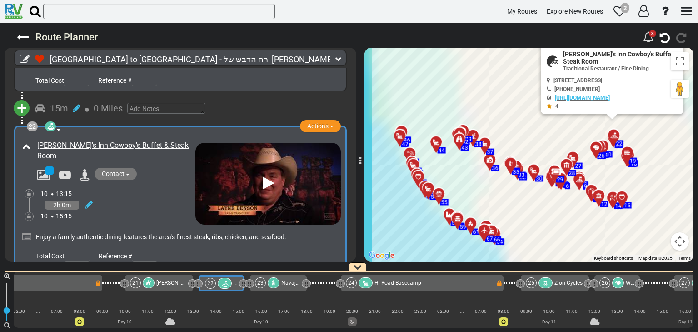
scroll to position [0, 3790]
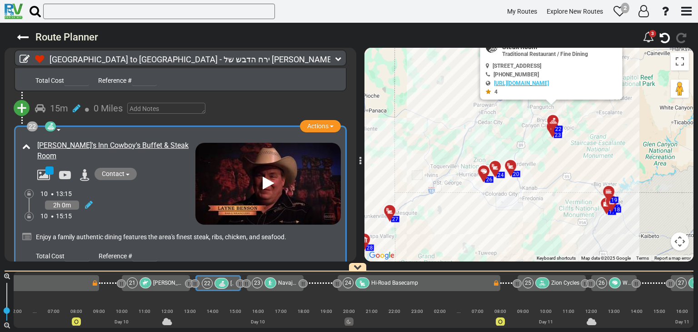
drag, startPoint x: 498, startPoint y: 130, endPoint x: 606, endPoint y: 130, distance: 107.3
click at [606, 130] on div "To activate drag with keyboard, press Alt + Enter. Once in keyboard drag state,…" at bounding box center [529, 155] width 329 height 214
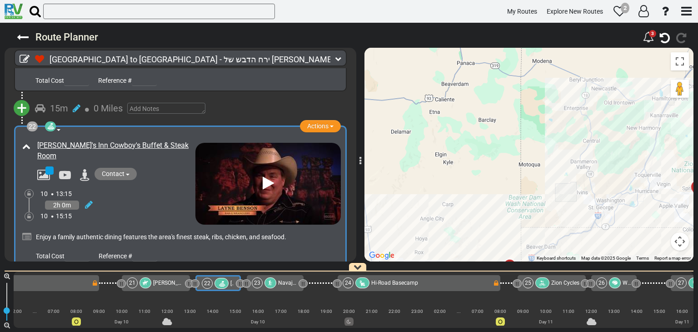
click at [157, 211] on div "10 15:15" at bounding box center [117, 215] width 155 height 9
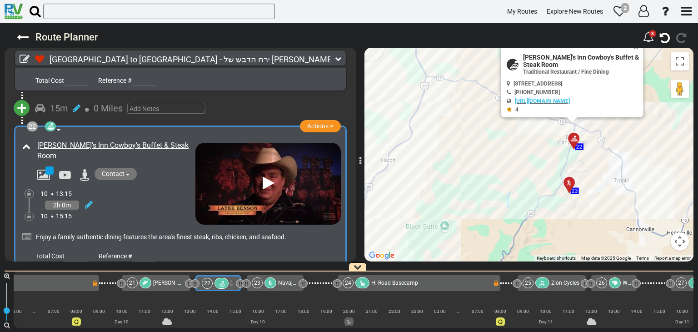
drag, startPoint x: 597, startPoint y: 135, endPoint x: 543, endPoint y: 166, distance: 62.5
click at [543, 166] on div "To activate drag with keyboard, press Alt + Enter. Once in keyboard drag state,…" at bounding box center [529, 155] width 329 height 214
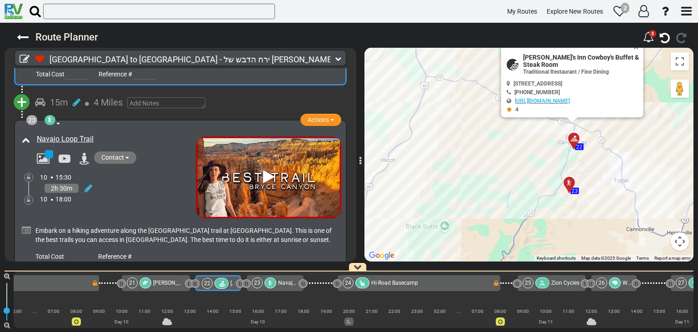
click at [156, 182] on div "2h 30m" at bounding box center [118, 188] width 156 height 13
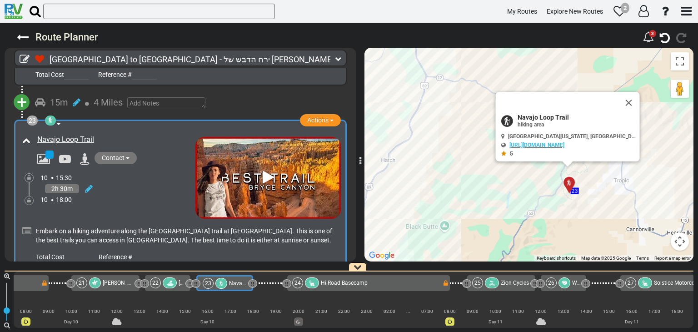
scroll to position [0, 3841]
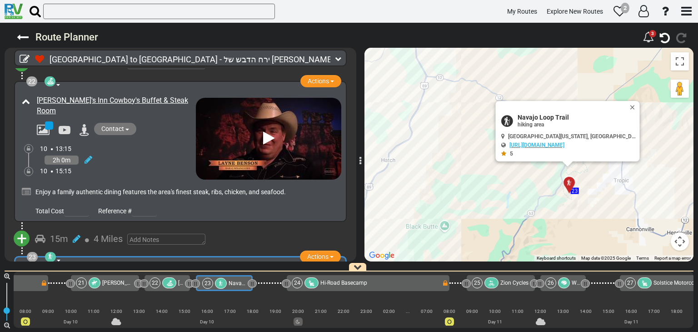
click at [156, 166] on div "10 15:15" at bounding box center [118, 170] width 156 height 9
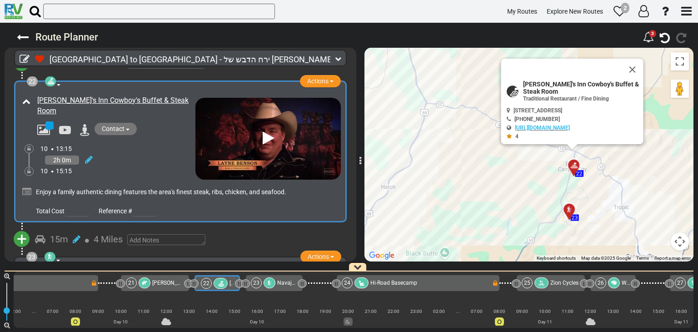
scroll to position [0, 3790]
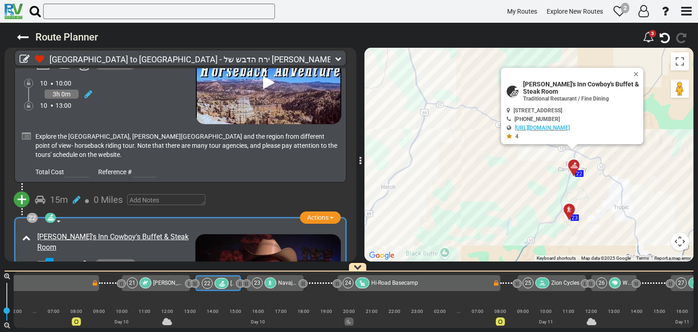
click at [155, 80] on div "[PERSON_NAME]'s Horseback Adventures" at bounding box center [108, 81] width 176 height 86
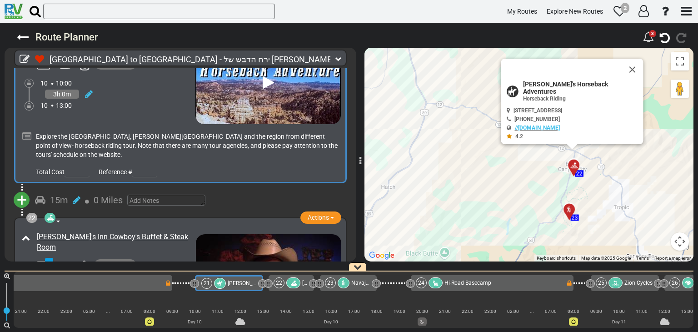
scroll to position [0, 3717]
click at [161, 259] on div "Contact [PHONE_NUMBER] [URL][DOMAIN_NAME]" at bounding box center [114, 266] width 164 height 15
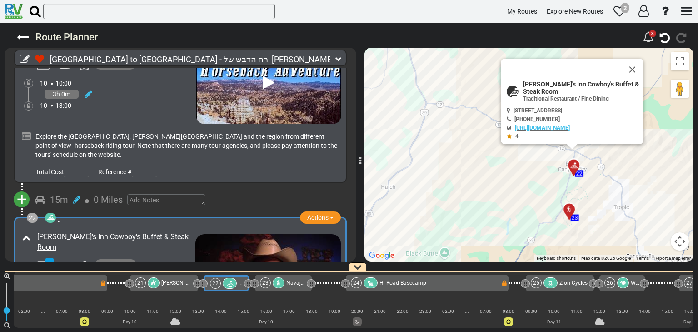
scroll to position [0, 3790]
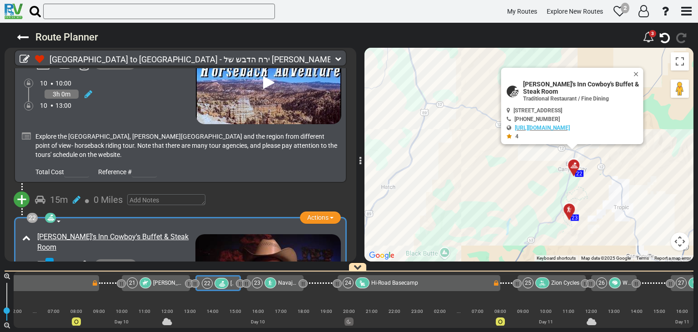
click at [266, 267] on icon at bounding box center [268, 274] width 11 height 15
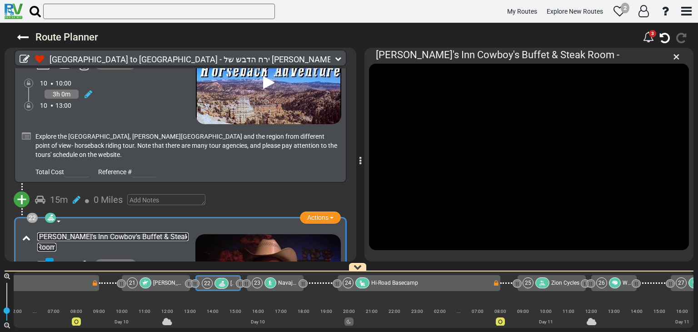
click at [137, 232] on link "[PERSON_NAME]'s Inn Cowboy's Buffet & Steak Room" at bounding box center [112, 241] width 151 height 19
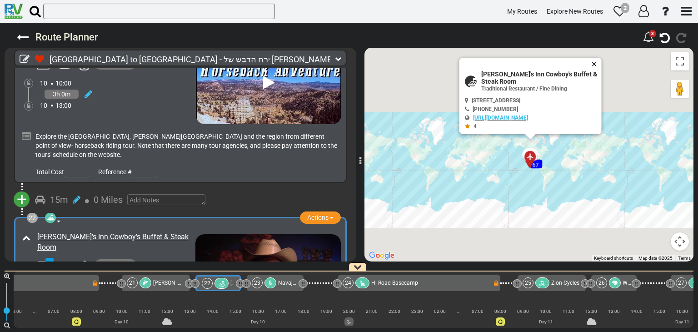
click at [595, 63] on button "Close" at bounding box center [596, 64] width 11 height 13
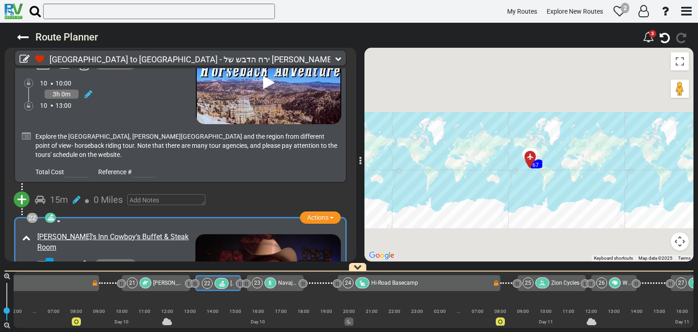
click at [205, 161] on div "Total Cost Reference #" at bounding box center [181, 169] width 322 height 16
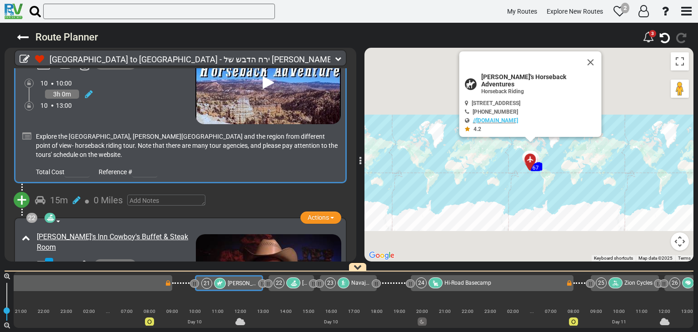
scroll to position [0, 3717]
click at [591, 73] on button "Close" at bounding box center [596, 66] width 11 height 13
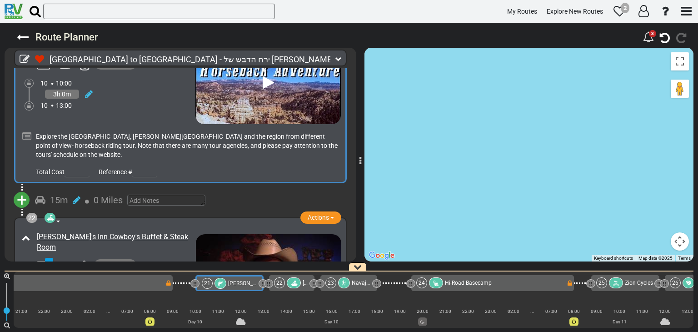
click at [171, 259] on div "Contact [PHONE_NUMBER] [URL][DOMAIN_NAME]" at bounding box center [114, 266] width 164 height 15
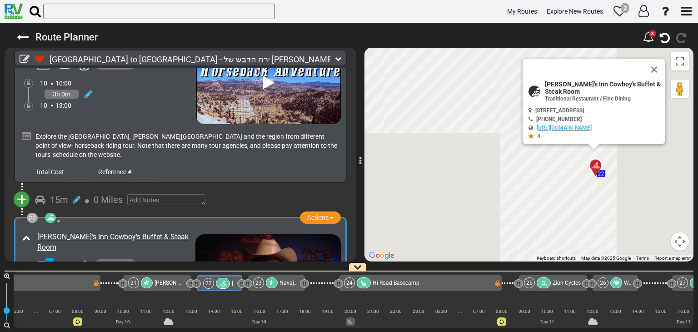
scroll to position [0, 3790]
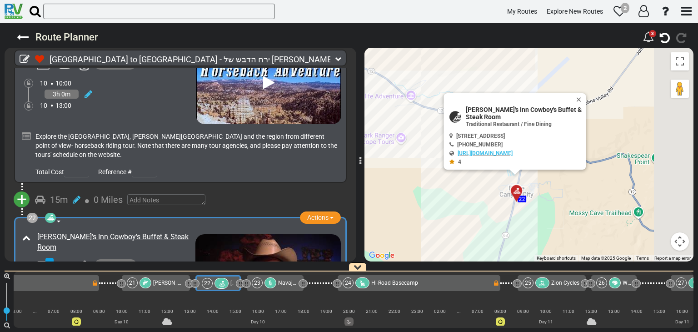
drag, startPoint x: 545, startPoint y: 169, endPoint x: 460, endPoint y: 192, distance: 87.8
click at [460, 192] on div "To activate drag with keyboard, press Alt + Enter. Once in keyboard drag state,…" at bounding box center [529, 155] width 329 height 214
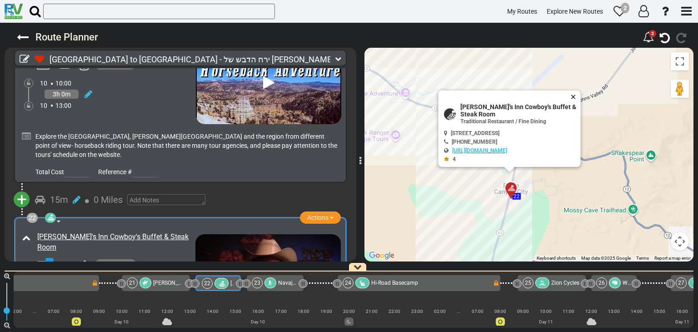
click at [575, 95] on button "Close" at bounding box center [575, 96] width 11 height 13
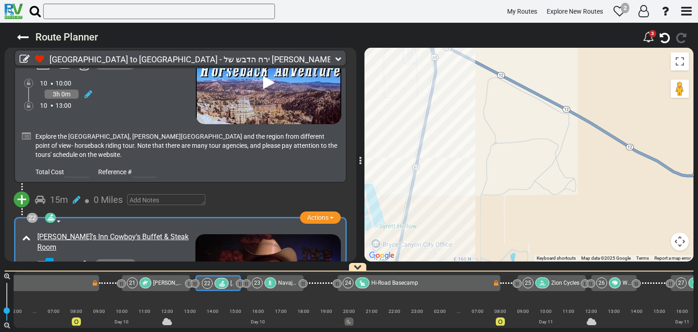
click at [239, 164] on div "Total Cost Reference #" at bounding box center [187, 171] width 308 height 14
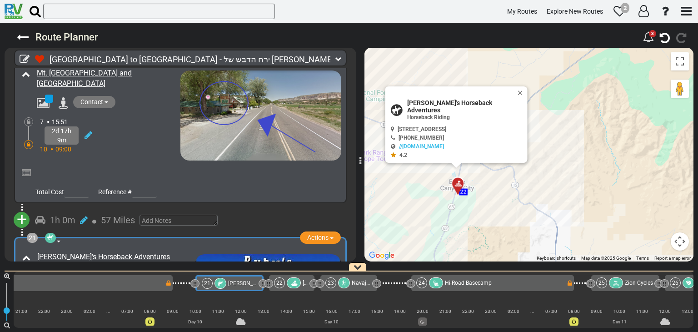
scroll to position [4049, 0]
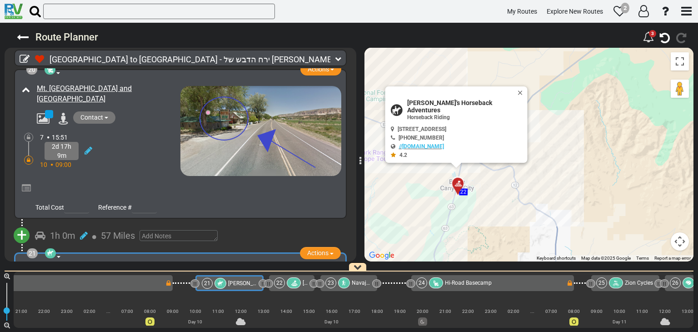
click at [148, 132] on div "Mt. [GEOGRAPHIC_DATA] and [GEOGRAPHIC_DATA]" at bounding box center [100, 128] width 161 height 95
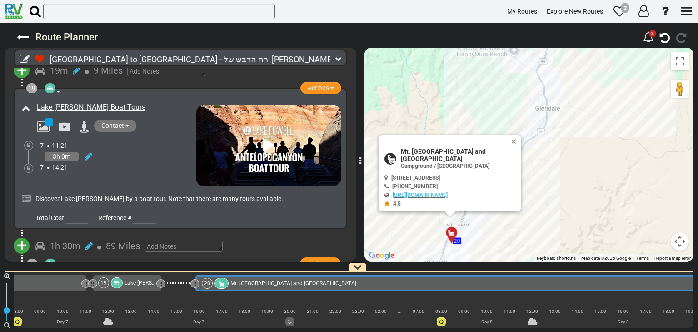
scroll to position [3853, 0]
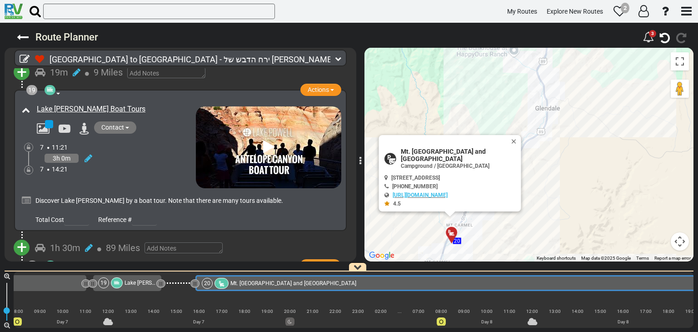
drag, startPoint x: 159, startPoint y: 132, endPoint x: 170, endPoint y: 128, distance: 12.7
click at [170, 152] on div "3h 0m" at bounding box center [118, 158] width 156 height 13
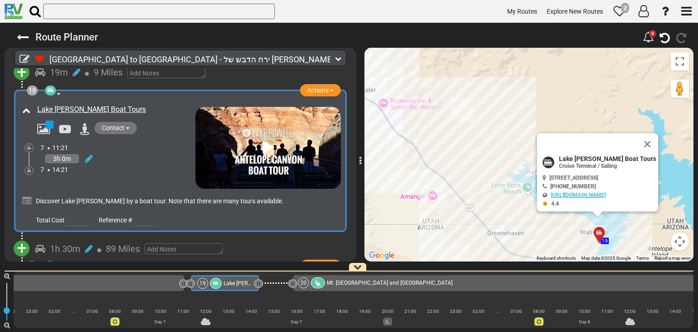
scroll to position [0, 2474]
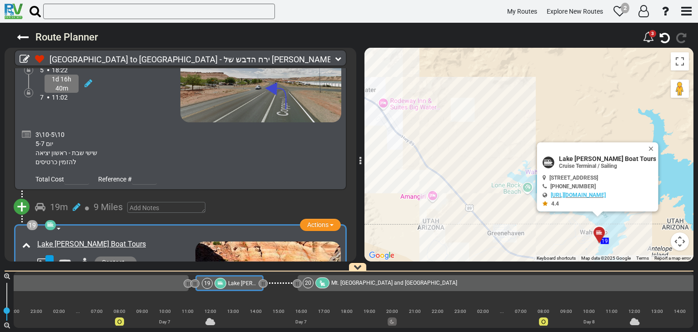
click at [170, 130] on div "3\10-5\10 יום 5-7 שישי שבת - ראשון יציאה להזמין כרטיסים" at bounding box center [187, 148] width 304 height 36
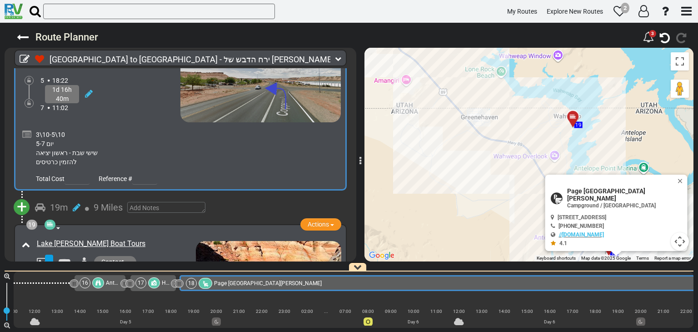
scroll to position [0, 1785]
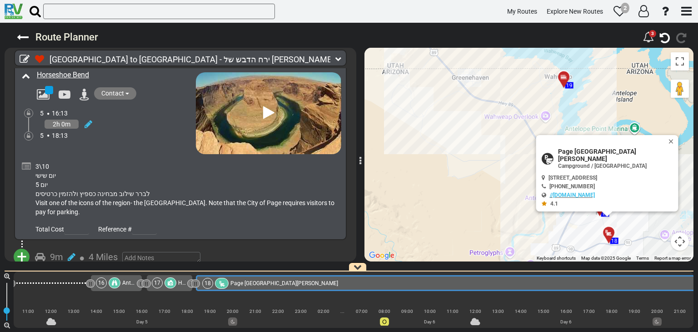
click at [170, 154] on div "3\10 יום שישי יום 5 לברר שילוב מבחינה כספיץ ולהזמין כרטיסים Visit one of the ic…" at bounding box center [181, 186] width 322 height 65
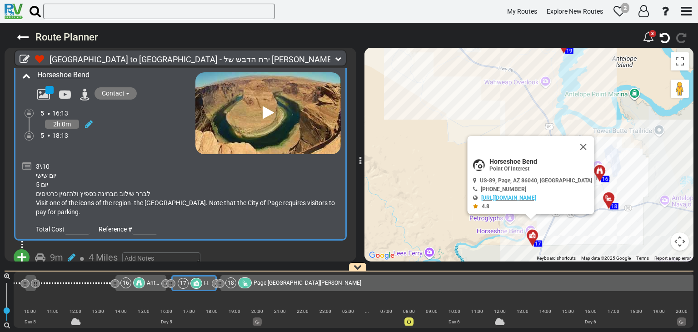
scroll to position [0, 1736]
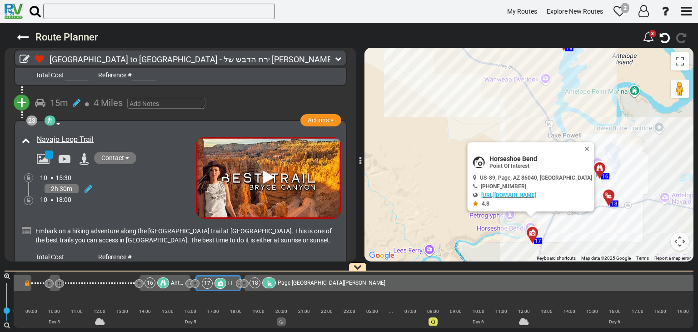
click at [172, 182] on div "2h 30m" at bounding box center [118, 188] width 156 height 13
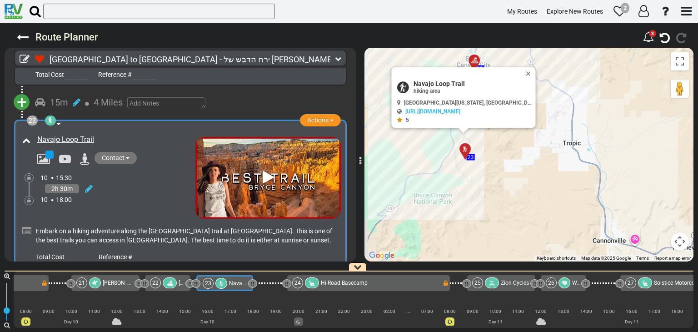
scroll to position [0, 3841]
click at [263, 170] on icon at bounding box center [268, 177] width 11 height 15
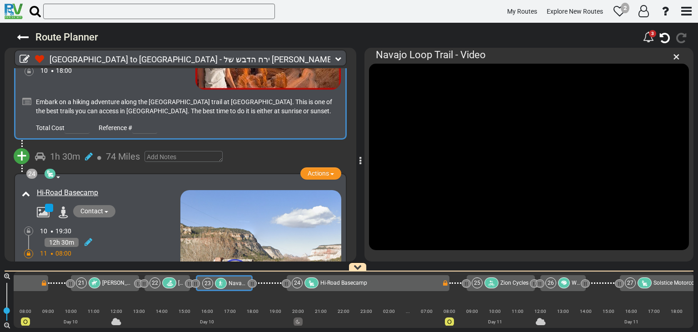
scroll to position [4684, 0]
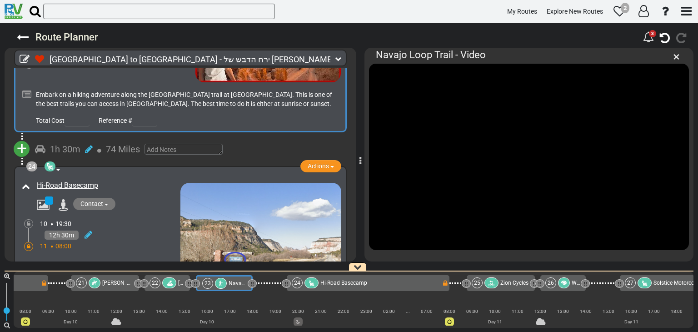
click at [138, 228] on div "12h 30m" at bounding box center [110, 234] width 140 height 13
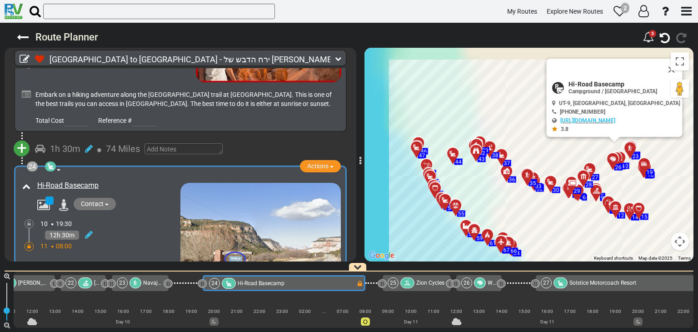
scroll to position [0, 3932]
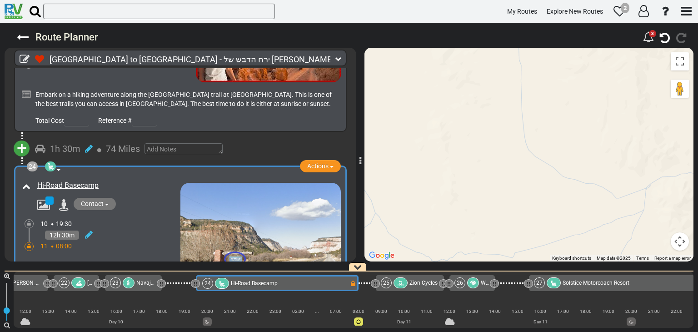
click at [216, 113] on div "Total Cost Reference #" at bounding box center [187, 120] width 308 height 14
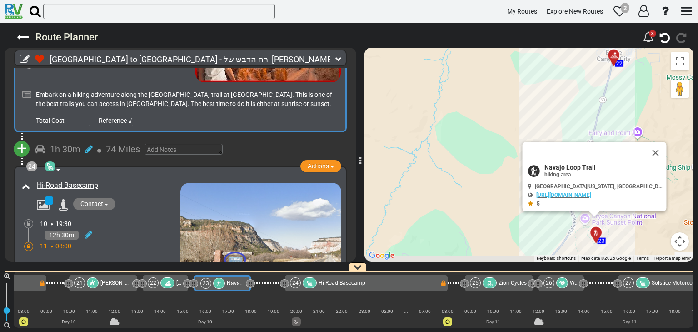
scroll to position [0, 3841]
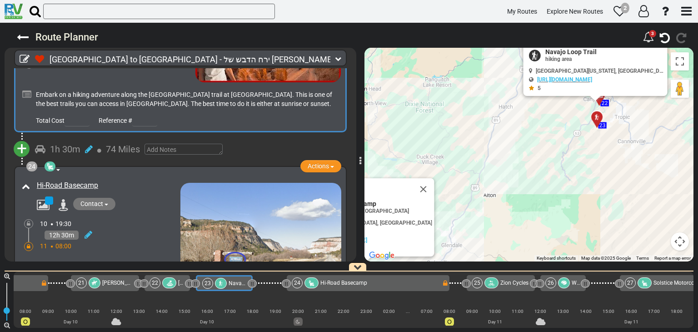
drag, startPoint x: 605, startPoint y: 140, endPoint x: 534, endPoint y: 183, distance: 82.6
click at [534, 183] on div "To activate drag with keyboard, press Alt + Enter. Once in keyboard drag state,…" at bounding box center [529, 155] width 329 height 214
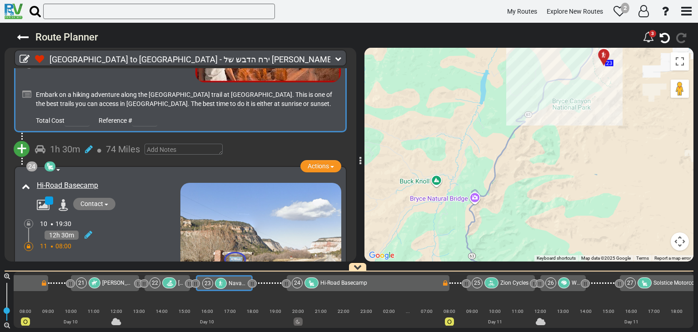
drag, startPoint x: 594, startPoint y: 106, endPoint x: 471, endPoint y: 222, distance: 169.5
click at [480, 214] on div "To activate drag with keyboard, press Alt + Enter. Once in keyboard drag state,…" at bounding box center [529, 155] width 329 height 214
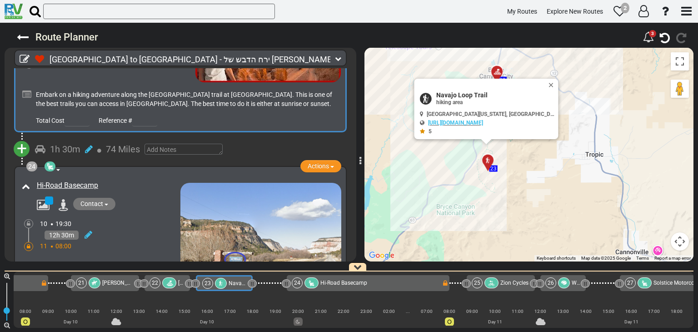
click at [471, 222] on div "To activate drag with keyboard, press Alt + Enter. Once in keyboard drag state,…" at bounding box center [529, 155] width 329 height 214
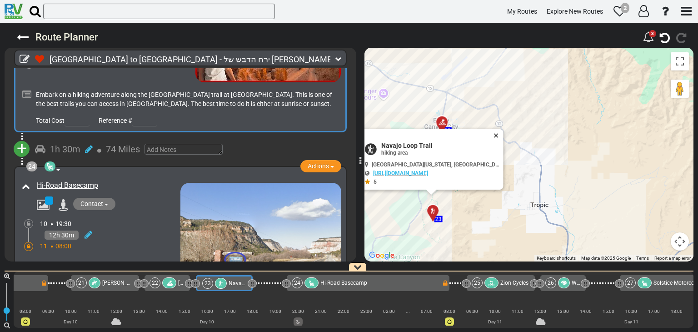
click at [495, 135] on button "Close" at bounding box center [498, 135] width 11 height 13
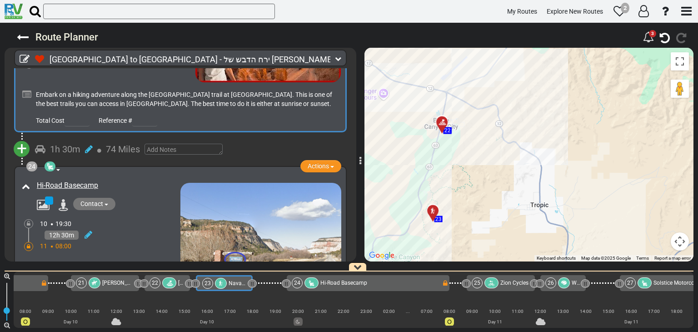
click at [440, 124] on div at bounding box center [445, 126] width 15 height 14
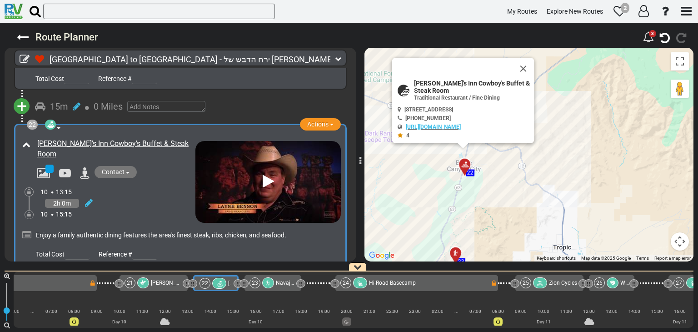
scroll to position [0, 3790]
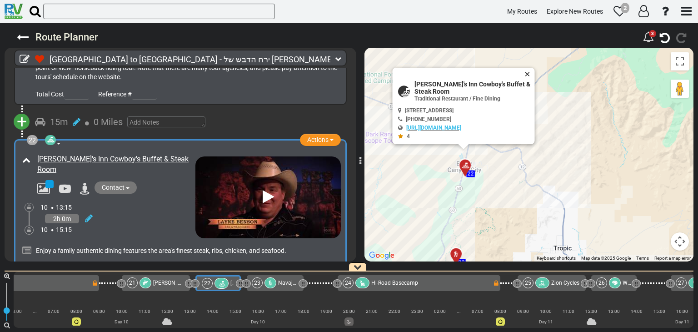
click at [529, 73] on button "Close" at bounding box center [529, 74] width 11 height 13
click at [529, 73] on div "To activate drag with keyboard, press Alt + Enter. Once in keyboard drag state,…" at bounding box center [529, 155] width 329 height 214
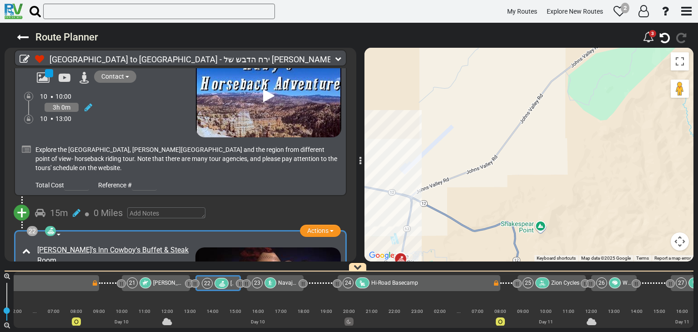
click at [271, 143] on div "Explore the [GEOGRAPHIC_DATA], [PERSON_NAME][GEOGRAPHIC_DATA] and the region fr…" at bounding box center [187, 159] width 308 height 32
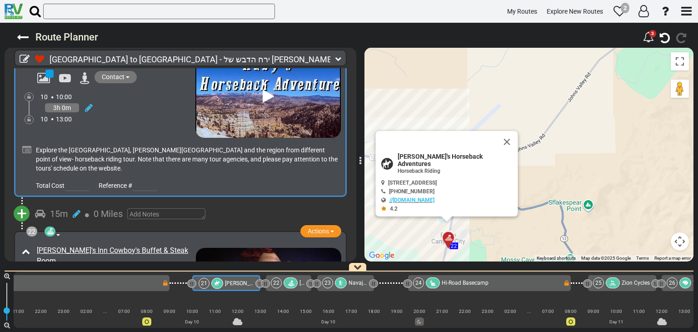
scroll to position [0, 3717]
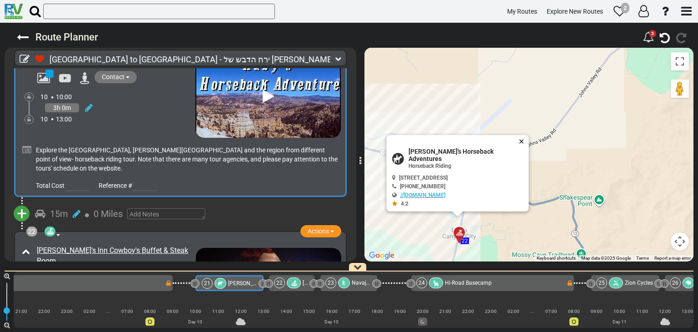
click at [518, 148] on button "Close" at bounding box center [523, 141] width 11 height 13
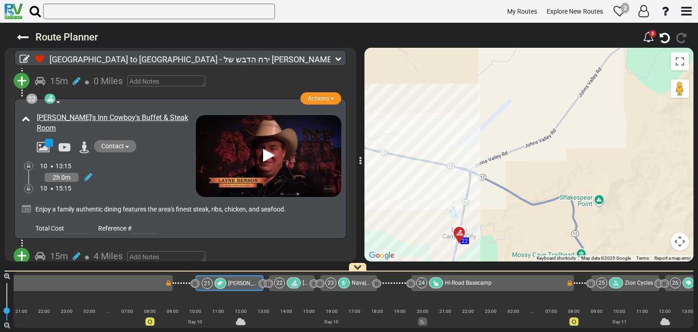
scroll to position [4399, 0]
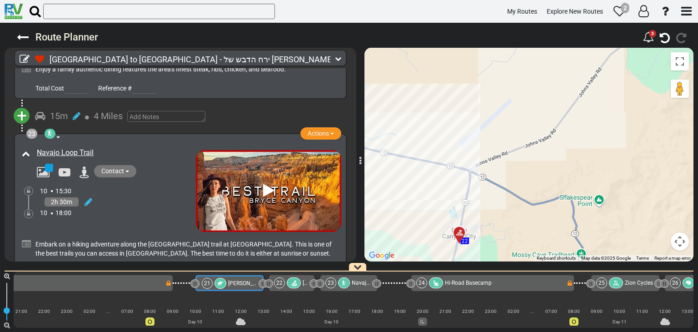
click at [150, 186] on div "10 15:30" at bounding box center [118, 190] width 156 height 9
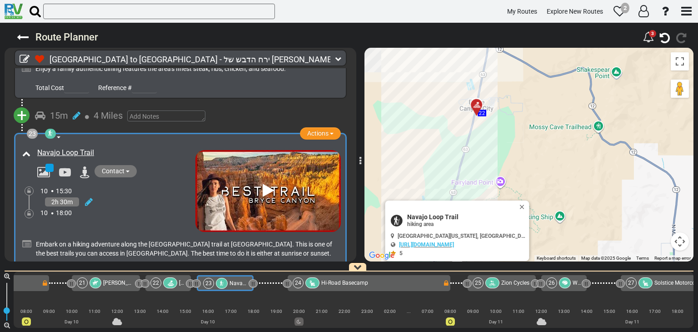
scroll to position [0, 3841]
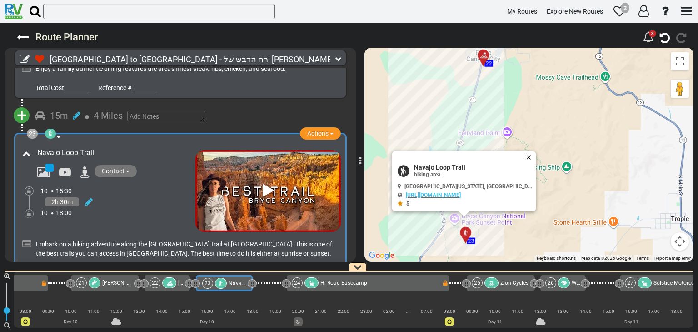
click at [532, 154] on button "Close" at bounding box center [531, 157] width 11 height 13
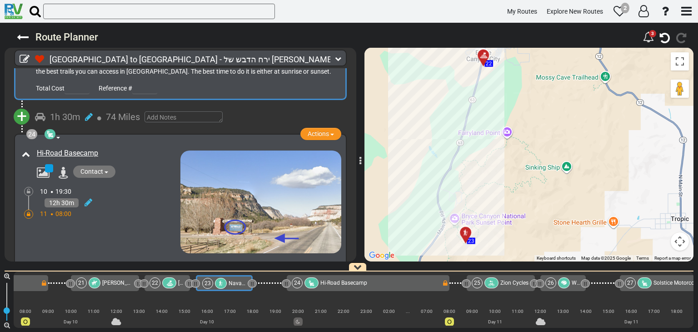
click at [146, 182] on div "Hi-Road Basecamp" at bounding box center [100, 199] width 161 height 107
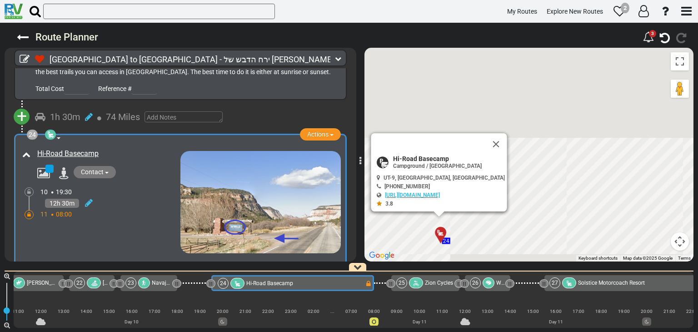
scroll to position [0, 3932]
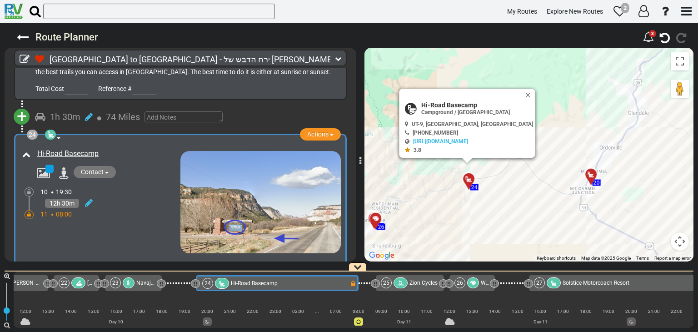
drag, startPoint x: 618, startPoint y: 142, endPoint x: 542, endPoint y: 169, distance: 80.9
click at [542, 169] on div "To activate drag with keyboard, press Alt + Enter. Once in keyboard drag state,…" at bounding box center [529, 155] width 329 height 214
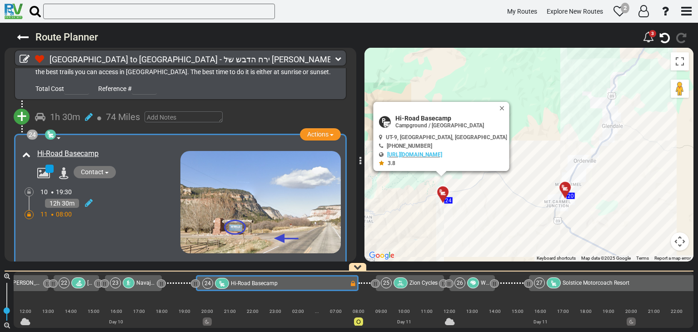
scroll to position [4670, 0]
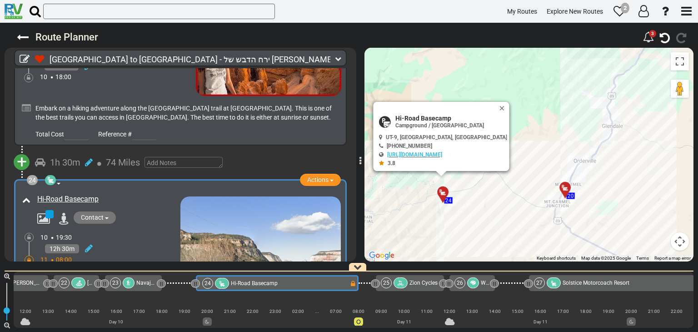
click at [128, 157] on span "74 Miles" at bounding box center [123, 162] width 34 height 11
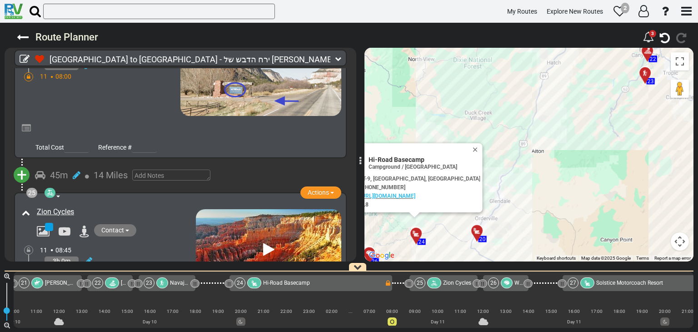
scroll to position [4898, 0]
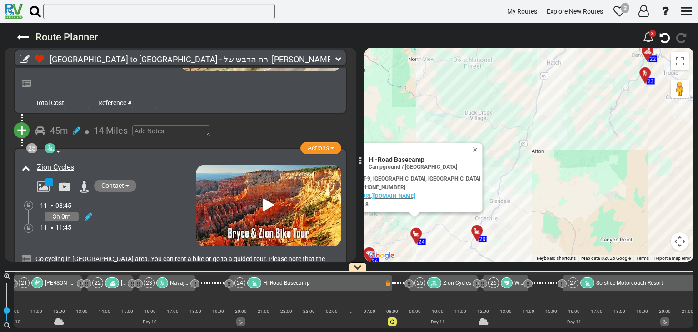
click at [156, 210] on div "3h 0m" at bounding box center [118, 216] width 156 height 13
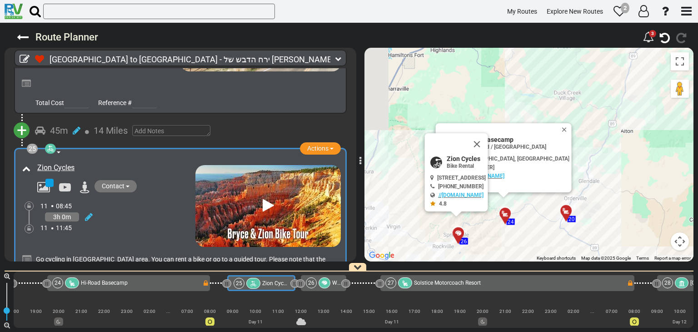
scroll to position [0, 4112]
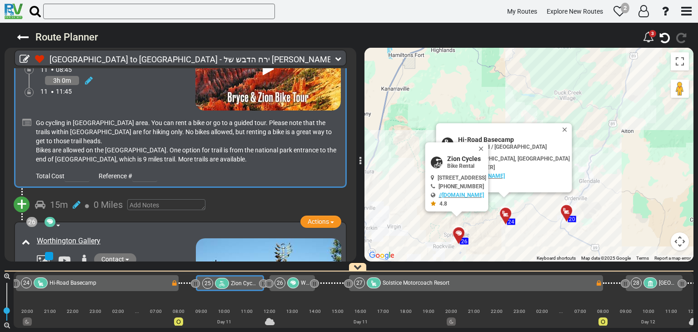
click at [162, 253] on div "Contact [EMAIL_ADDRESS][DOMAIN_NAME] [PHONE_NUMBER] [URL][DOMAIN_NAME]" at bounding box center [114, 260] width 164 height 15
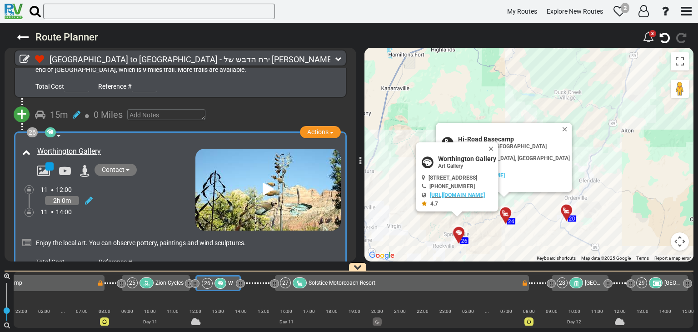
scroll to position [5125, 0]
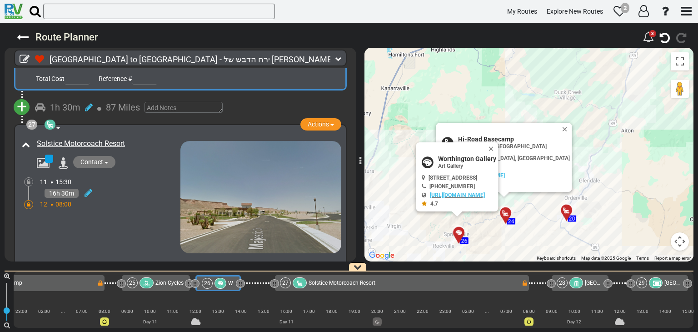
click at [151, 188] on div "Solstice Motorcoach Resort" at bounding box center [100, 194] width 161 height 117
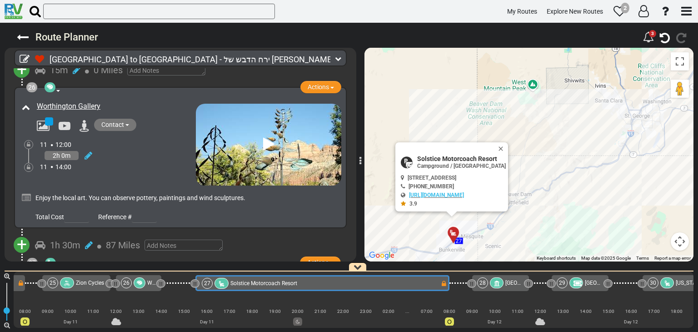
scroll to position [5079, 0]
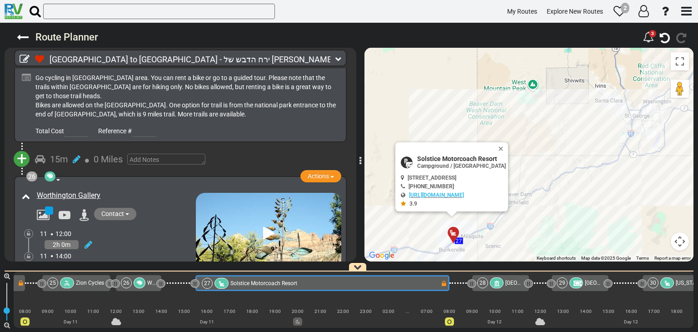
click at [164, 188] on div "Worthington Gallery" at bounding box center [108, 231] width 176 height 86
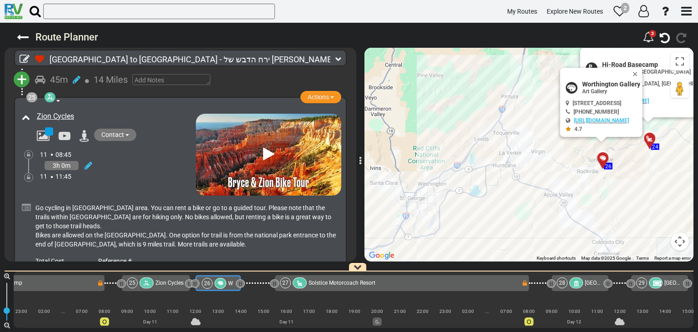
scroll to position [4897, 0]
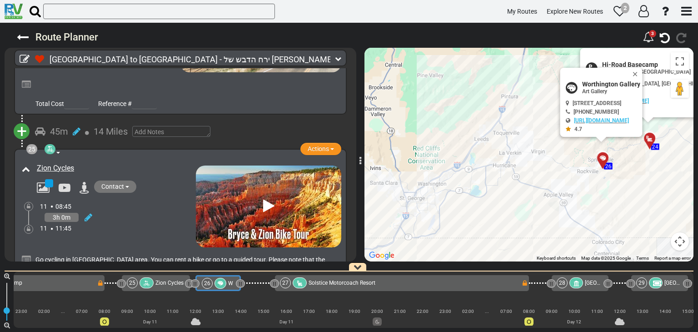
click at [166, 211] on div "3h 0m" at bounding box center [118, 217] width 156 height 13
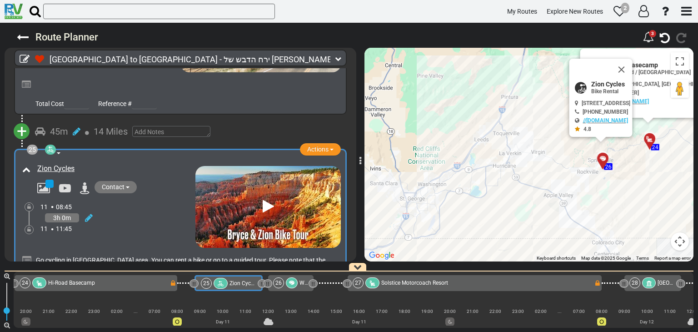
scroll to position [0, 4112]
click at [263, 199] on icon at bounding box center [268, 206] width 11 height 15
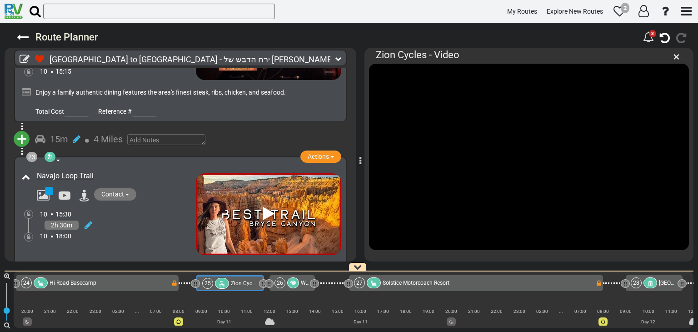
scroll to position [4509, 0]
